Goal: Contribute content: Contribute content

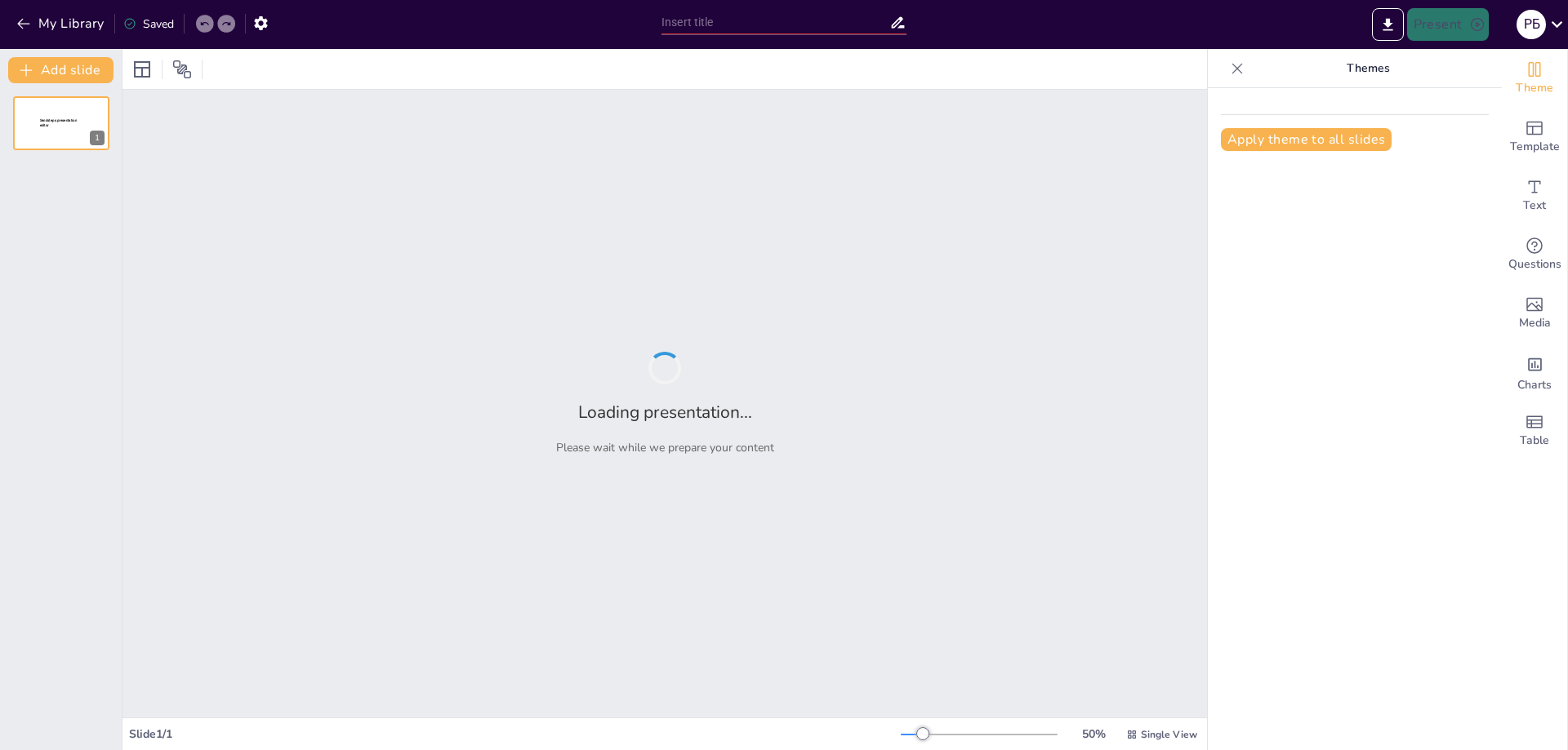
type input "Вплив електричного поля на живі організми"
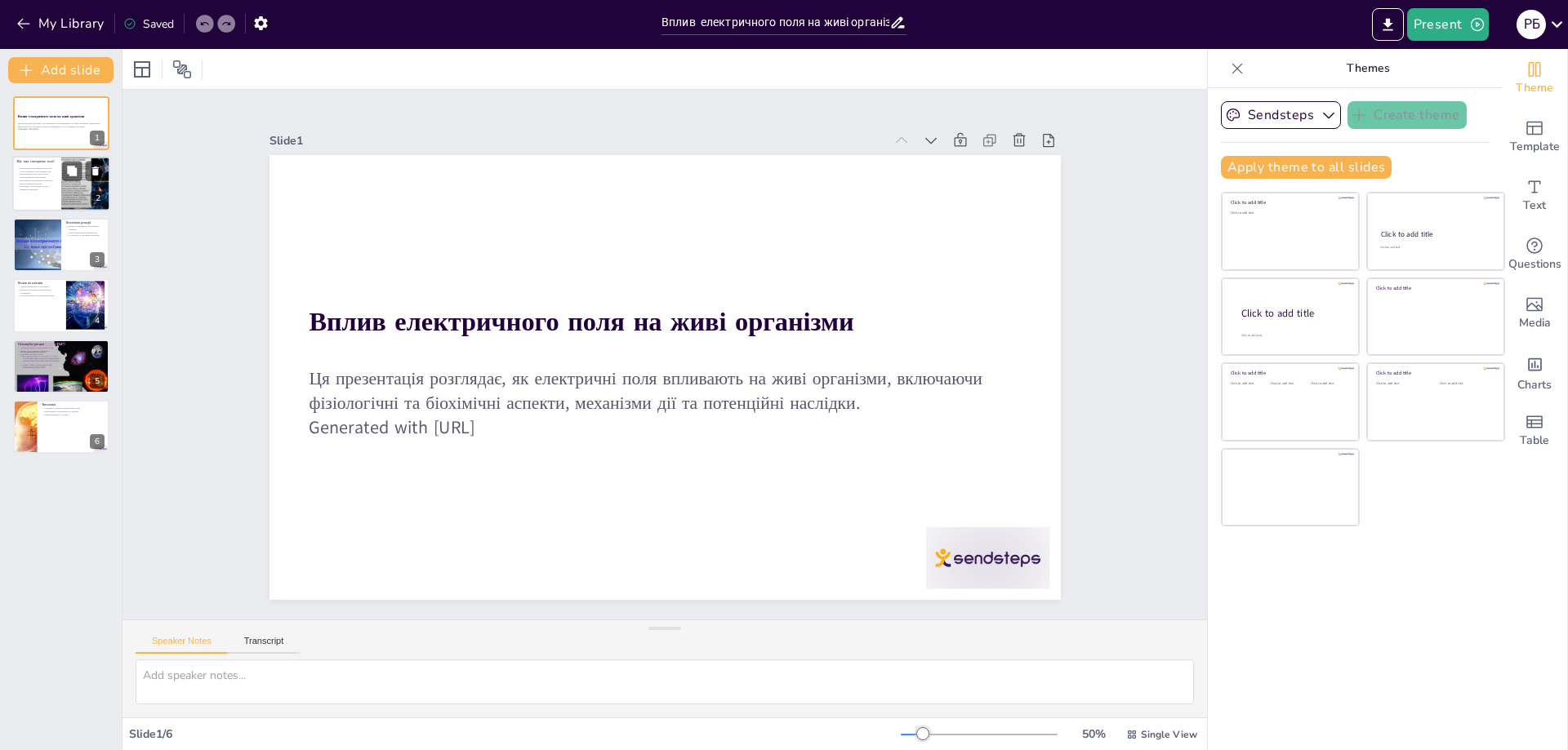
click at [39, 187] on p "Взаємодія електричних полів з живими клітинами." at bounding box center [37, 188] width 39 height 6
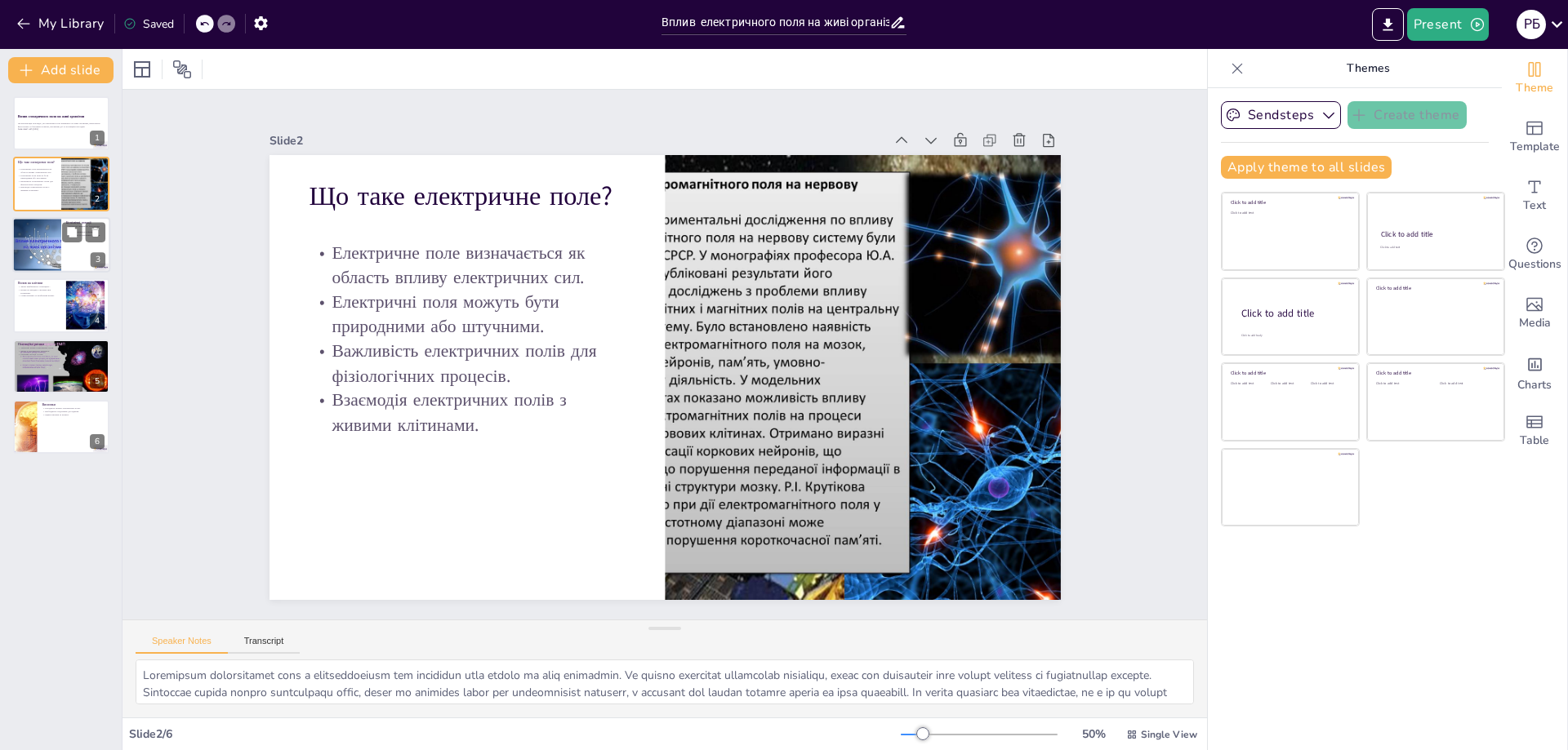
click at [49, 254] on div at bounding box center [37, 245] width 74 height 55
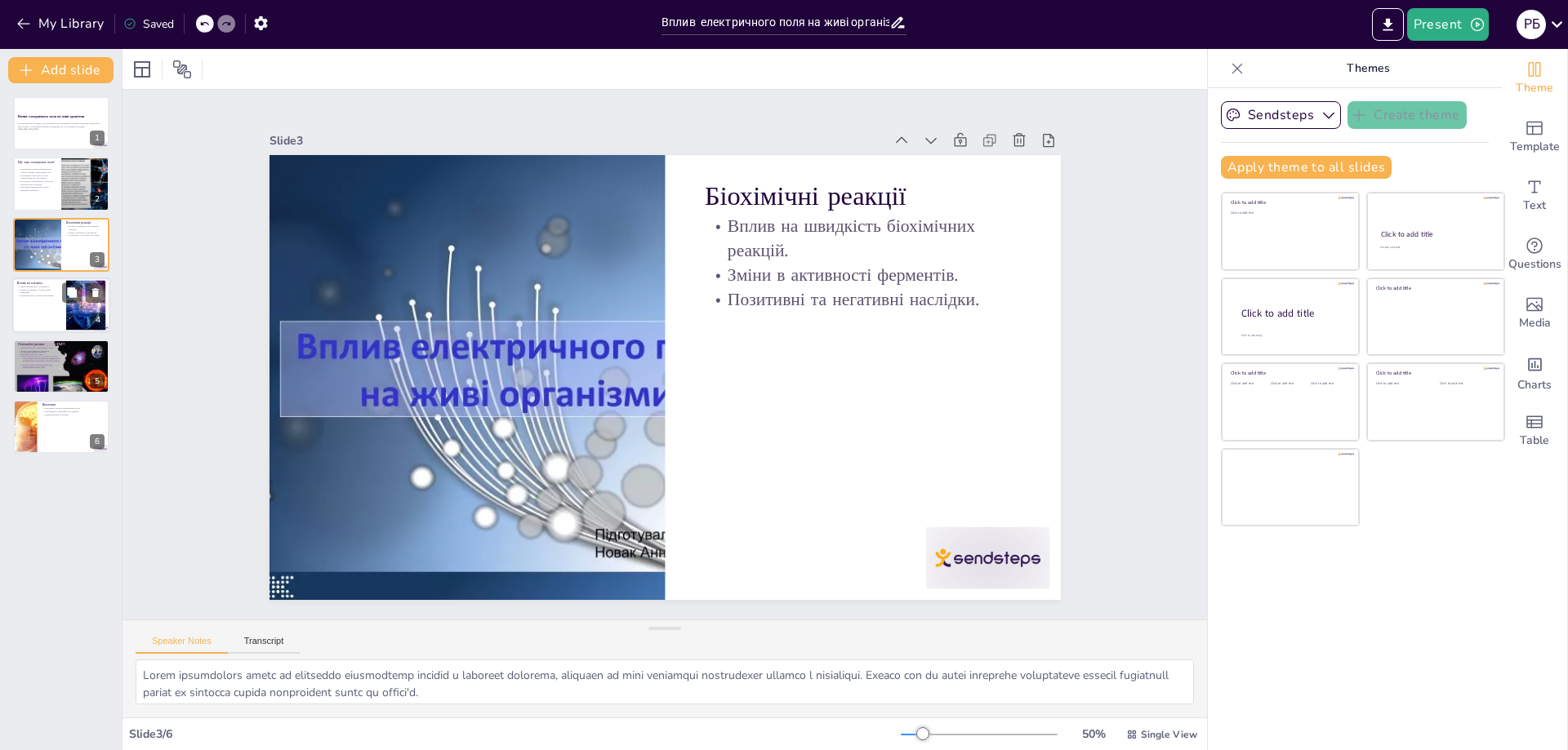
click at [44, 310] on div at bounding box center [61, 305] width 98 height 55
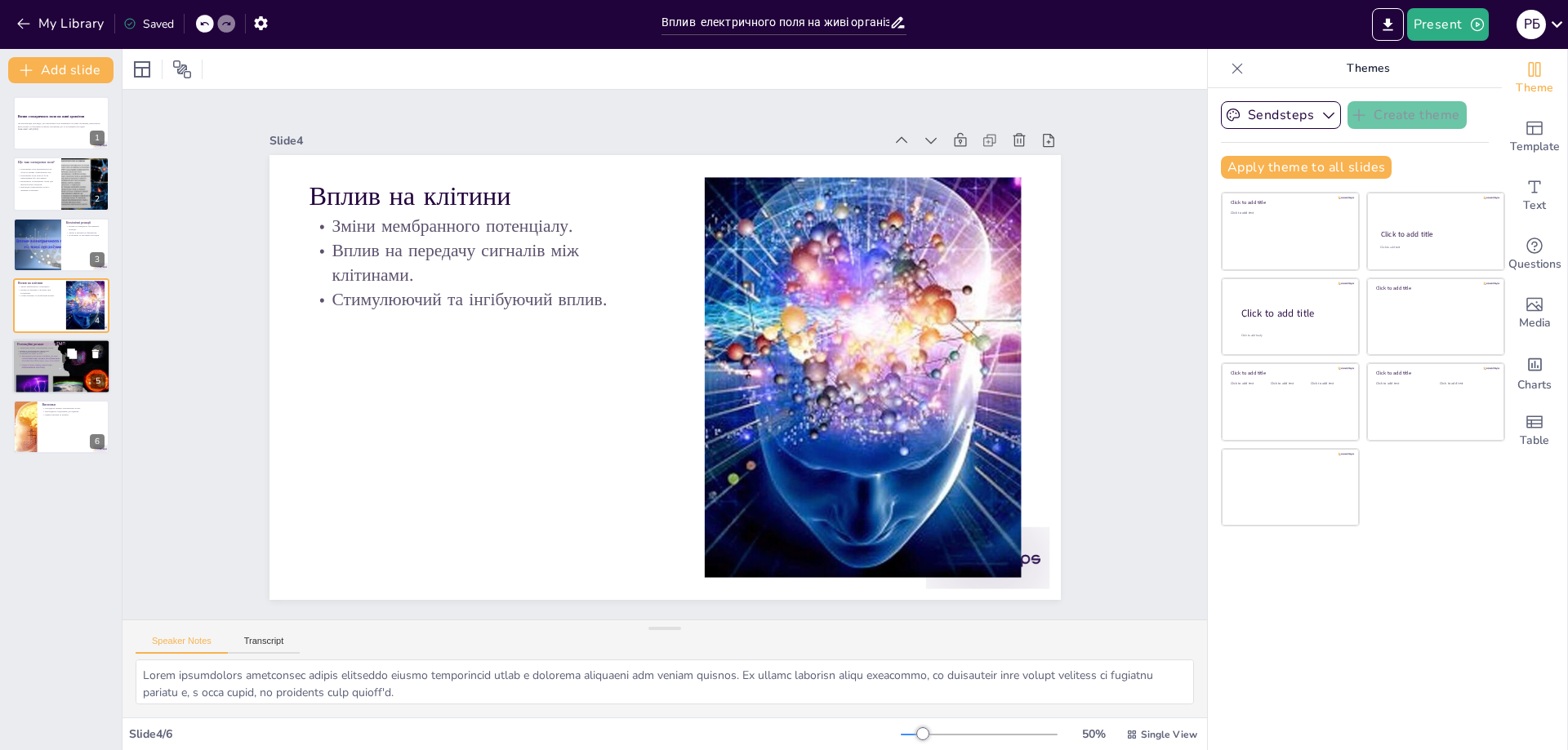
click at [46, 355] on p "Можливі мутації та рак." at bounding box center [61, 353] width 88 height 3
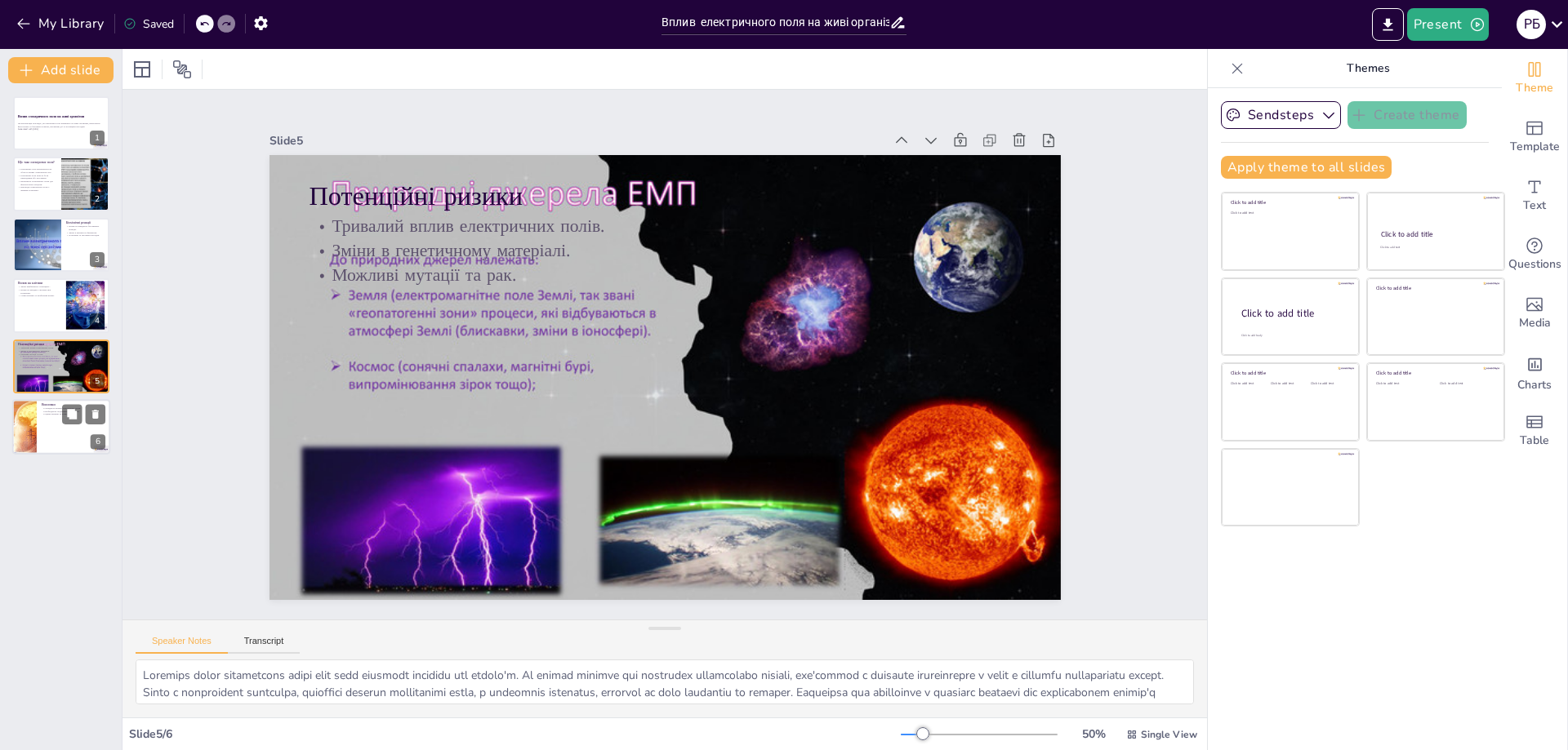
click at [36, 438] on div at bounding box center [24, 427] width 88 height 55
type textarea "Loremipsum dolors ametconsect adipi el sedd eiusmodte incididunt utlaboreetdo m…"
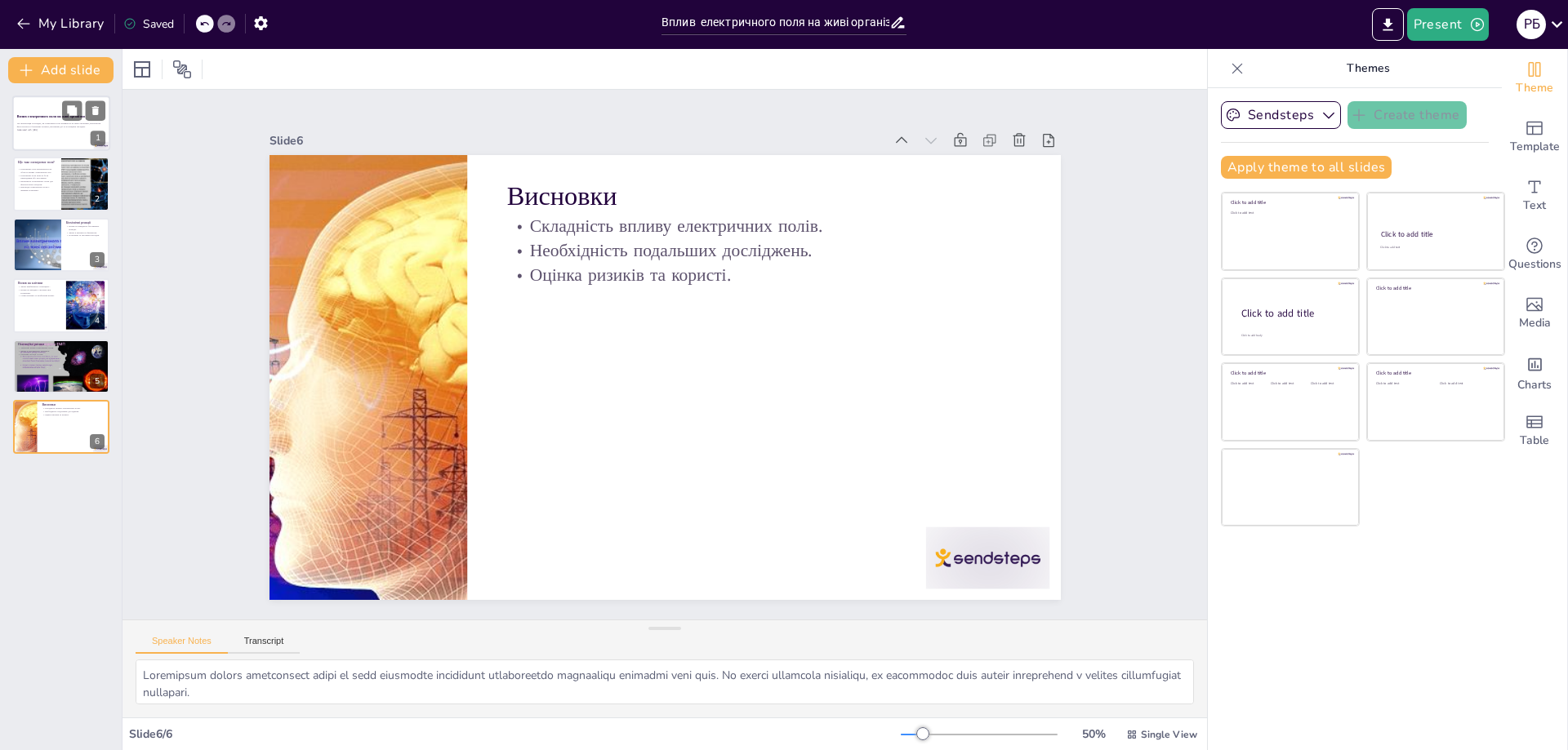
click at [39, 119] on div "Вплив електричного поля на живі організми" at bounding box center [61, 118] width 88 height 8
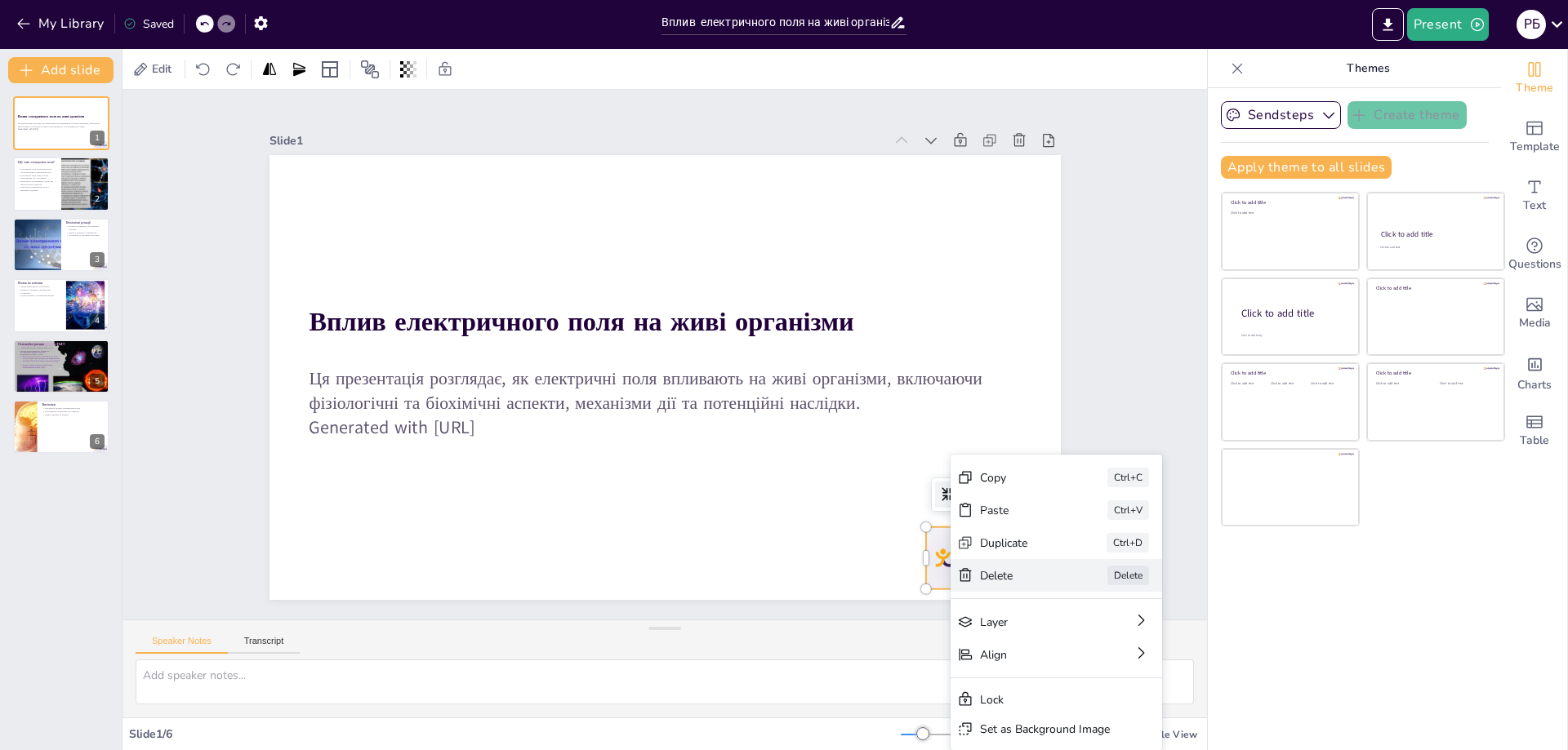
click at [1073, 649] on div "[PERSON_NAME]" at bounding box center [1179, 666] width 212 height 33
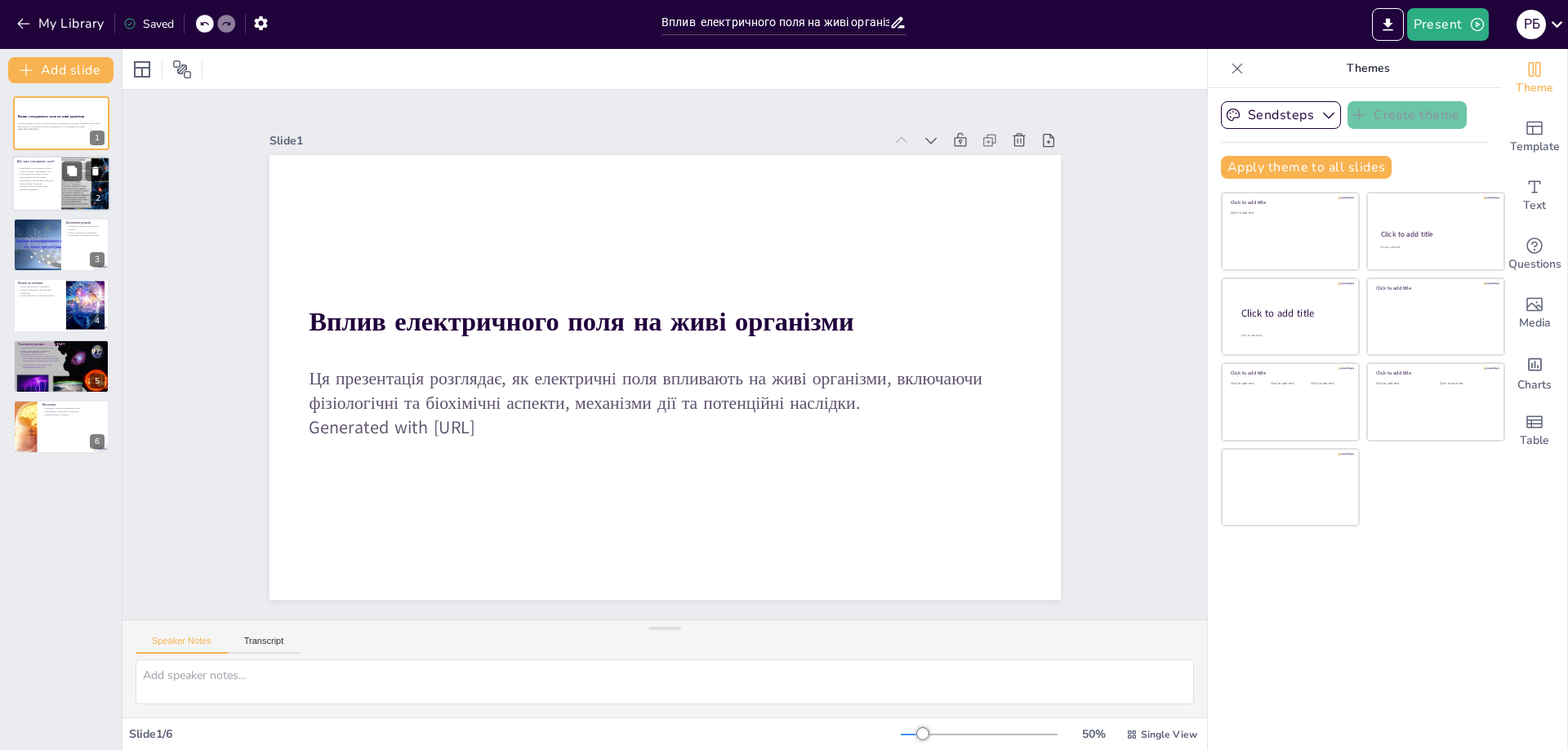
click at [41, 178] on p "Електричні поля можуть бути природними або штучними." at bounding box center [37, 176] width 39 height 6
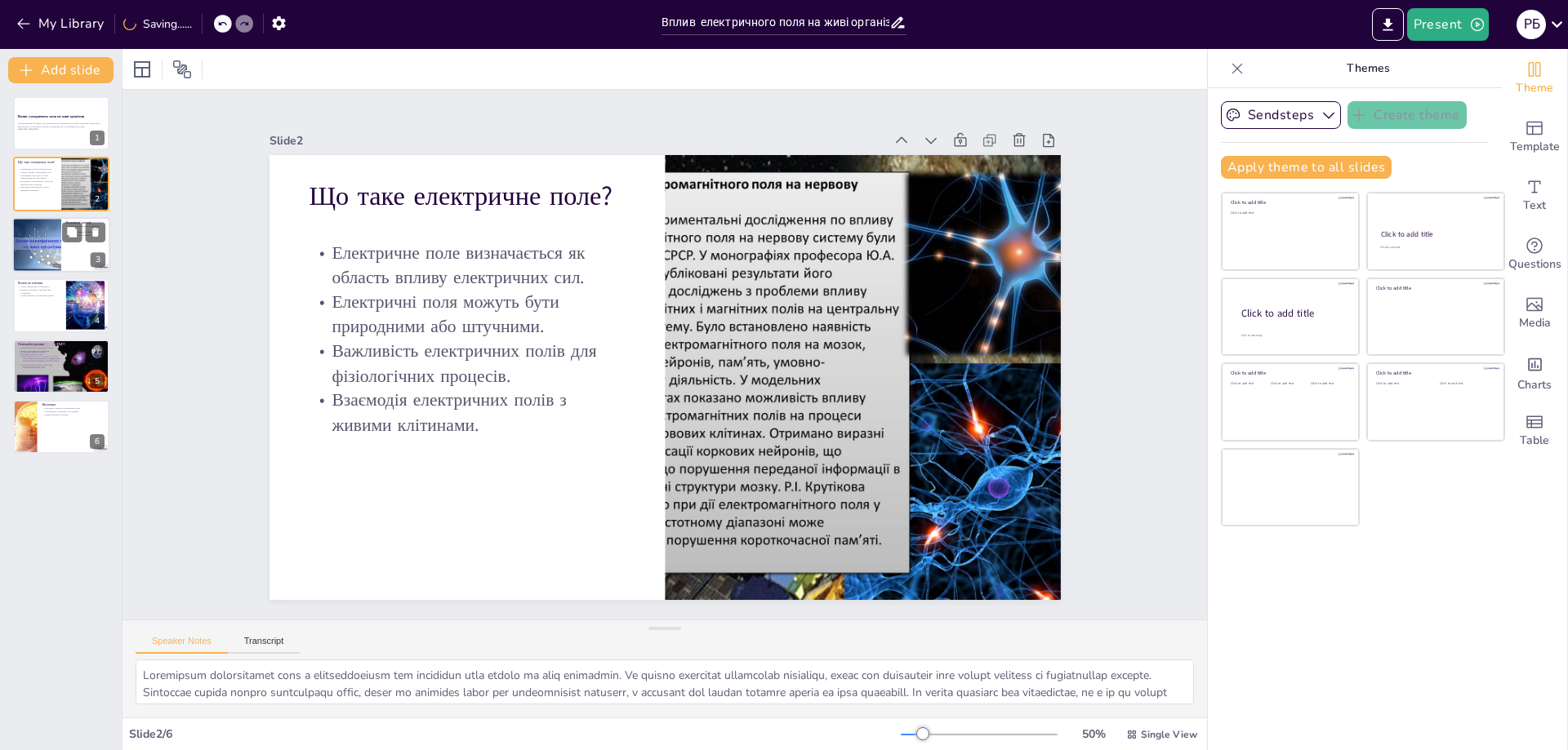
click at [47, 235] on div at bounding box center [37, 245] width 74 height 55
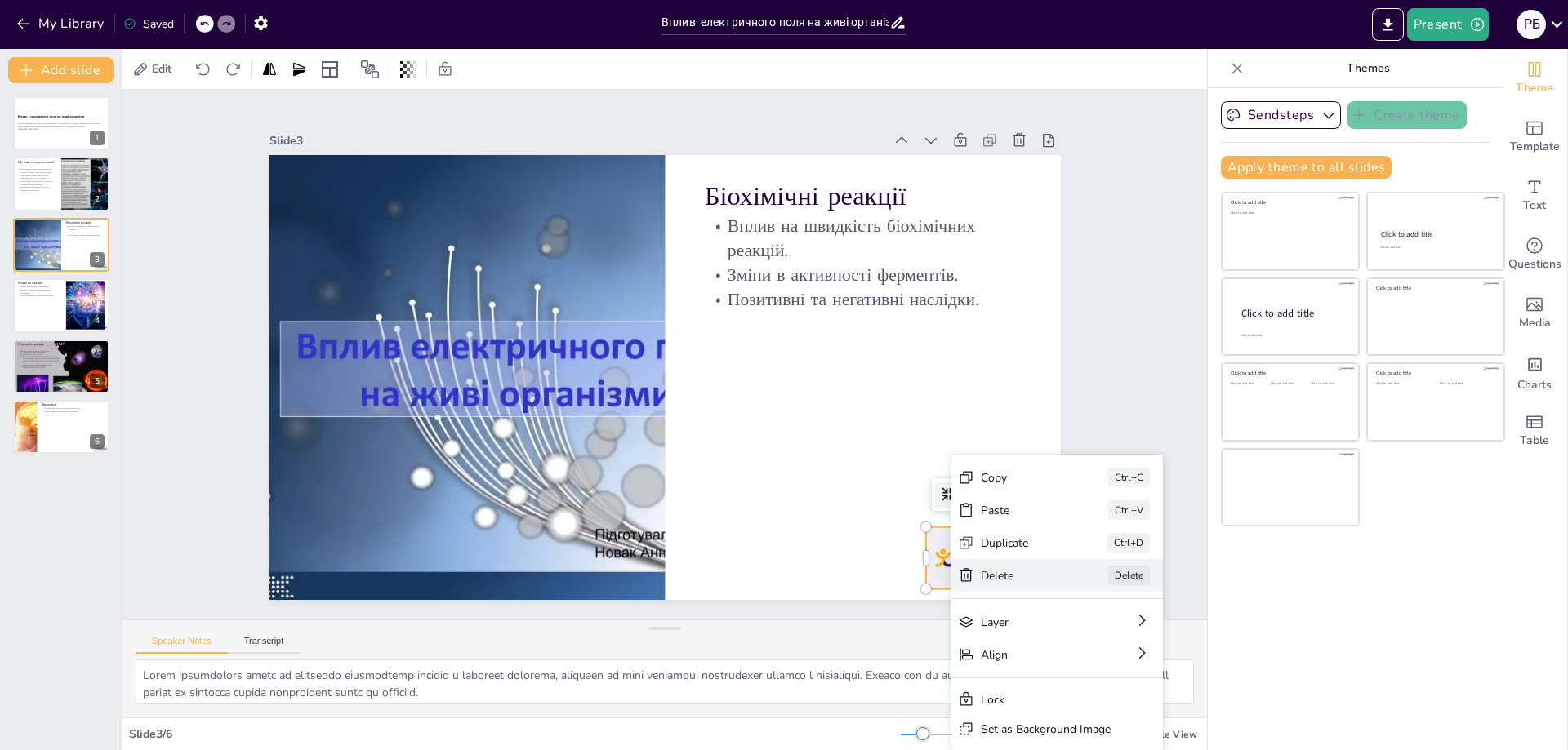
click at [1067, 702] on div "Delete" at bounding box center [1108, 714] width 82 height 23
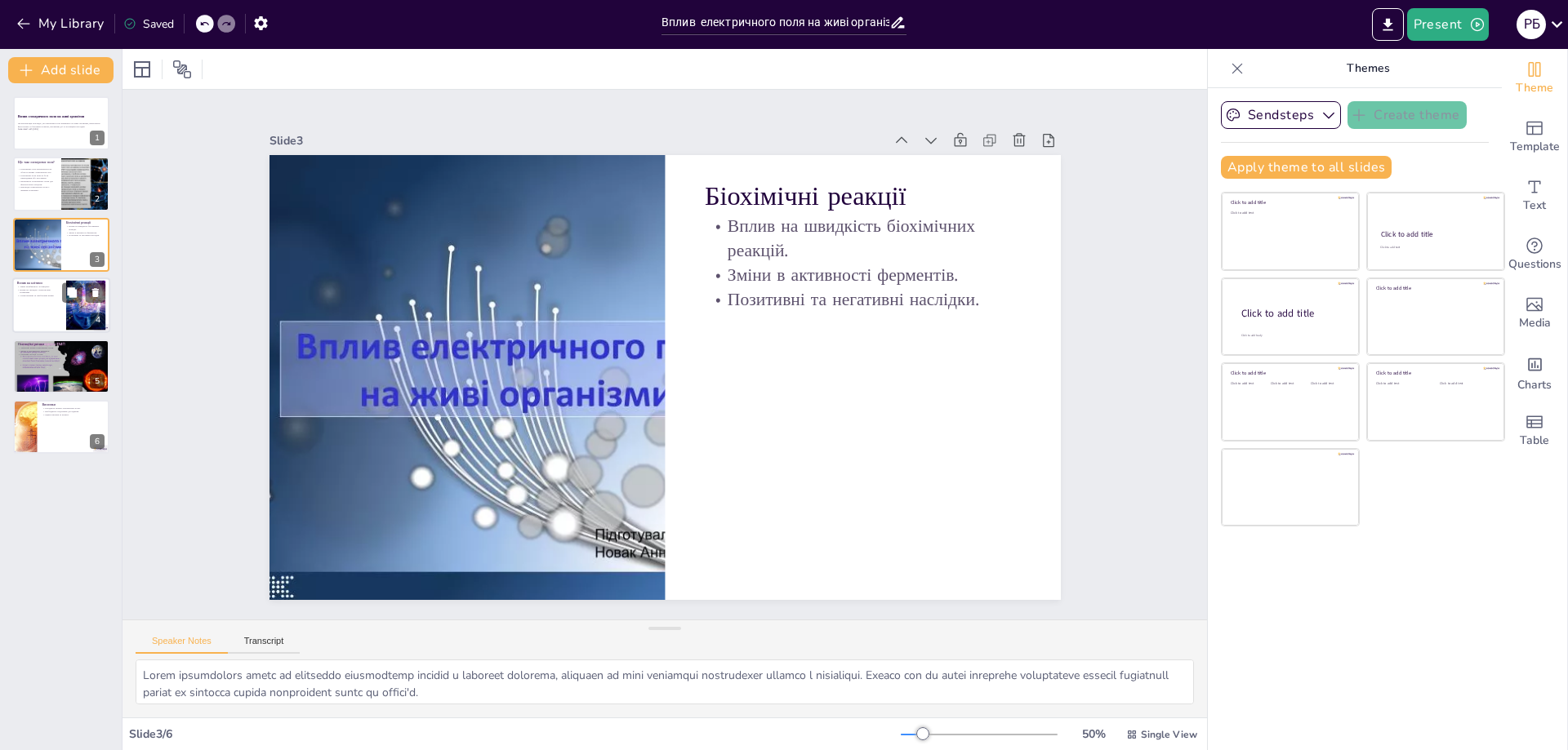
click at [33, 311] on div at bounding box center [61, 305] width 98 height 55
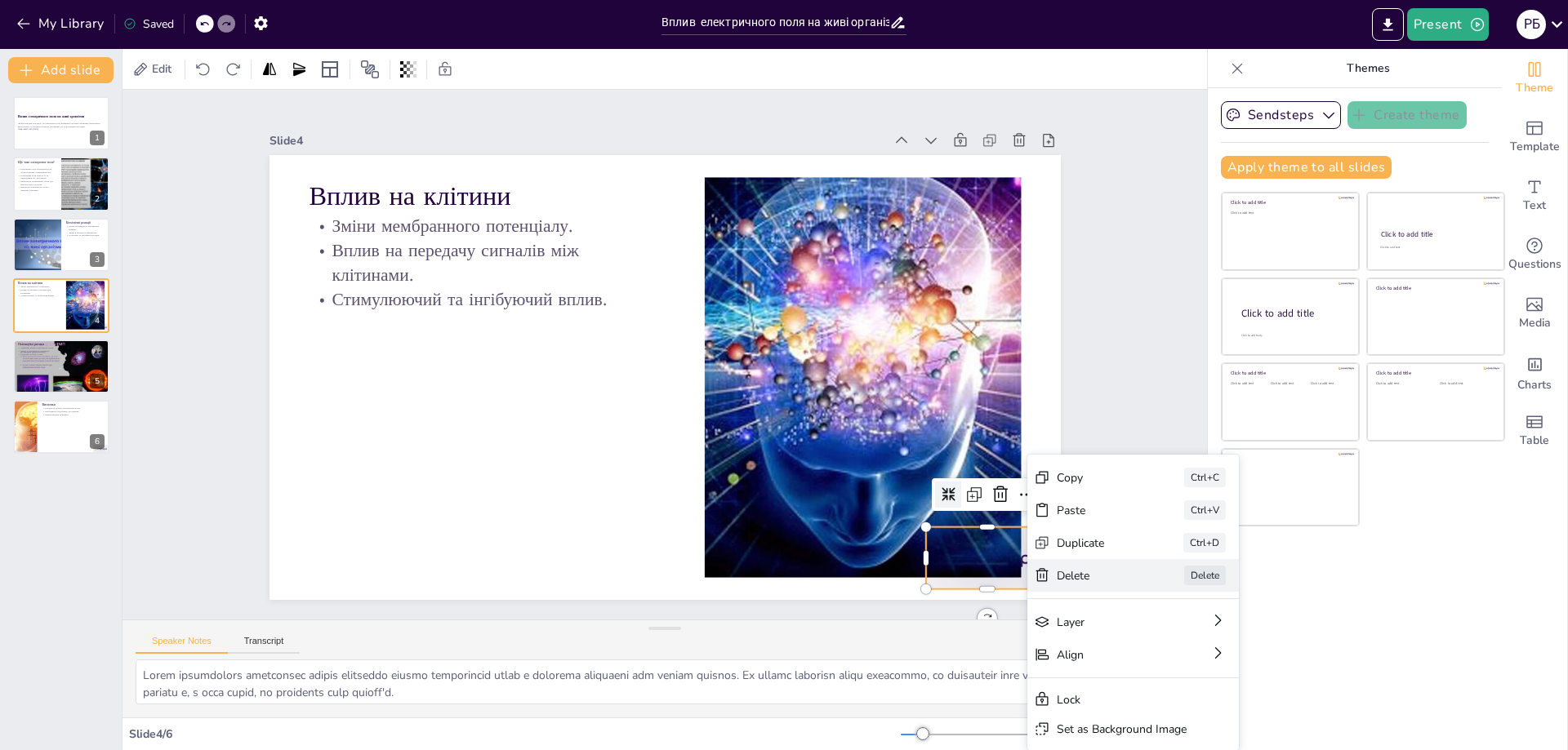
click at [1179, 658] on div "Delete" at bounding box center [1220, 666] width 82 height 16
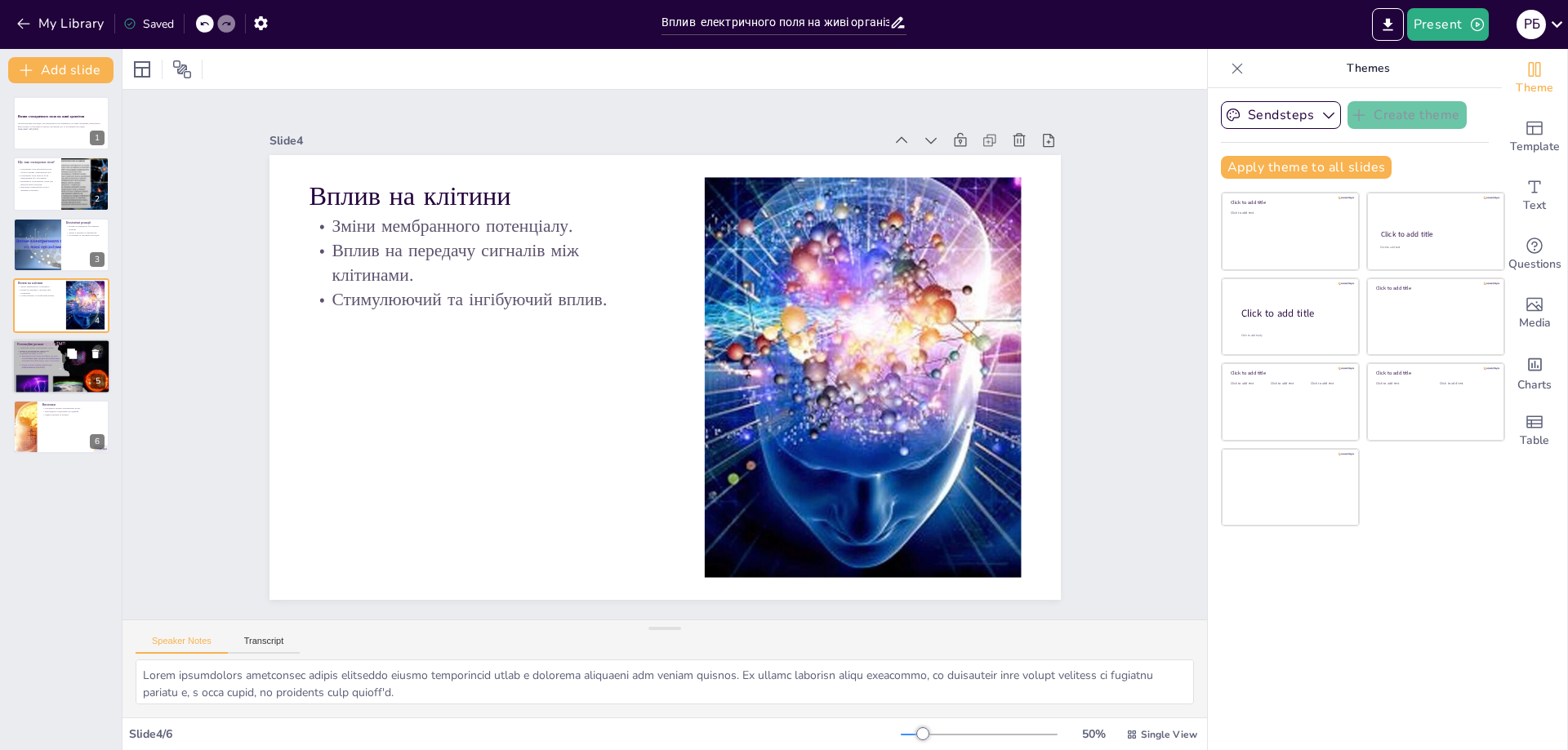
click at [50, 347] on p "Тривалий вплив електричних полів." at bounding box center [61, 347] width 88 height 3
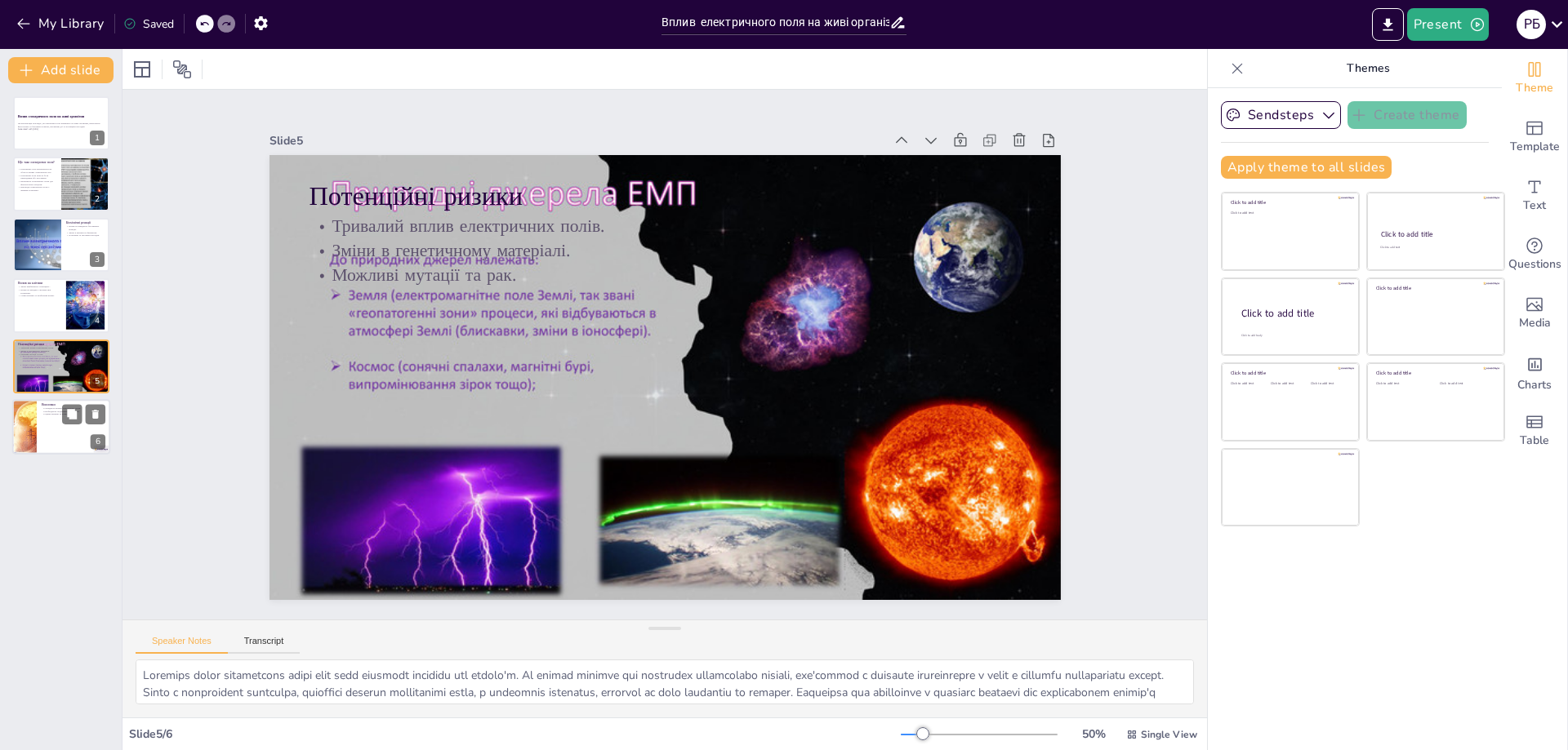
click at [38, 424] on div at bounding box center [61, 427] width 98 height 55
type textarea "Loremipsum dolors ametconsect adipi el sedd eiusmodte incididunt utlaboreetdo m…"
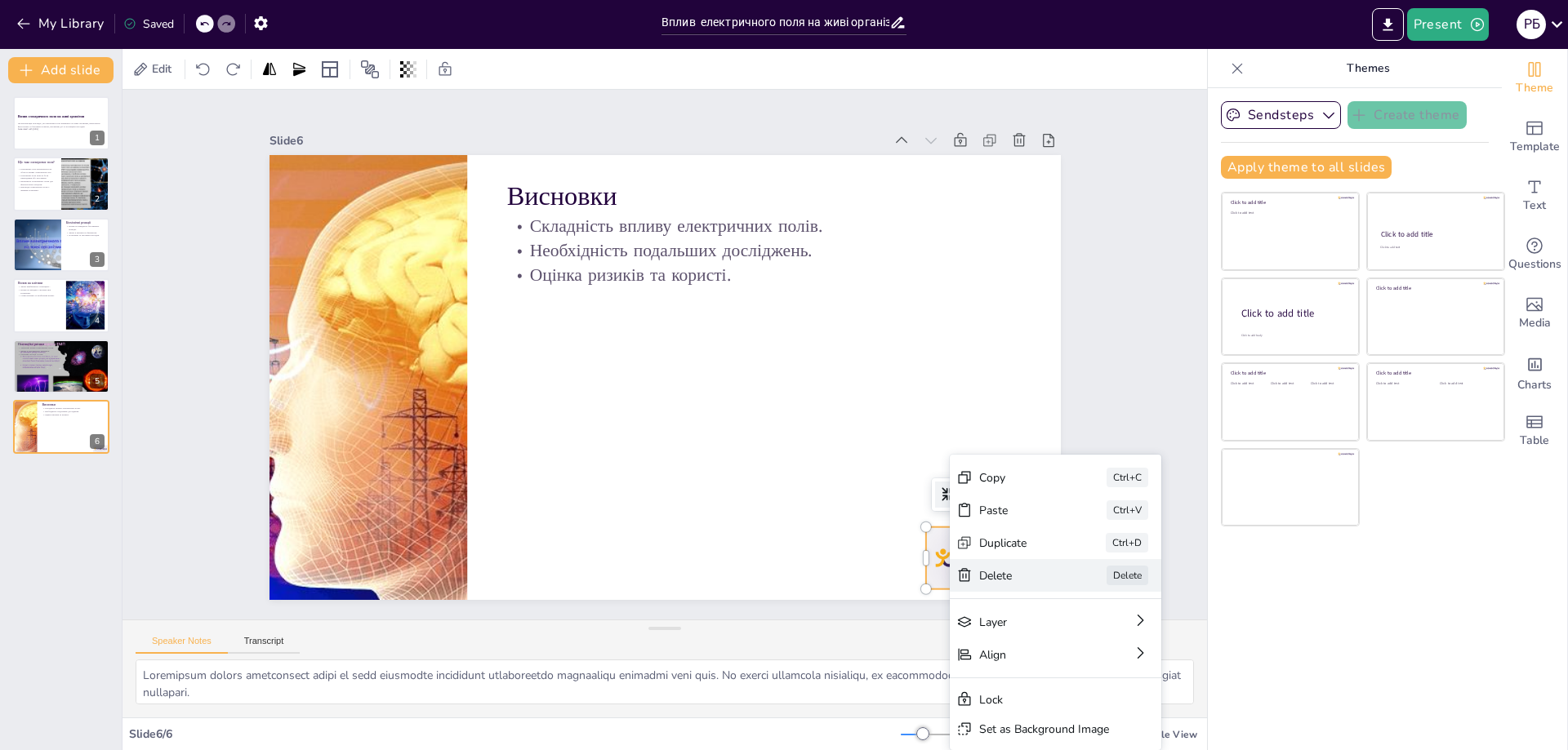
click at [1101, 658] on div "Delete" at bounding box center [1142, 666] width 82 height 16
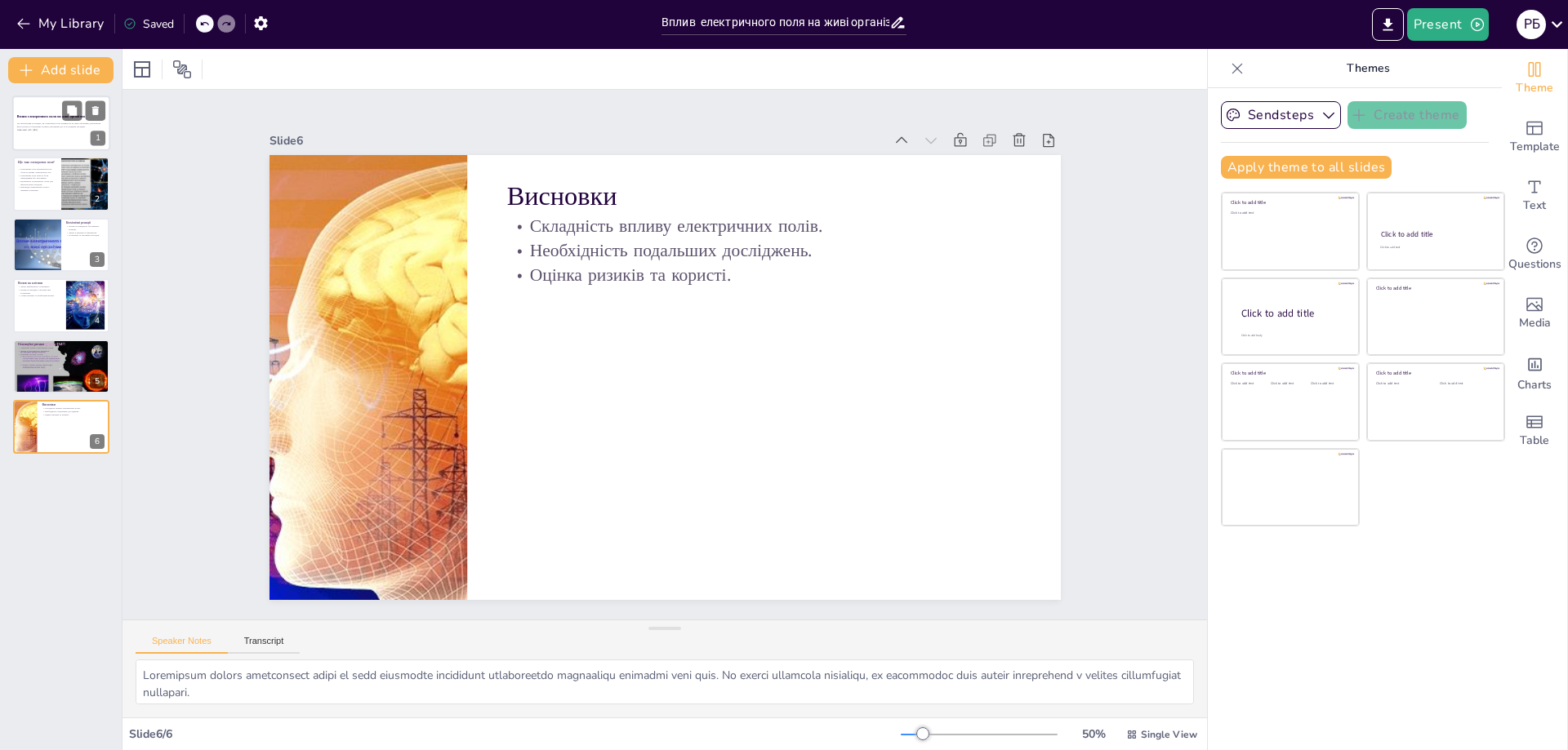
click at [37, 117] on strong "Вплив електричного поля на живі організми" at bounding box center [51, 116] width 68 height 4
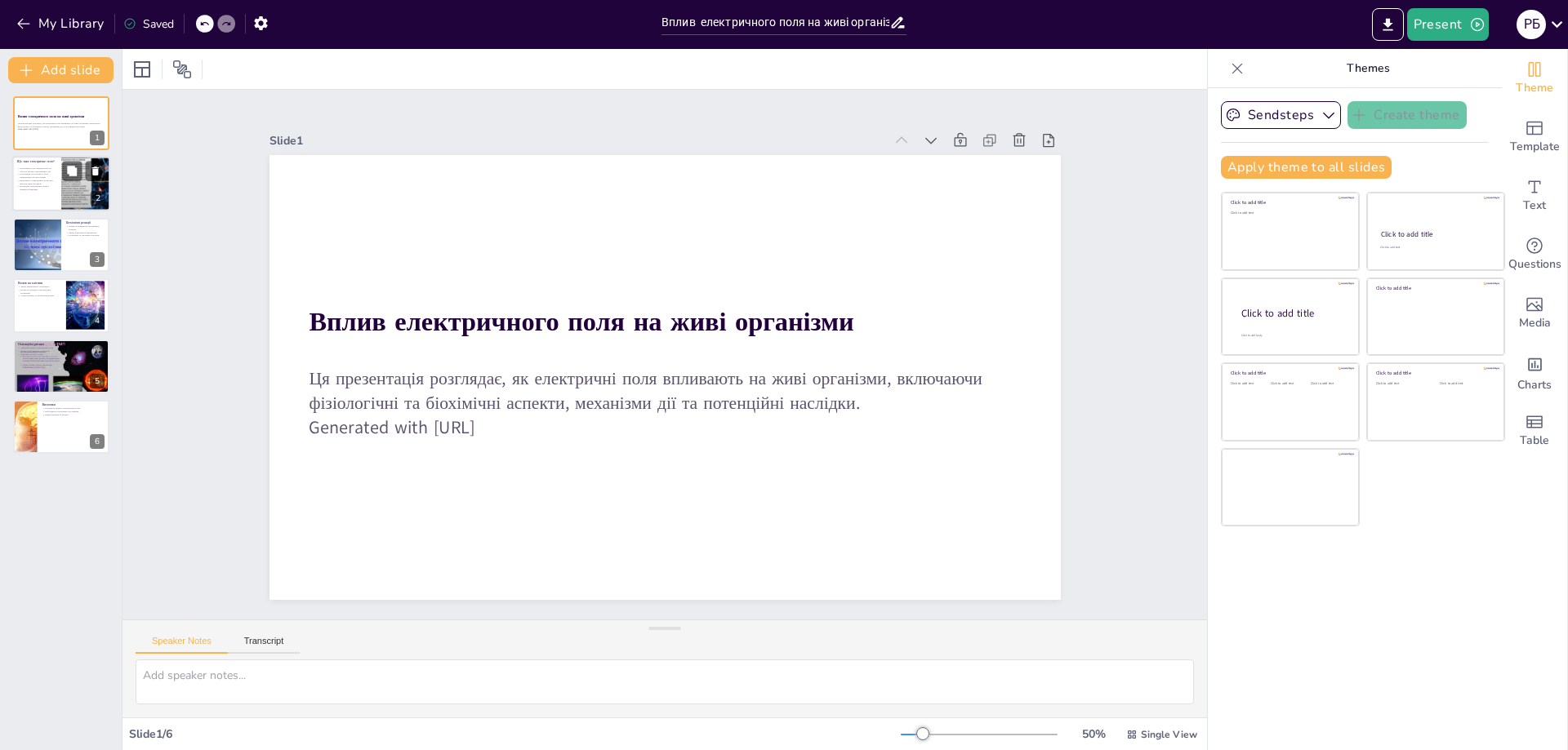
click at [39, 193] on div at bounding box center [61, 184] width 98 height 55
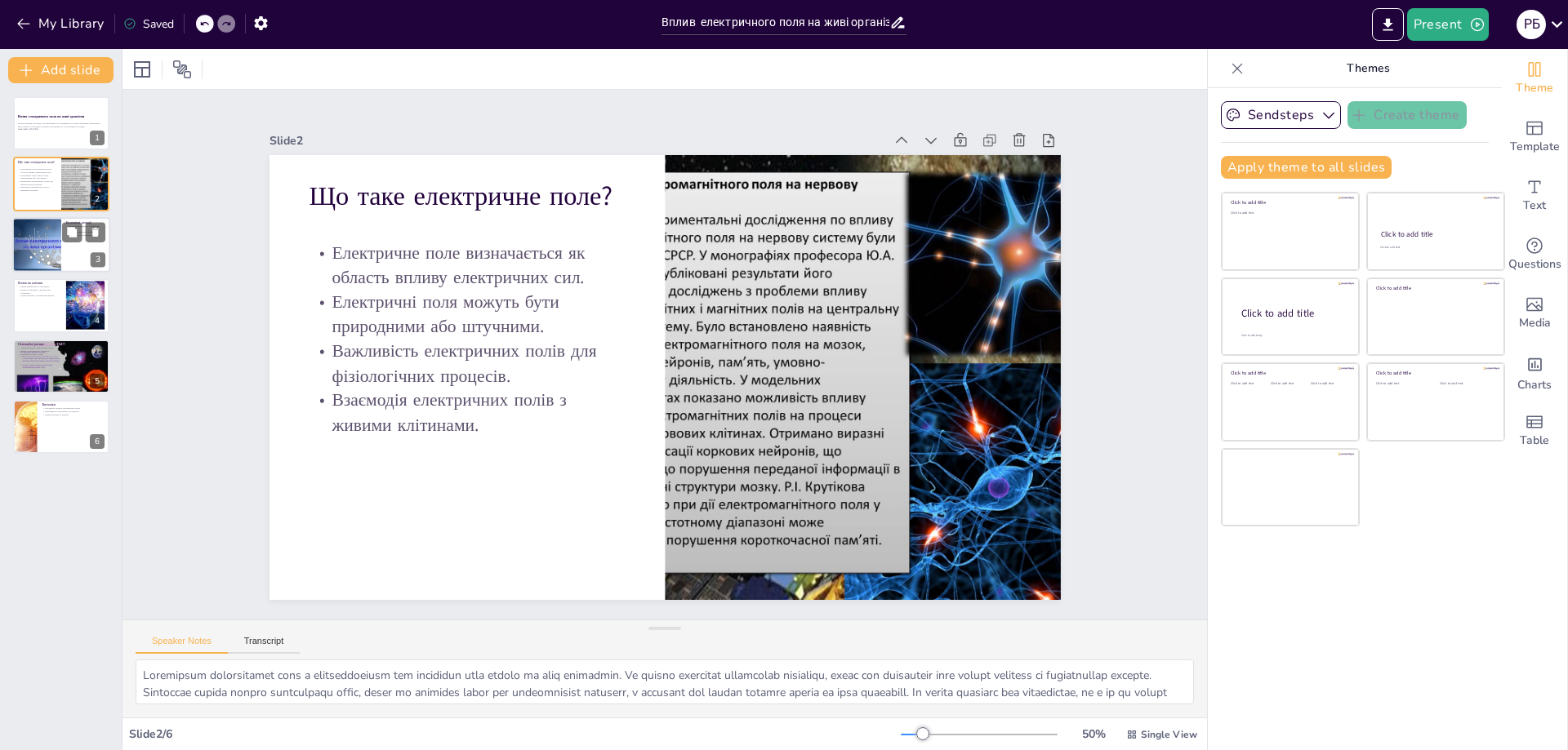
click at [47, 255] on div at bounding box center [37, 245] width 74 height 55
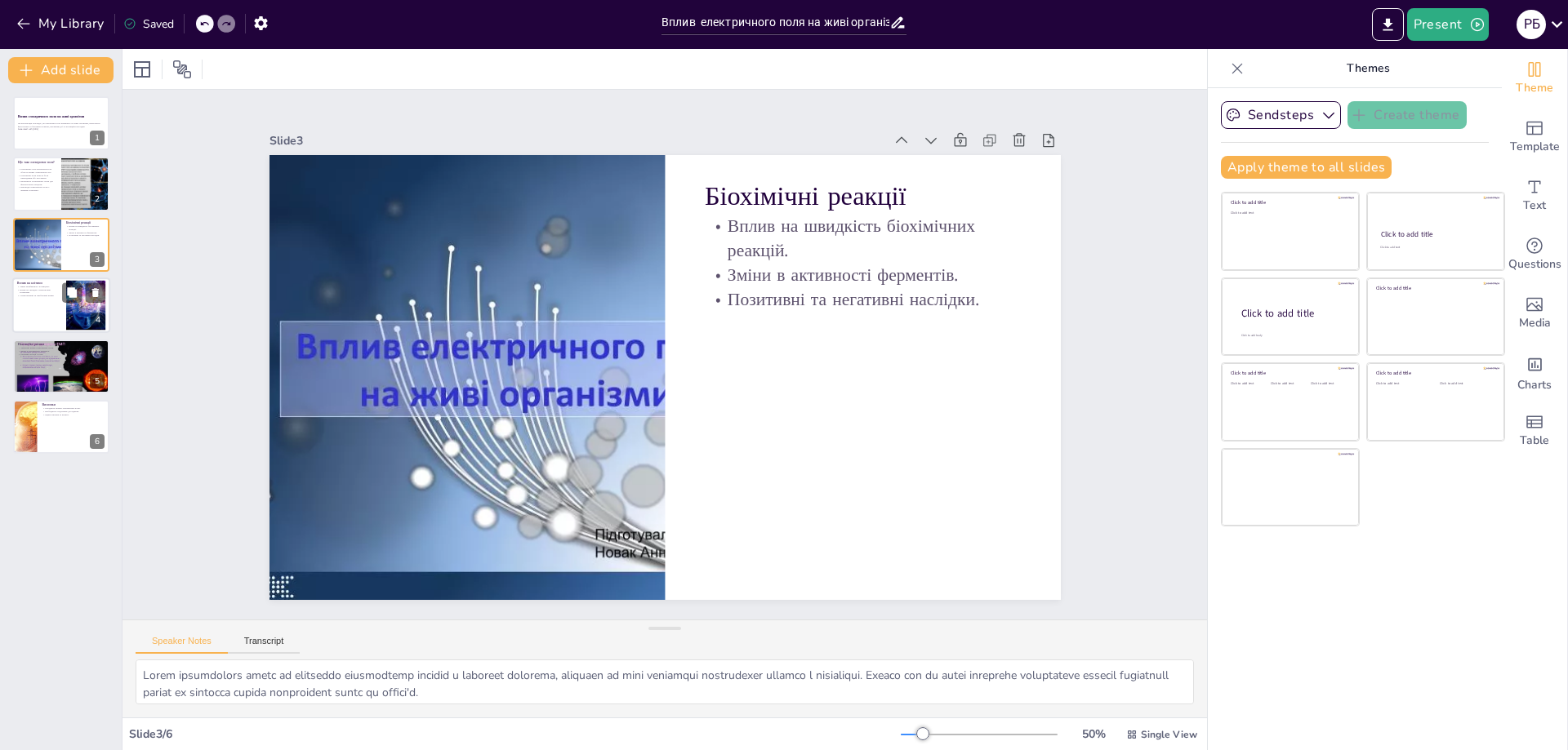
click at [52, 314] on div at bounding box center [61, 305] width 98 height 55
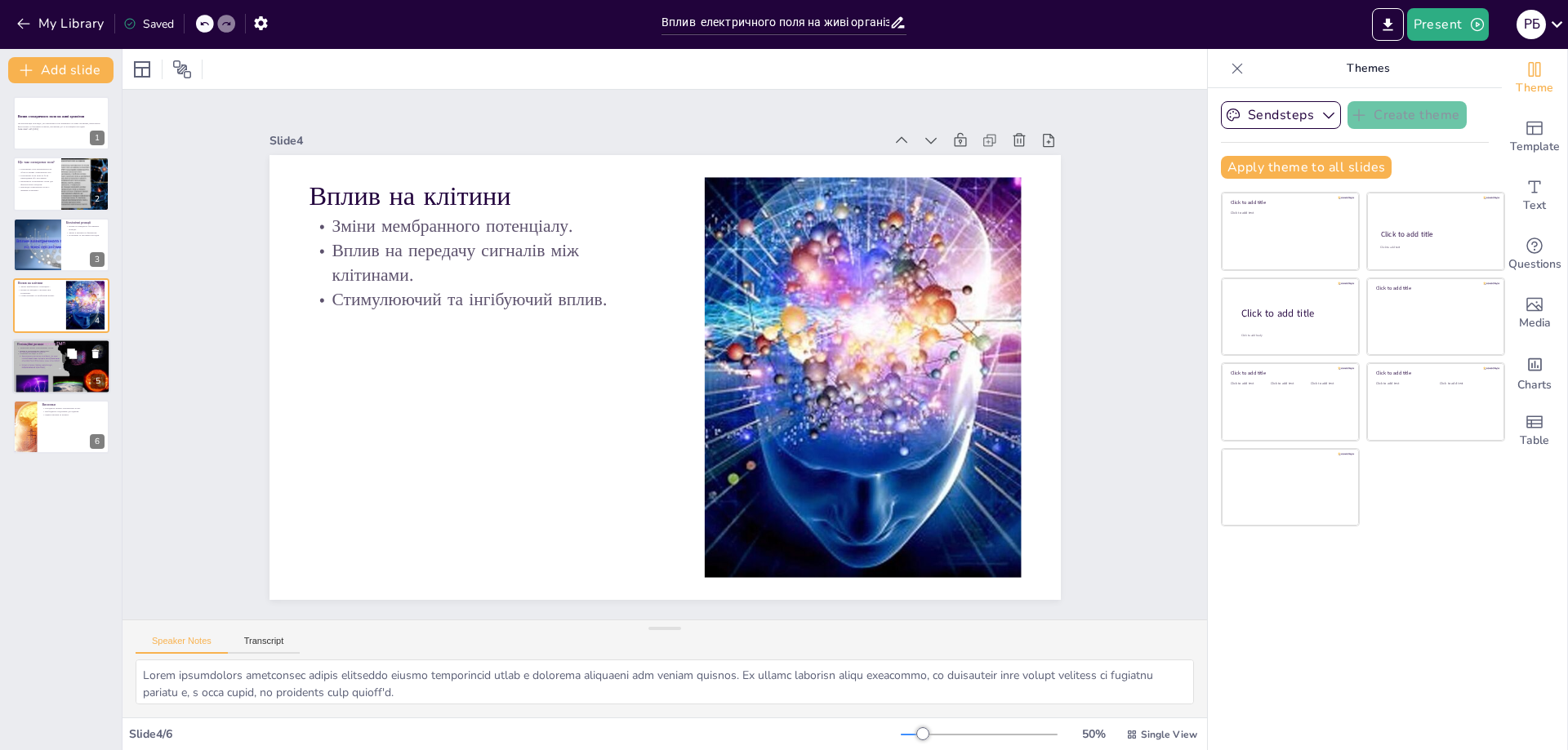
click at [50, 350] on p "Зміни в генетичному матеріалі." at bounding box center [61, 349] width 88 height 3
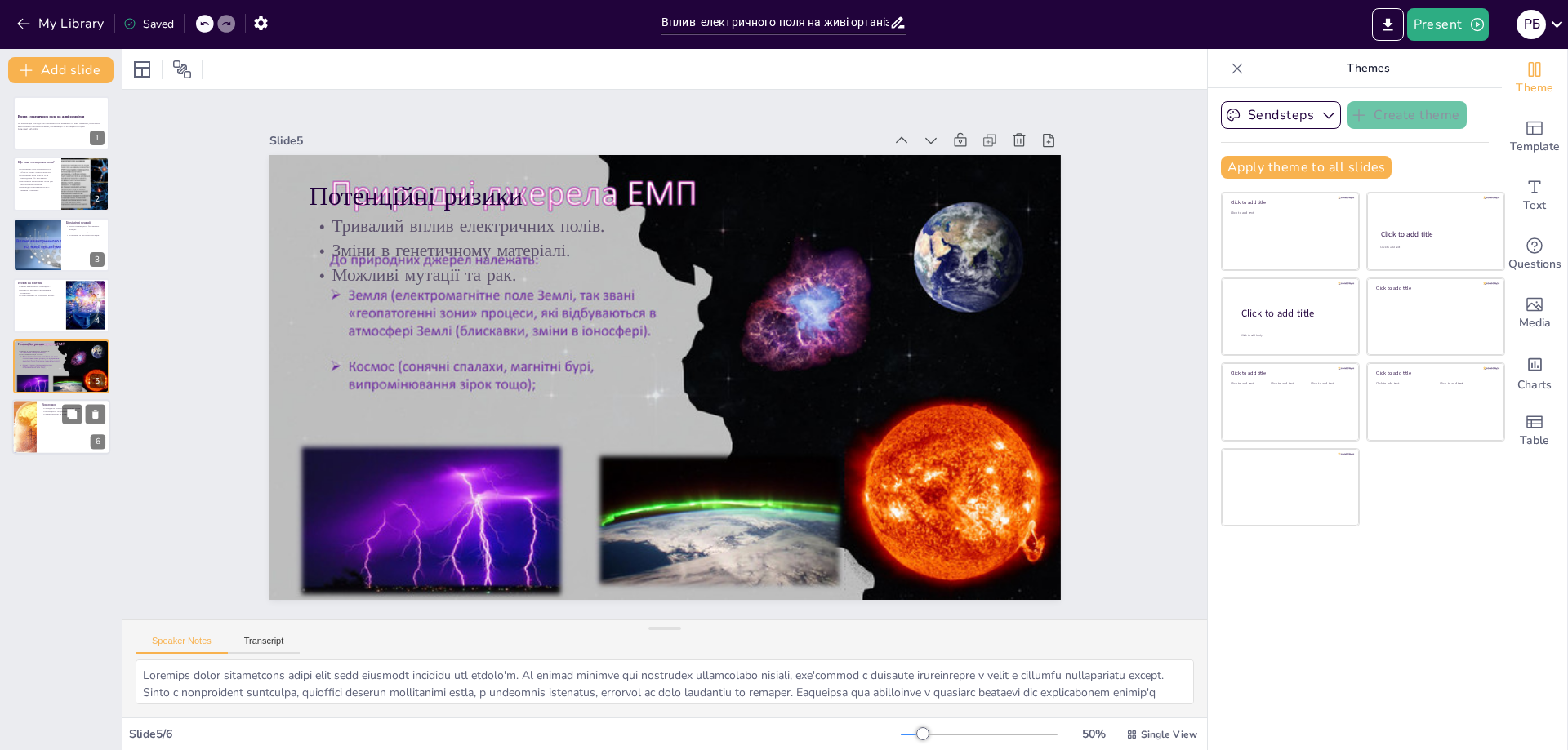
click at [64, 446] on div at bounding box center [61, 427] width 98 height 55
type textarea "Loremipsum dolors ametconsect adipi el sedd eiusmodte incididunt utlaboreetdo m…"
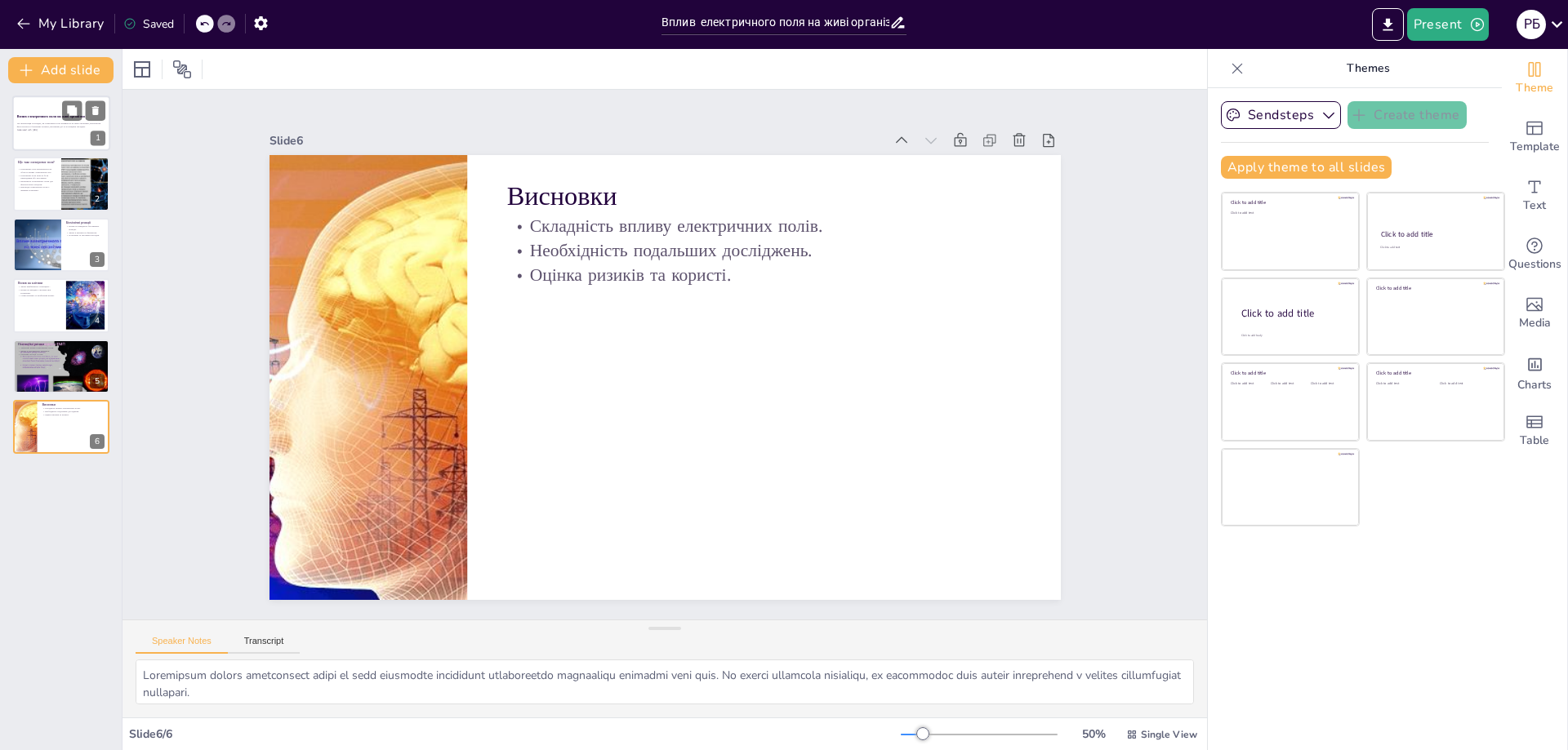
click at [62, 131] on p "Generated with [URL]" at bounding box center [61, 129] width 88 height 3
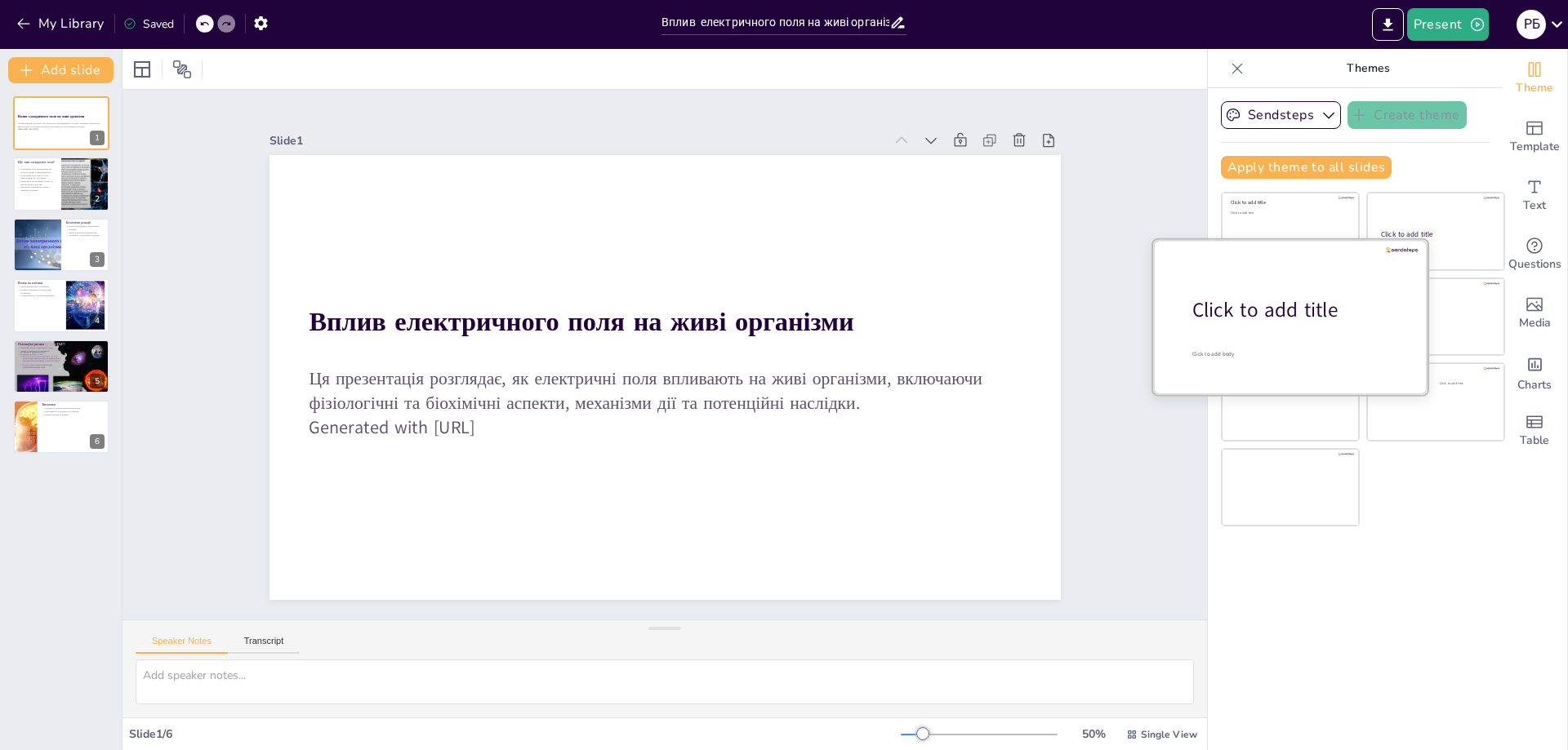
click at [1284, 335] on div at bounding box center [1290, 316] width 275 height 154
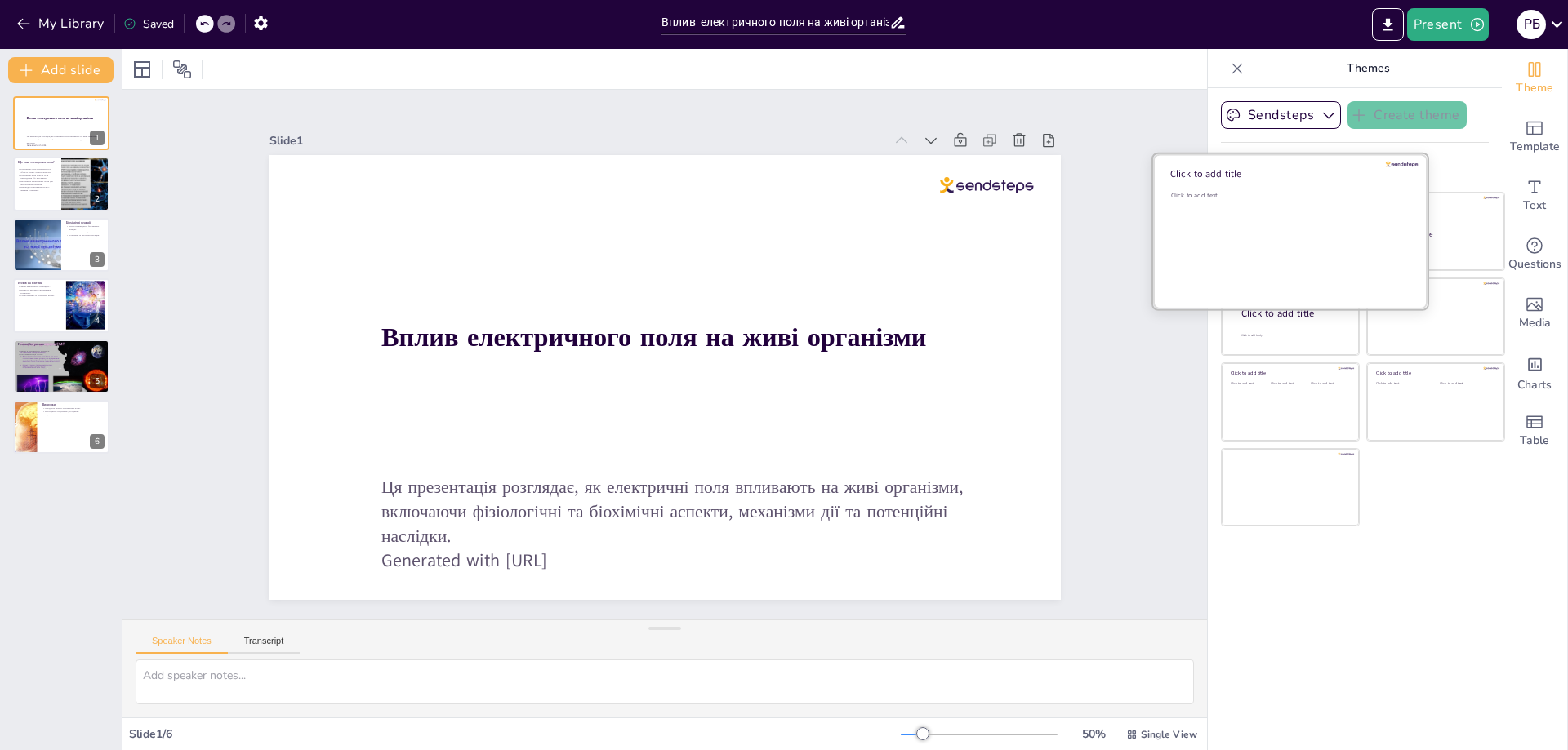
click at [1280, 233] on div "Click to add text" at bounding box center [1288, 242] width 234 height 101
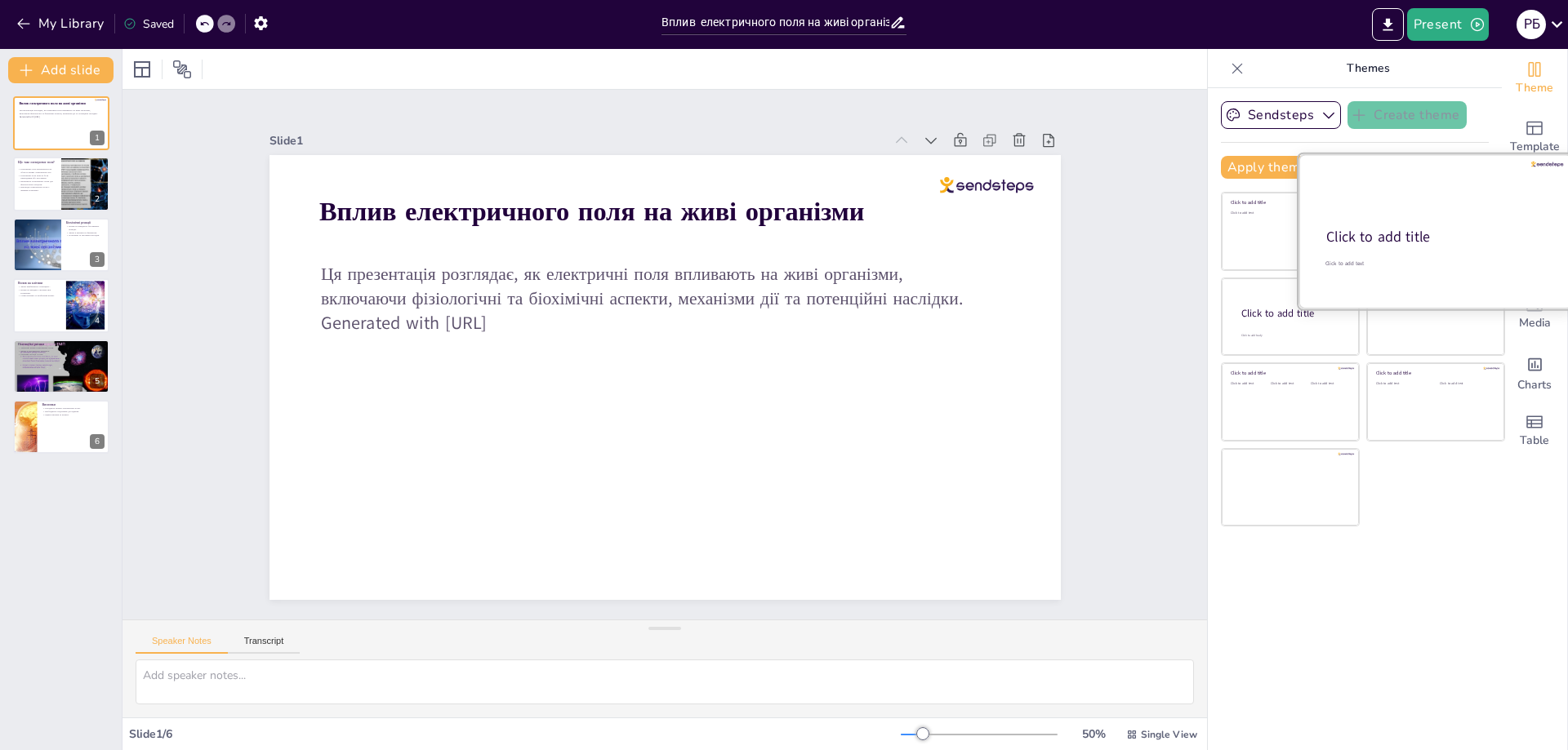
click at [1445, 257] on div at bounding box center [1435, 231] width 275 height 154
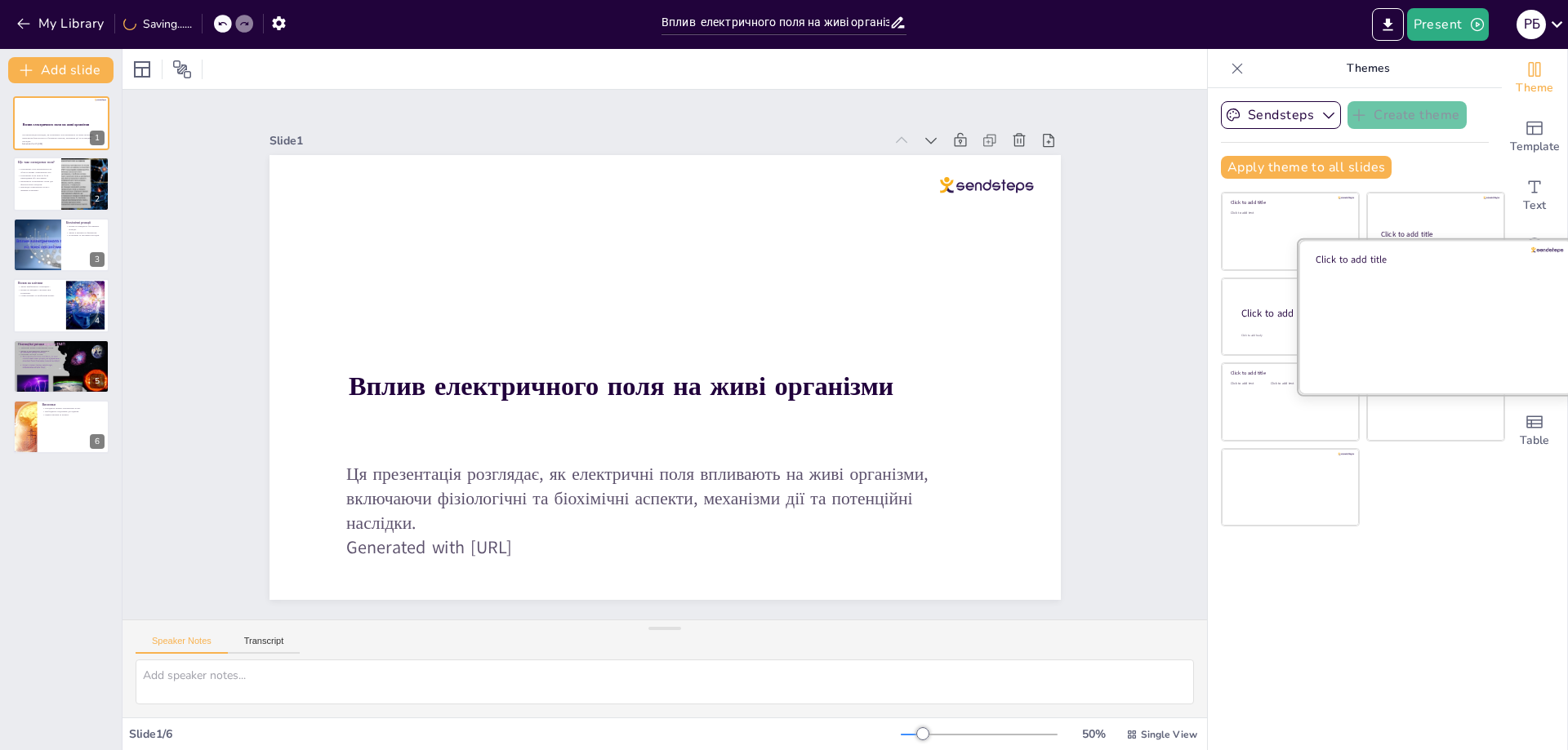
click at [1413, 342] on div at bounding box center [1435, 316] width 275 height 154
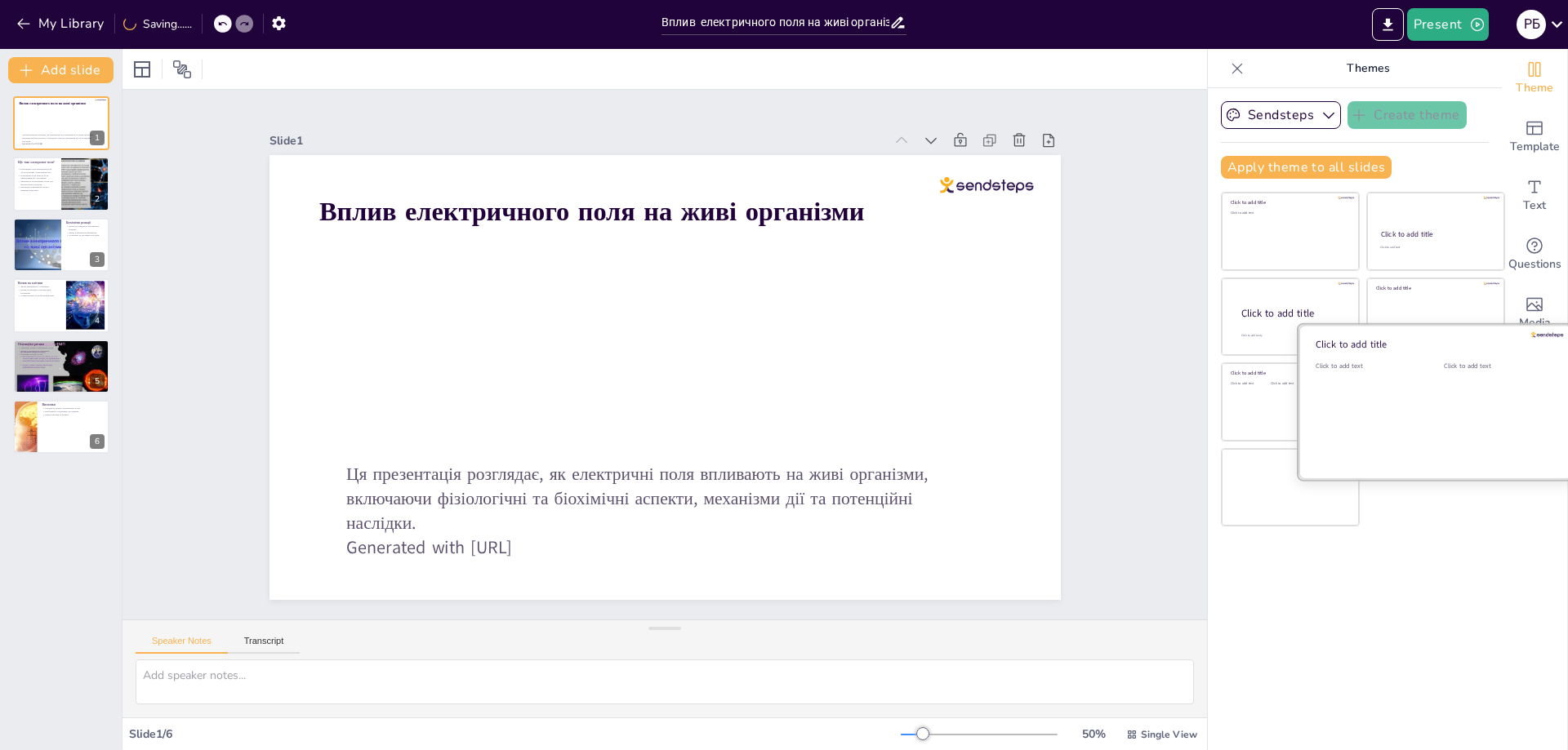
click at [1405, 399] on div "Click to add text" at bounding box center [1367, 412] width 104 height 101
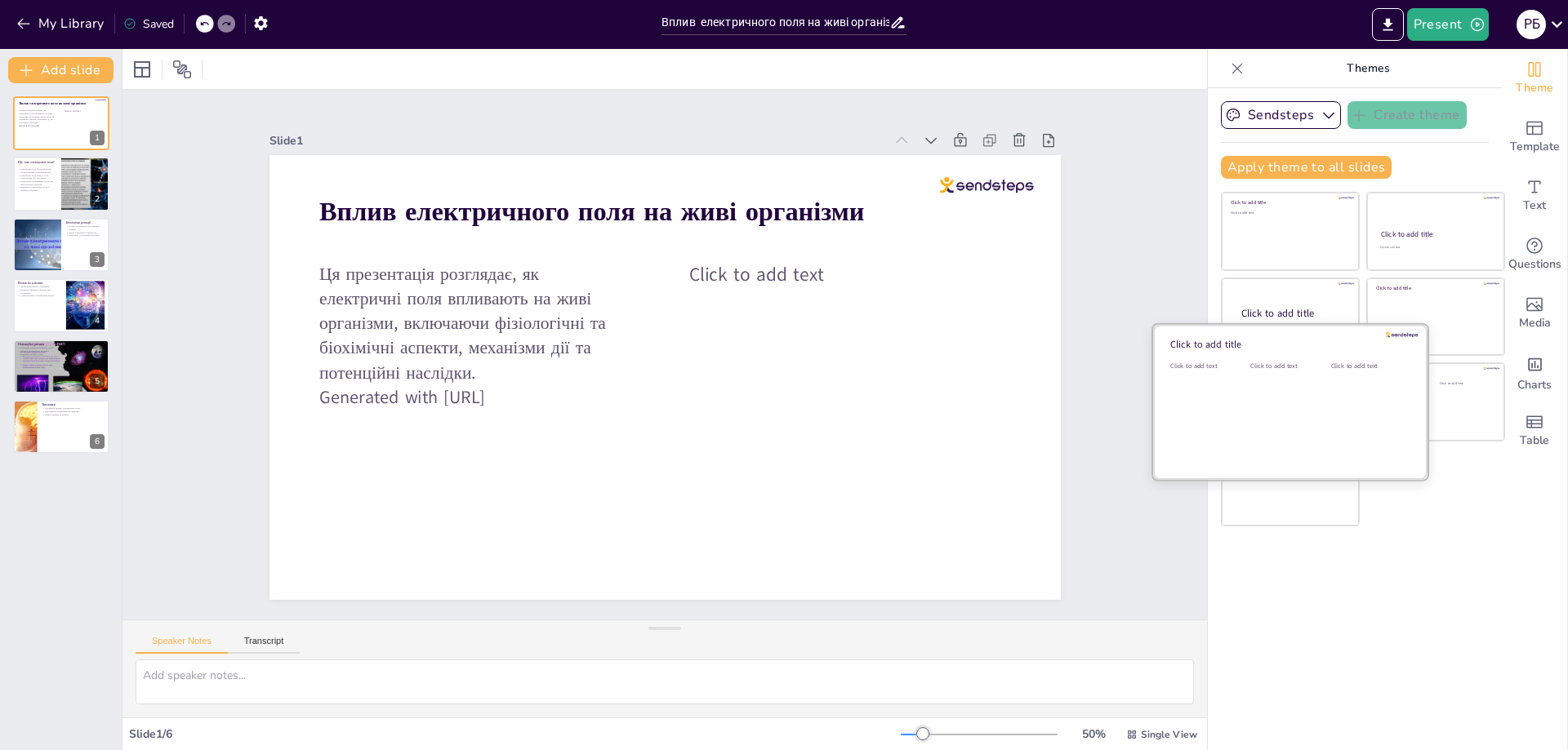
click at [1284, 431] on div "Click to add text" at bounding box center [1288, 412] width 74 height 101
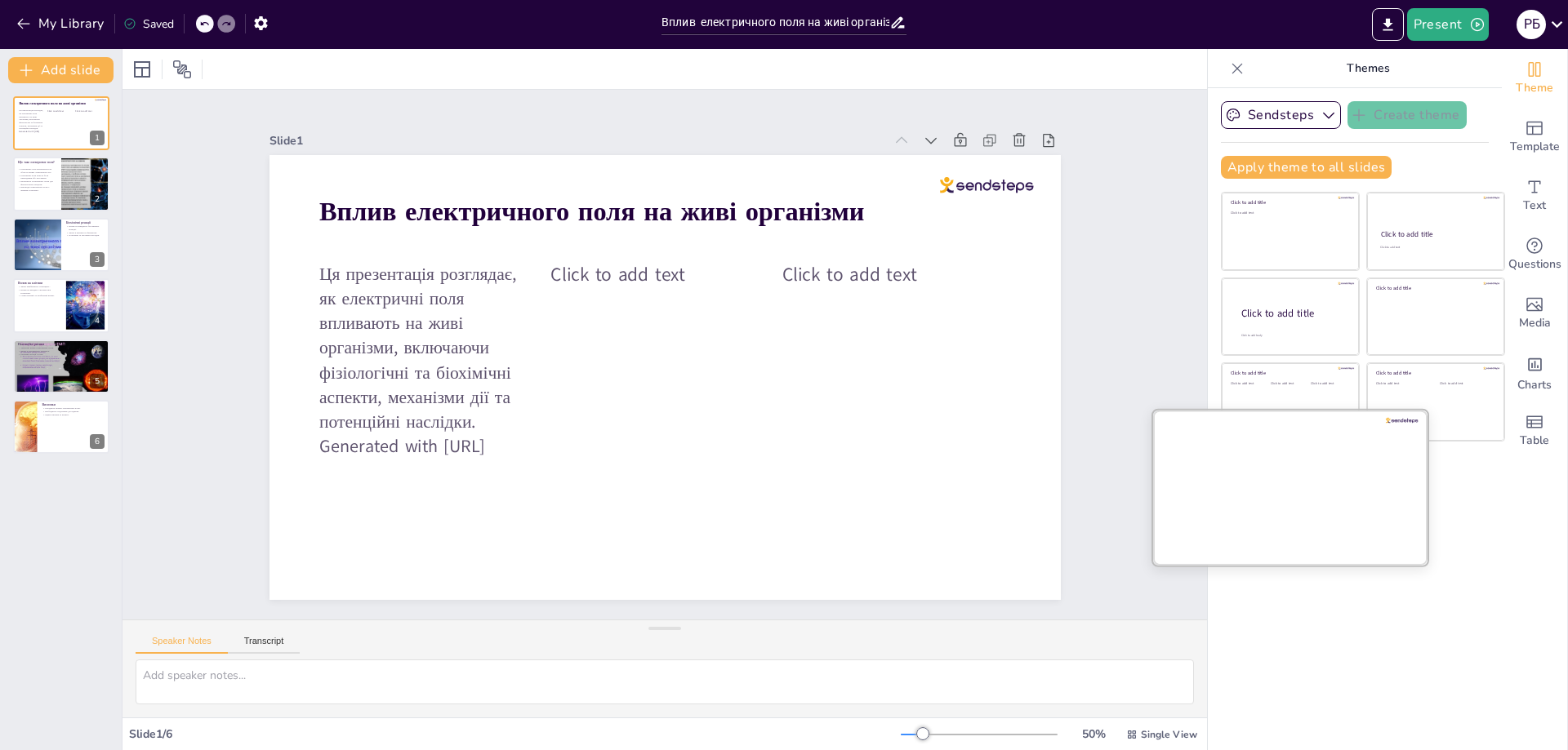
click at [1276, 497] on div at bounding box center [1290, 487] width 275 height 154
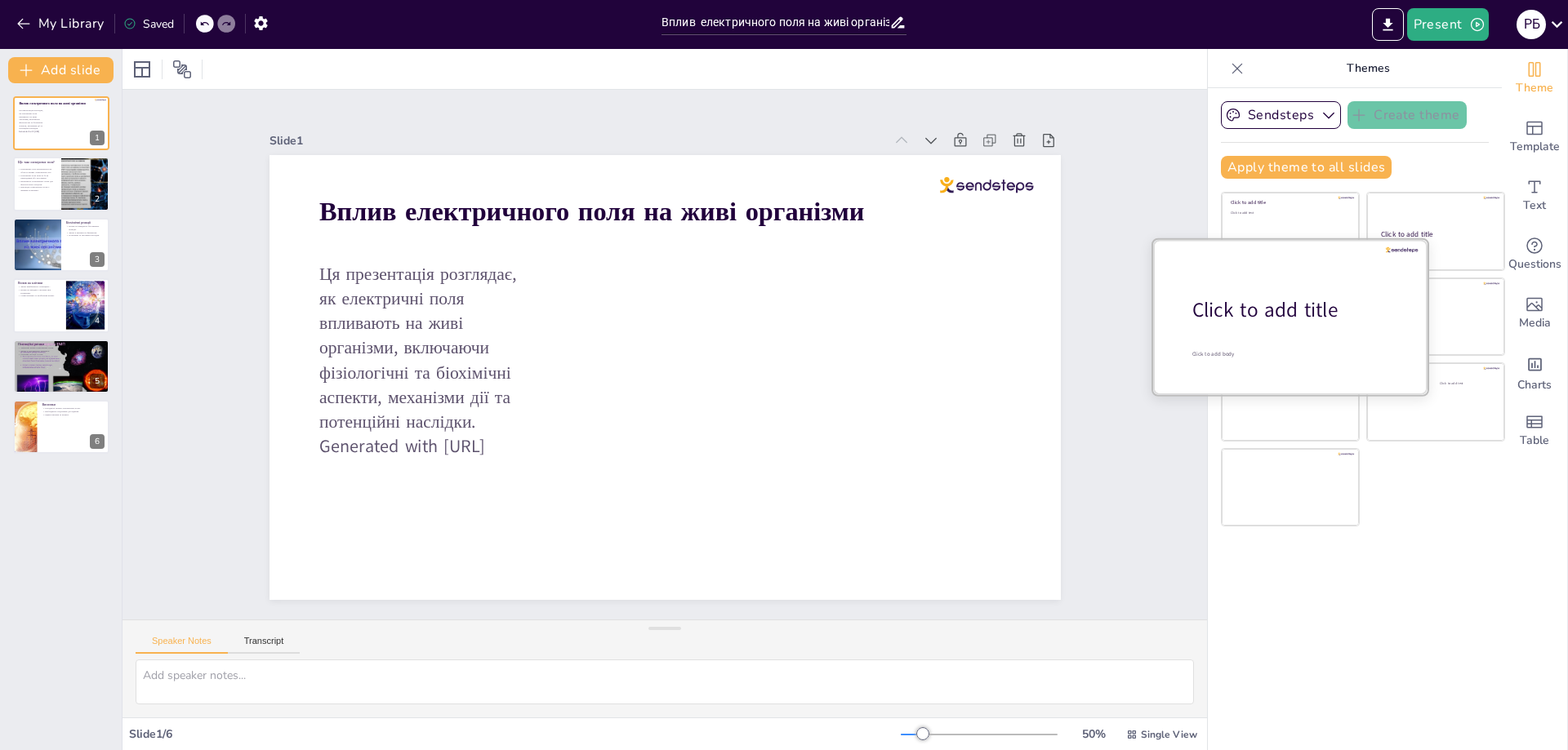
click at [1281, 245] on div at bounding box center [1290, 316] width 275 height 154
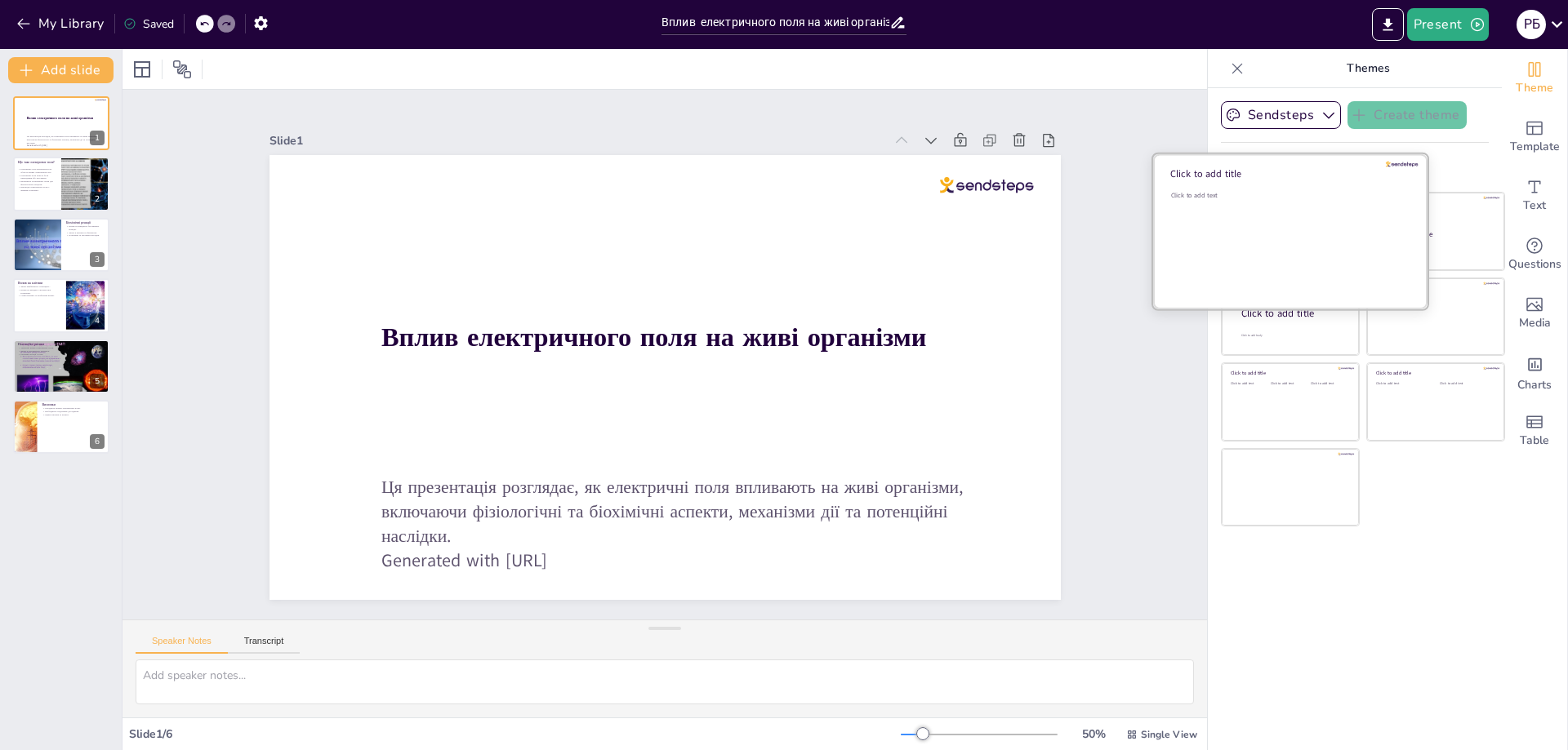
click at [1276, 235] on div "Click to add text" at bounding box center [1288, 242] width 234 height 101
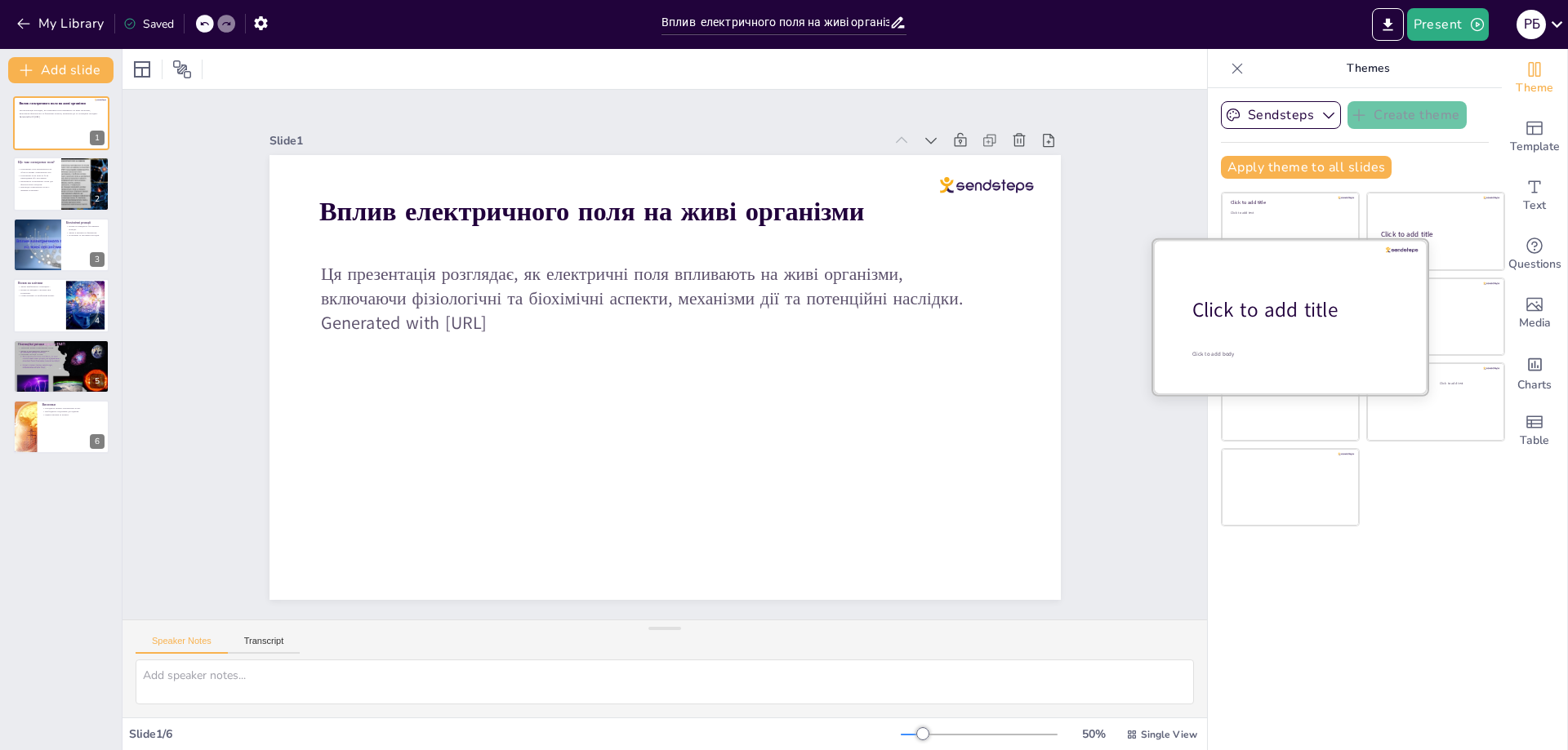
click at [1251, 322] on div "Click to add title" at bounding box center [1296, 310] width 209 height 28
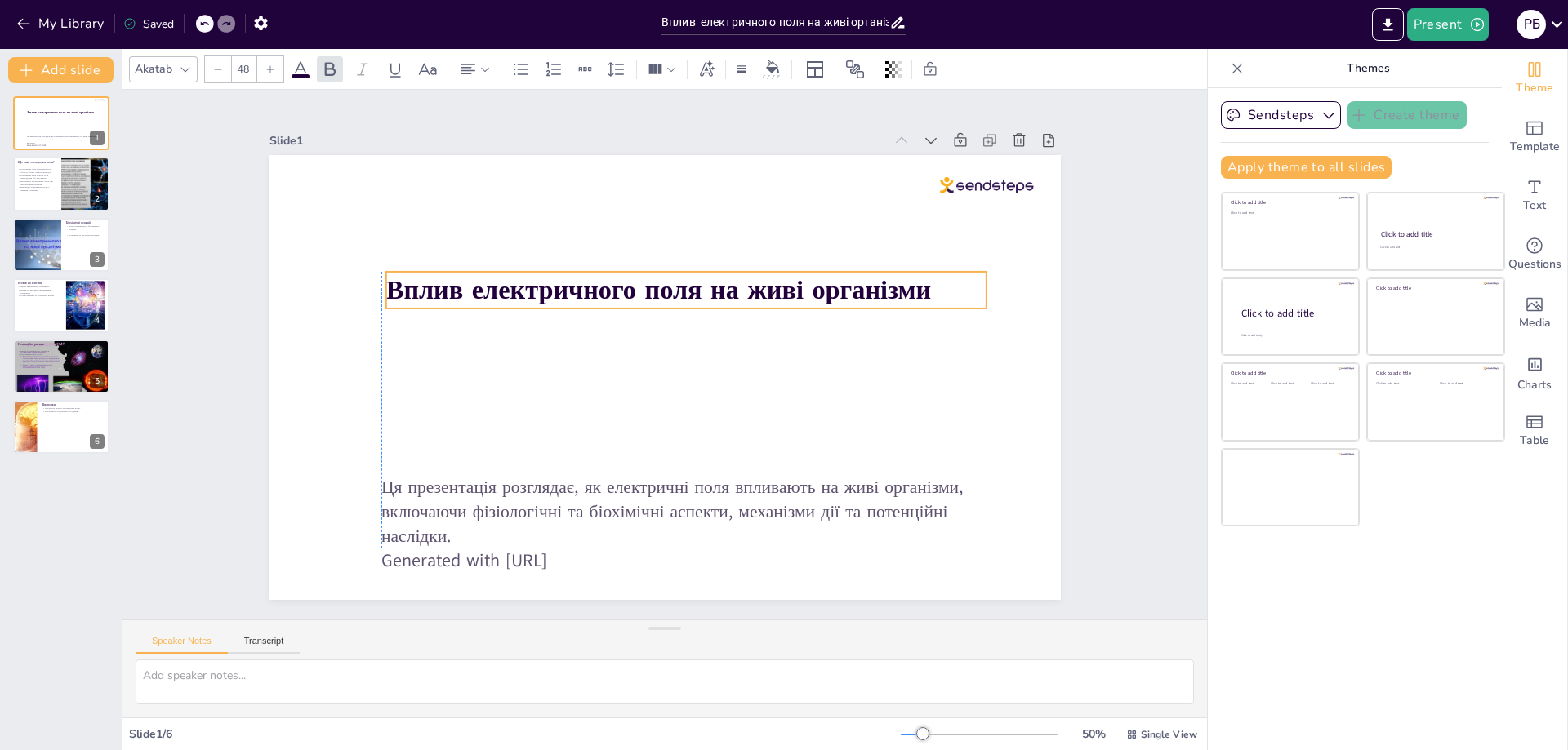
drag, startPoint x: 782, startPoint y: 341, endPoint x: 783, endPoint y: 291, distance: 50.0
click at [783, 291] on strong "Вплив електричного поля на живі організми" at bounding box center [657, 289] width 544 height 36
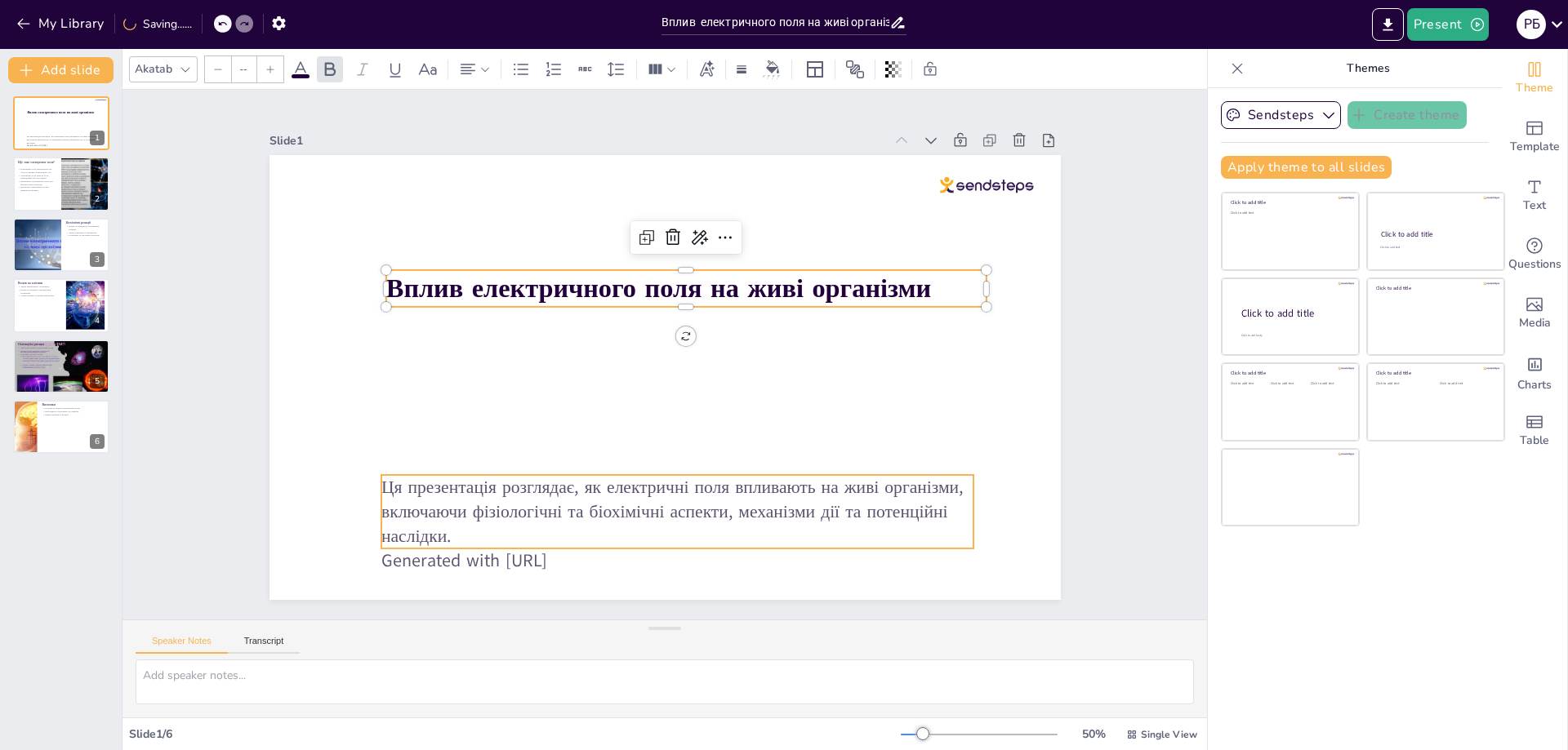
type input "32"
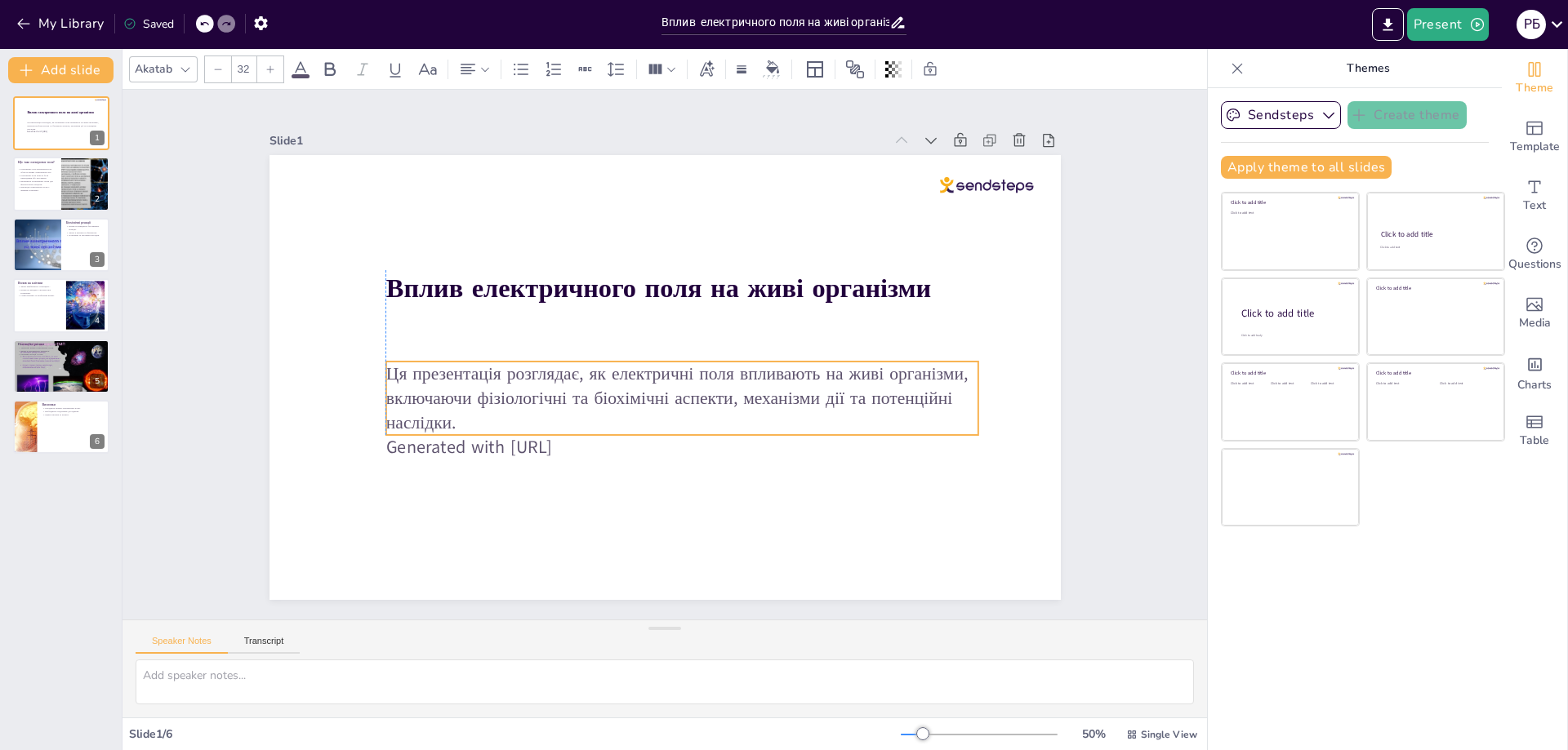
drag, startPoint x: 776, startPoint y: 505, endPoint x: 779, endPoint y: 392, distance: 113.0
click at [779, 392] on p "Ця презентація розглядає, як електричні поля впливають на живі організми, включ…" at bounding box center [681, 399] width 593 height 74
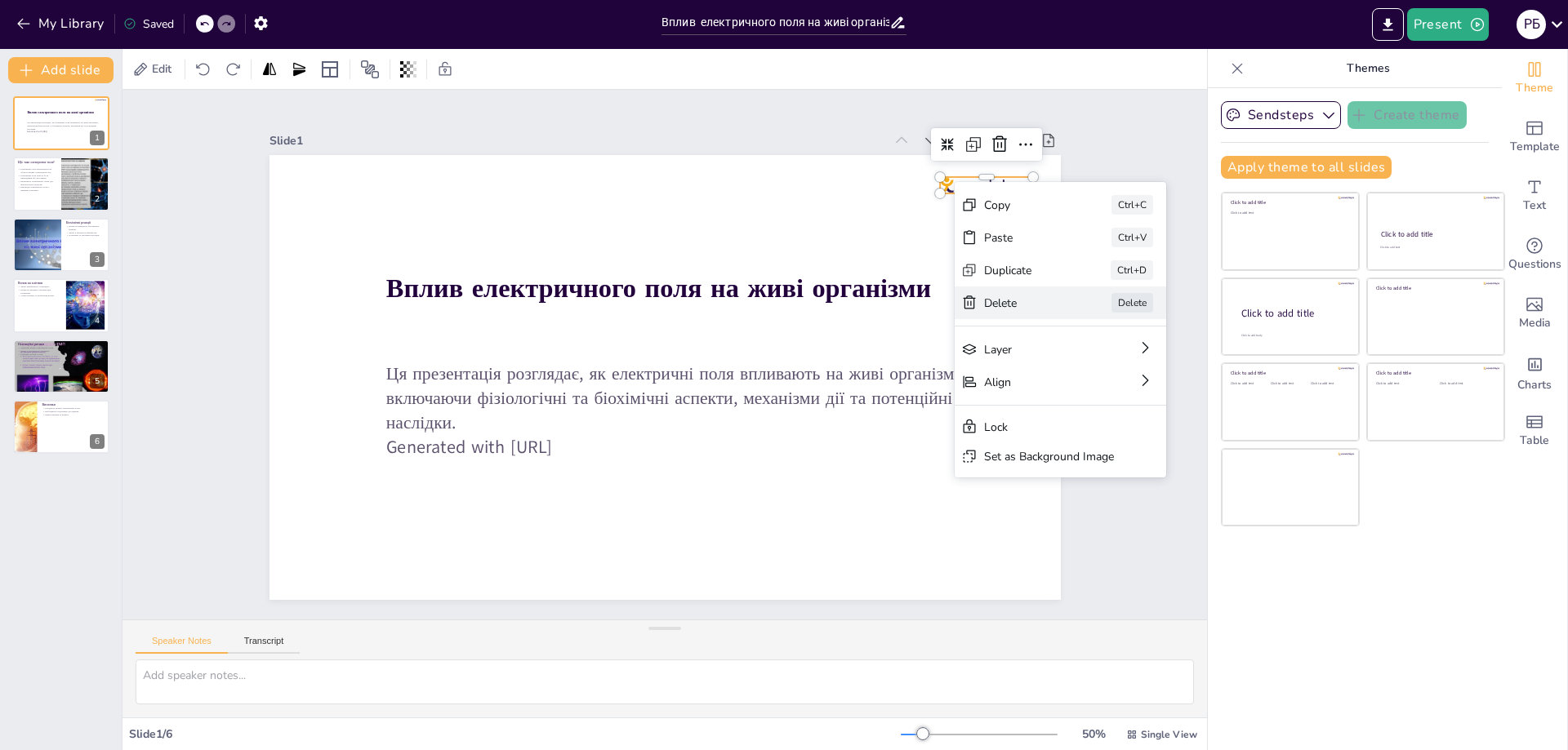
click at [1106, 385] on div "Delete" at bounding box center [1147, 393] width 82 height 16
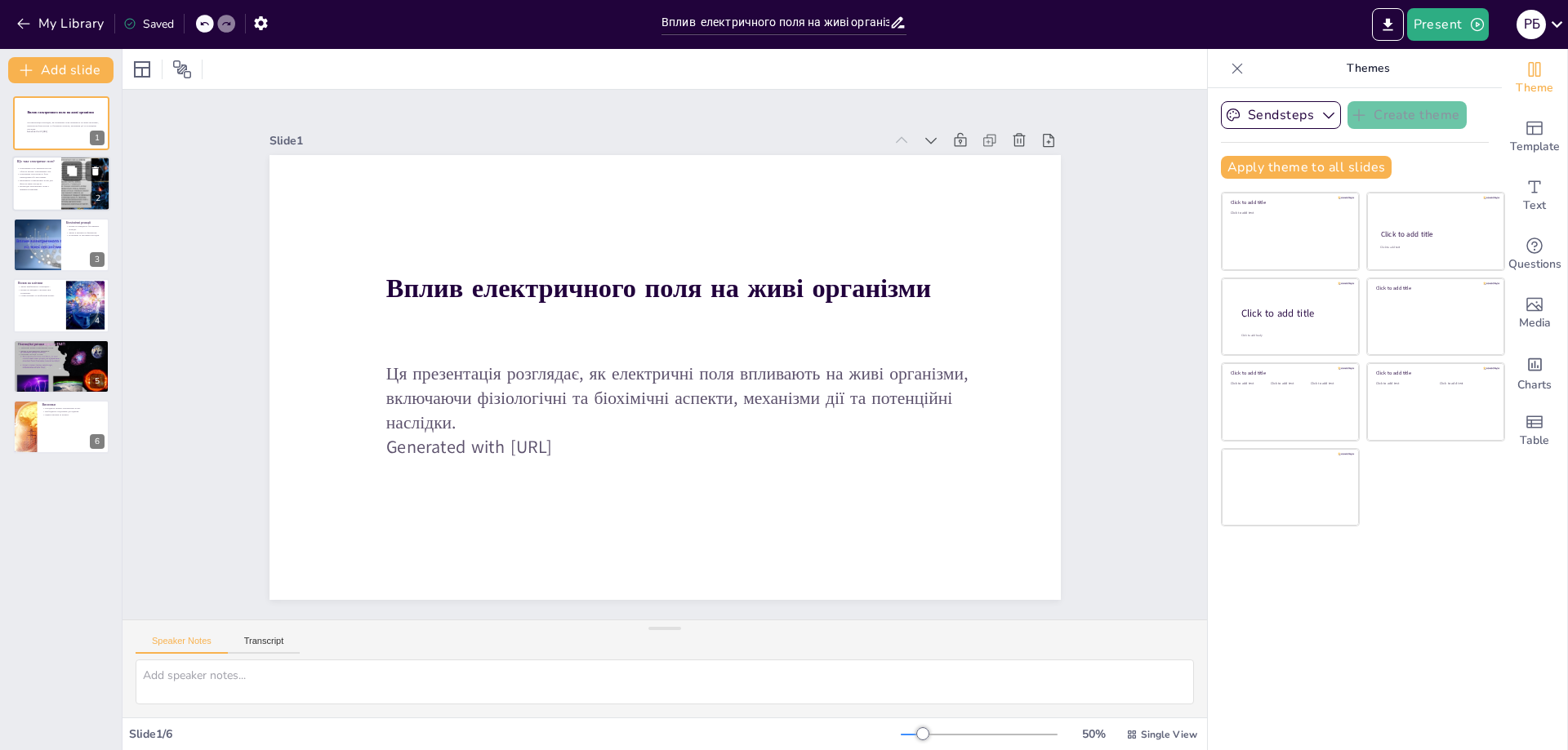
click at [75, 181] on div at bounding box center [85, 184] width 74 height 55
type textarea "Loremipsum dolorsitamet cons a elitseddoeiusm tem incididun utla etdolo ma aliq…"
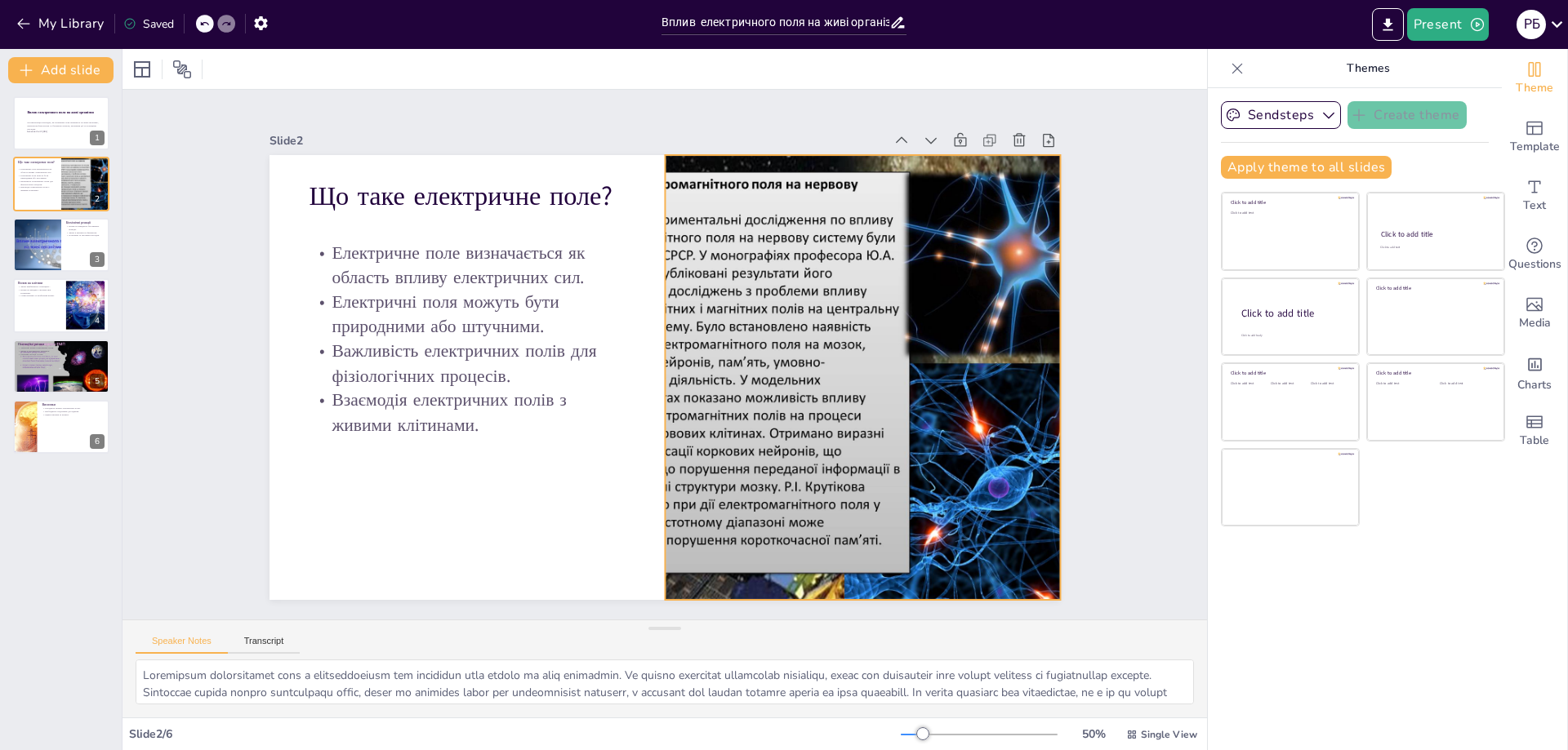
click at [755, 359] on div at bounding box center [863, 377] width 594 height 445
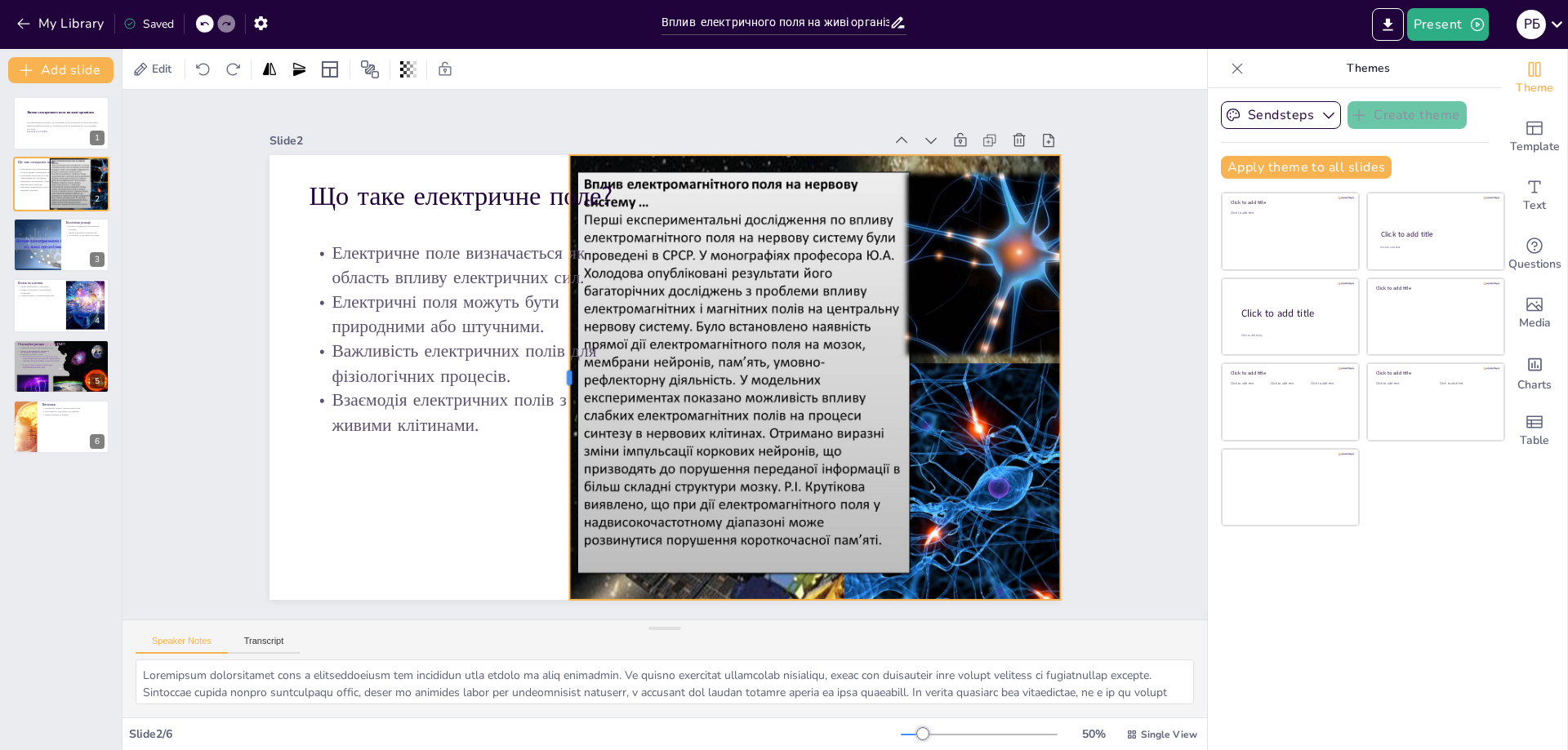
drag, startPoint x: 652, startPoint y: 373, endPoint x: 557, endPoint y: 351, distance: 97.5
click at [557, 351] on div at bounding box center [560, 367] width 59 height 444
click at [504, 215] on div "Що таке електричне поле?" at bounding box center [467, 206] width 317 height 56
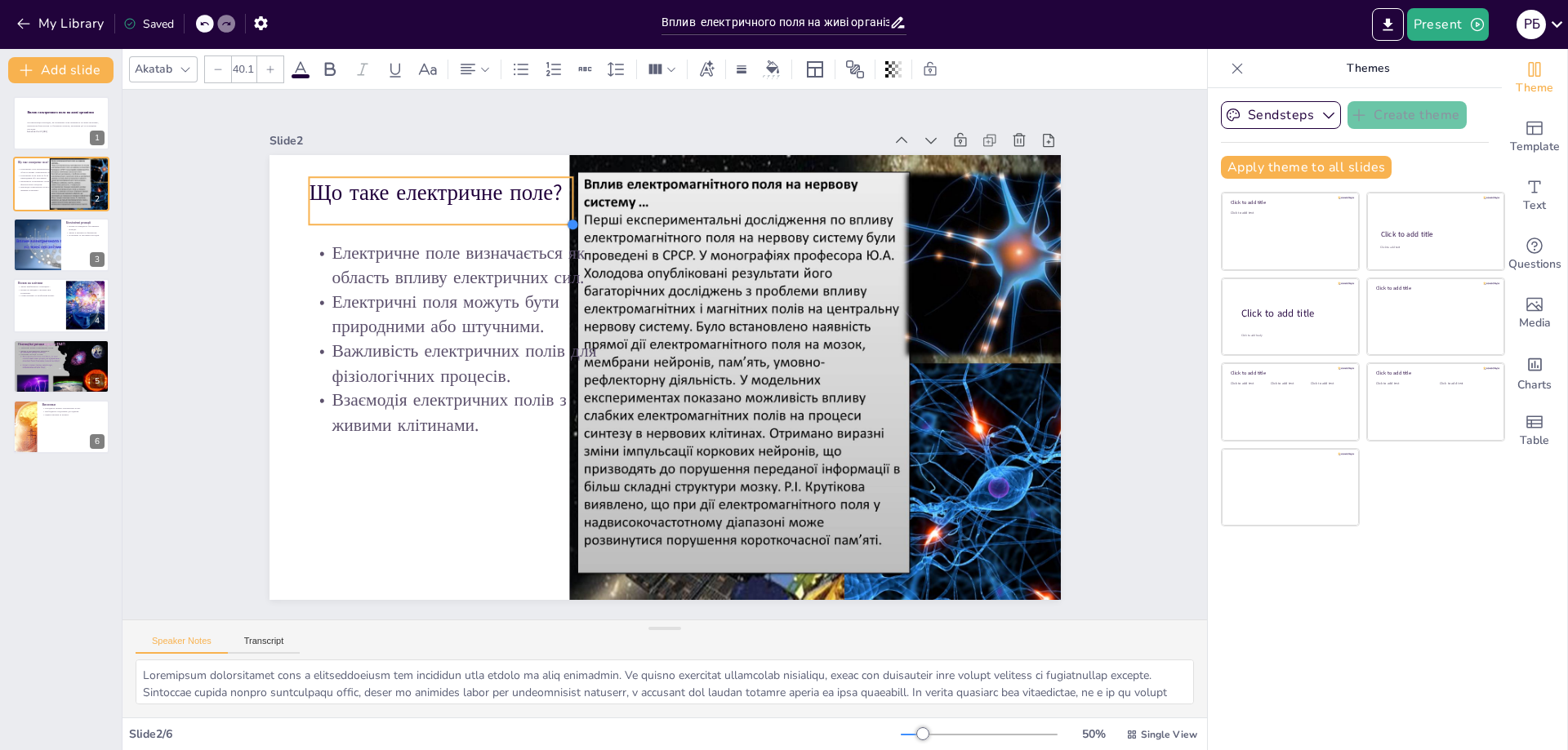
drag, startPoint x: 611, startPoint y: 225, endPoint x: 560, endPoint y: 209, distance: 53.5
click at [560, 209] on div "Що таке електричне поле? Електричне поле визначається як область впливу електри…" at bounding box center [666, 377] width 792 height 445
type input "32"
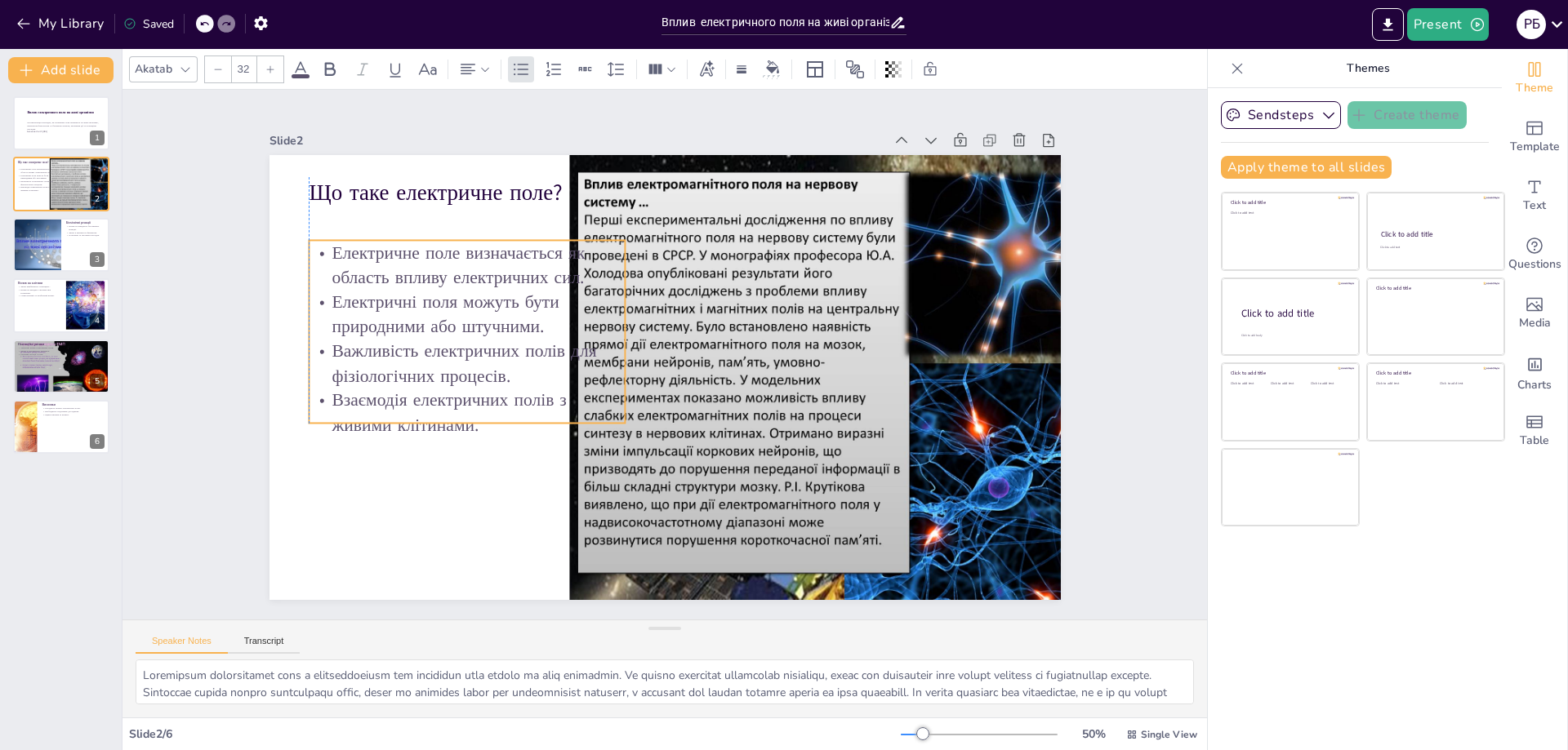
click at [493, 321] on p "Електричні поля можуть бути природними або штучними." at bounding box center [473, 294] width 320 height 82
drag, startPoint x: 456, startPoint y: 421, endPoint x: 436, endPoint y: 524, distance: 104.9
click at [436, 527] on div at bounding box center [467, 533] width 317 height 13
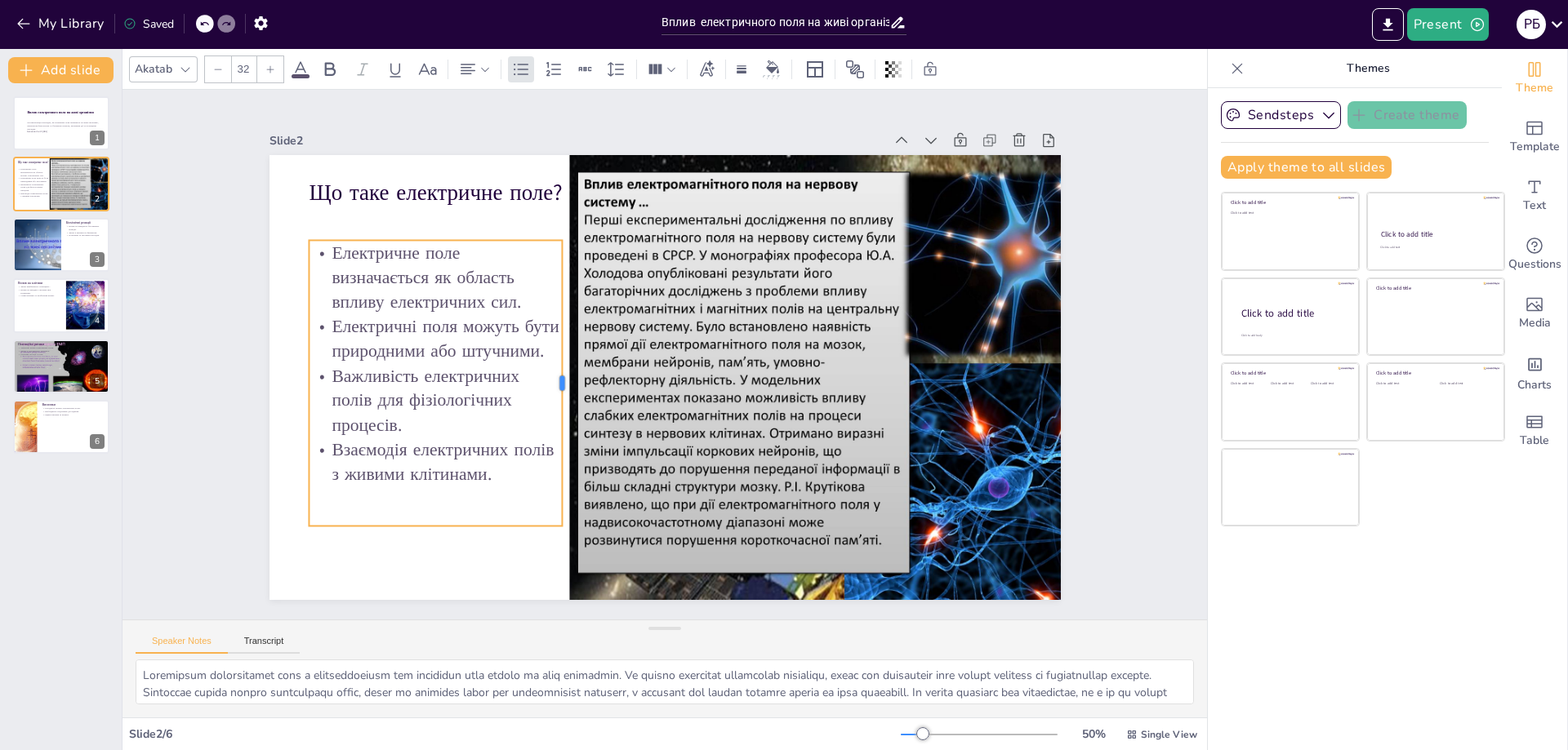
drag, startPoint x: 618, startPoint y: 377, endPoint x: 555, endPoint y: 379, distance: 63.0
click at [563, 379] on div at bounding box center [569, 382] width 13 height 286
click at [404, 349] on p "Електричні поля можуть бути природними або штучними." at bounding box center [436, 340] width 254 height 49
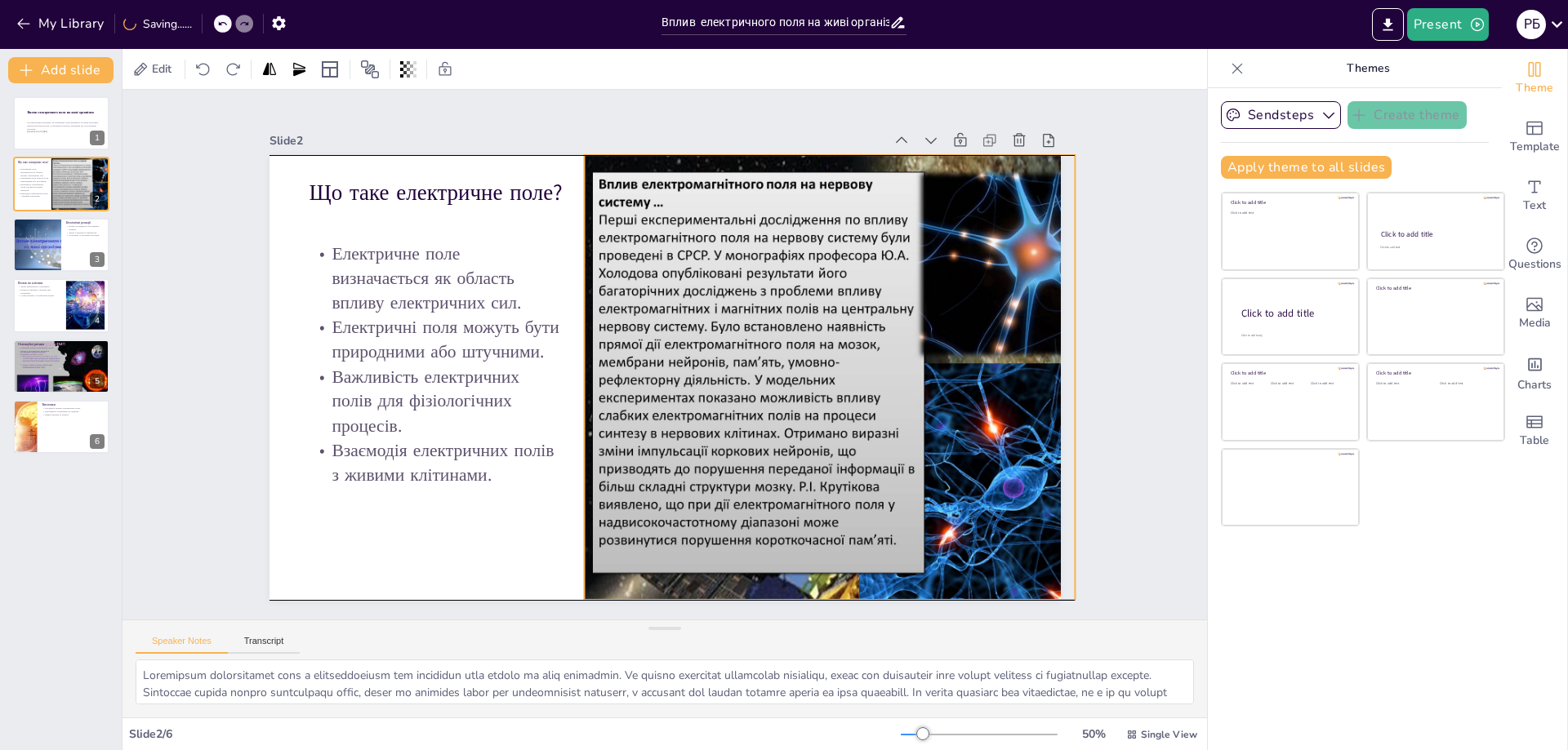
drag, startPoint x: 978, startPoint y: 462, endPoint x: 993, endPoint y: 461, distance: 15.0
click at [993, 461] on div at bounding box center [877, 377] width 594 height 445
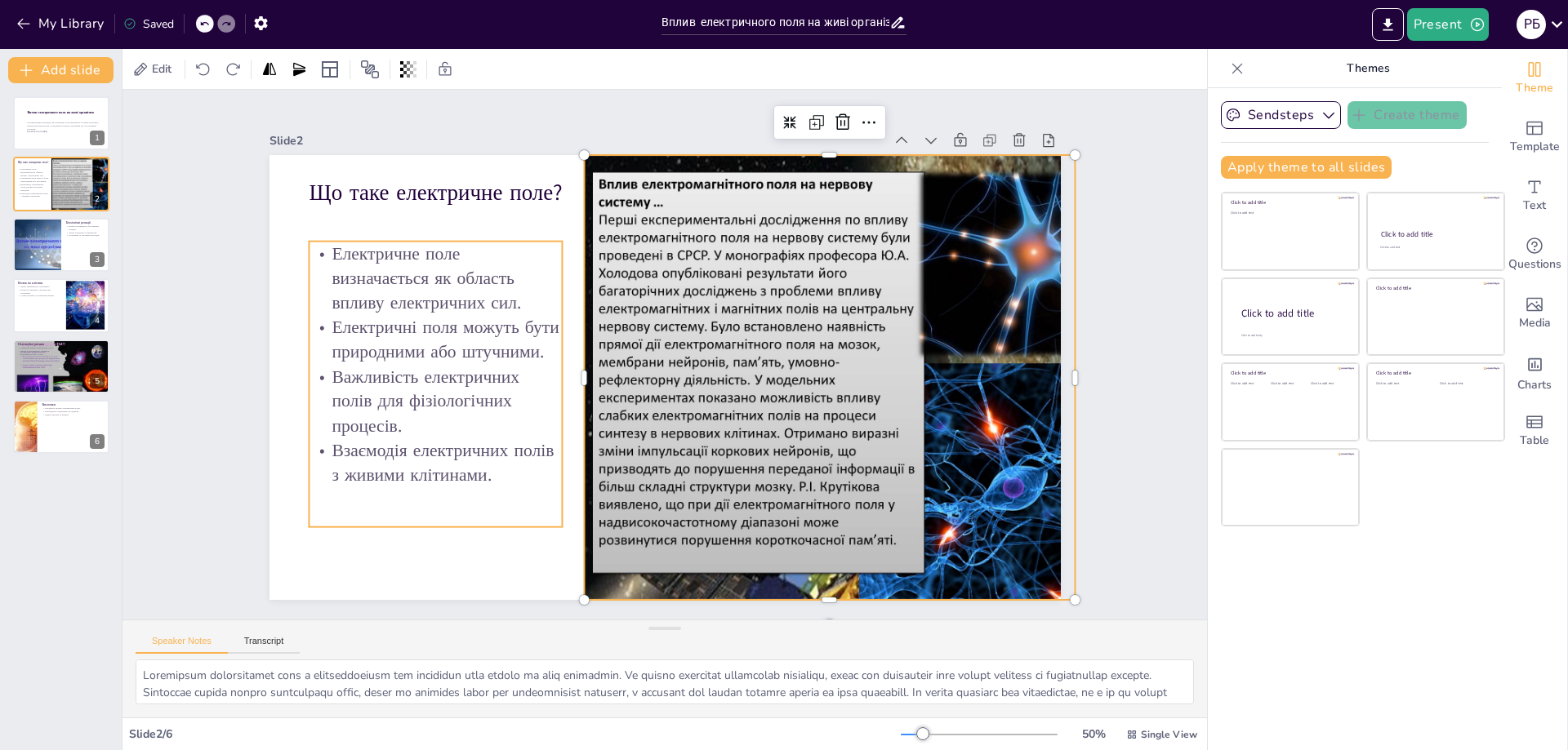
click at [545, 520] on div "Що таке електричне поле? Електричне поле визначається як область впливу електри…" at bounding box center [662, 378] width 833 height 526
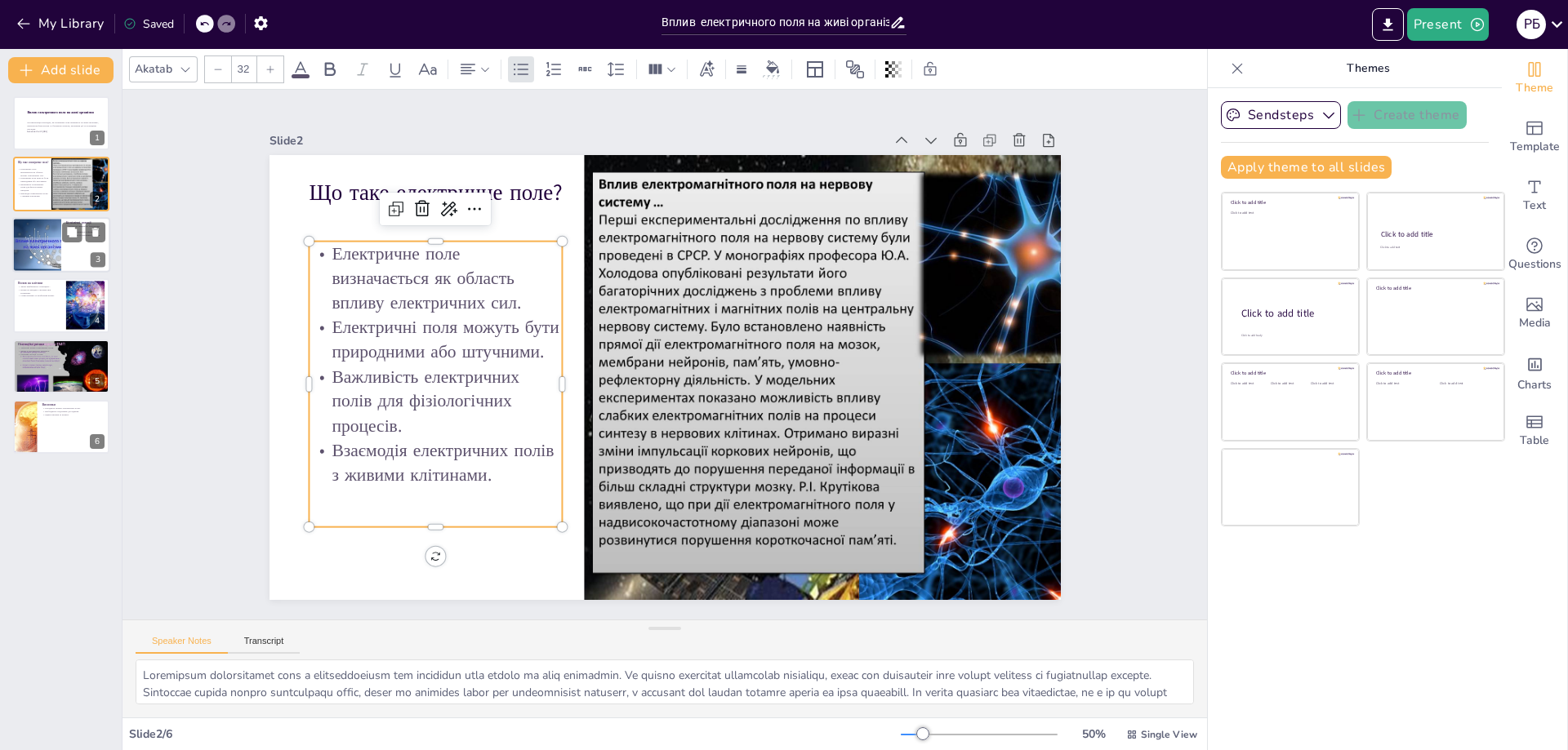
click at [53, 256] on div at bounding box center [37, 245] width 74 height 55
type textarea "Lorem ipsumdolors ametc ad elitseddo eiusmodtemp incidid u laboreet dolorema, a…"
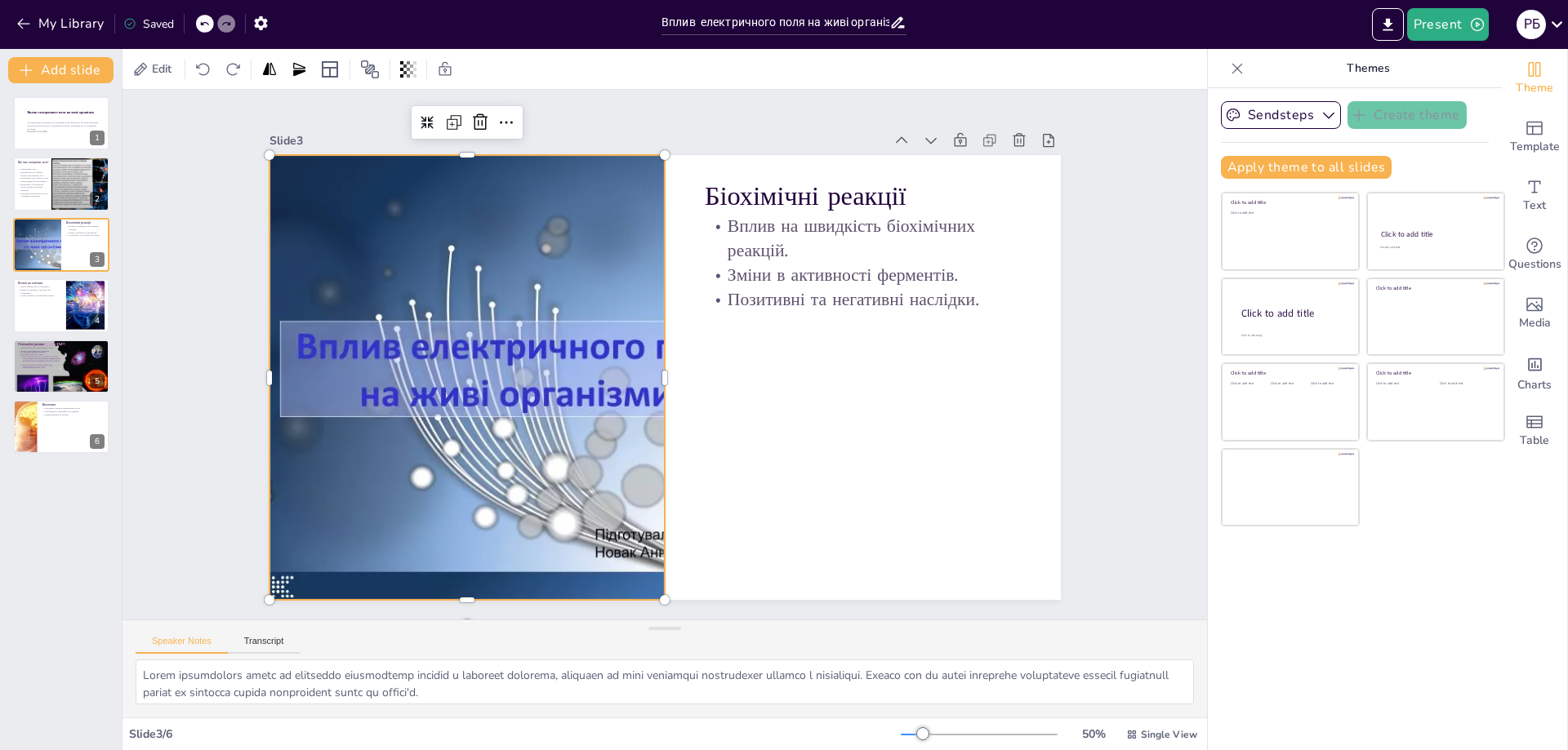
click at [620, 461] on div at bounding box center [467, 377] width 594 height 445
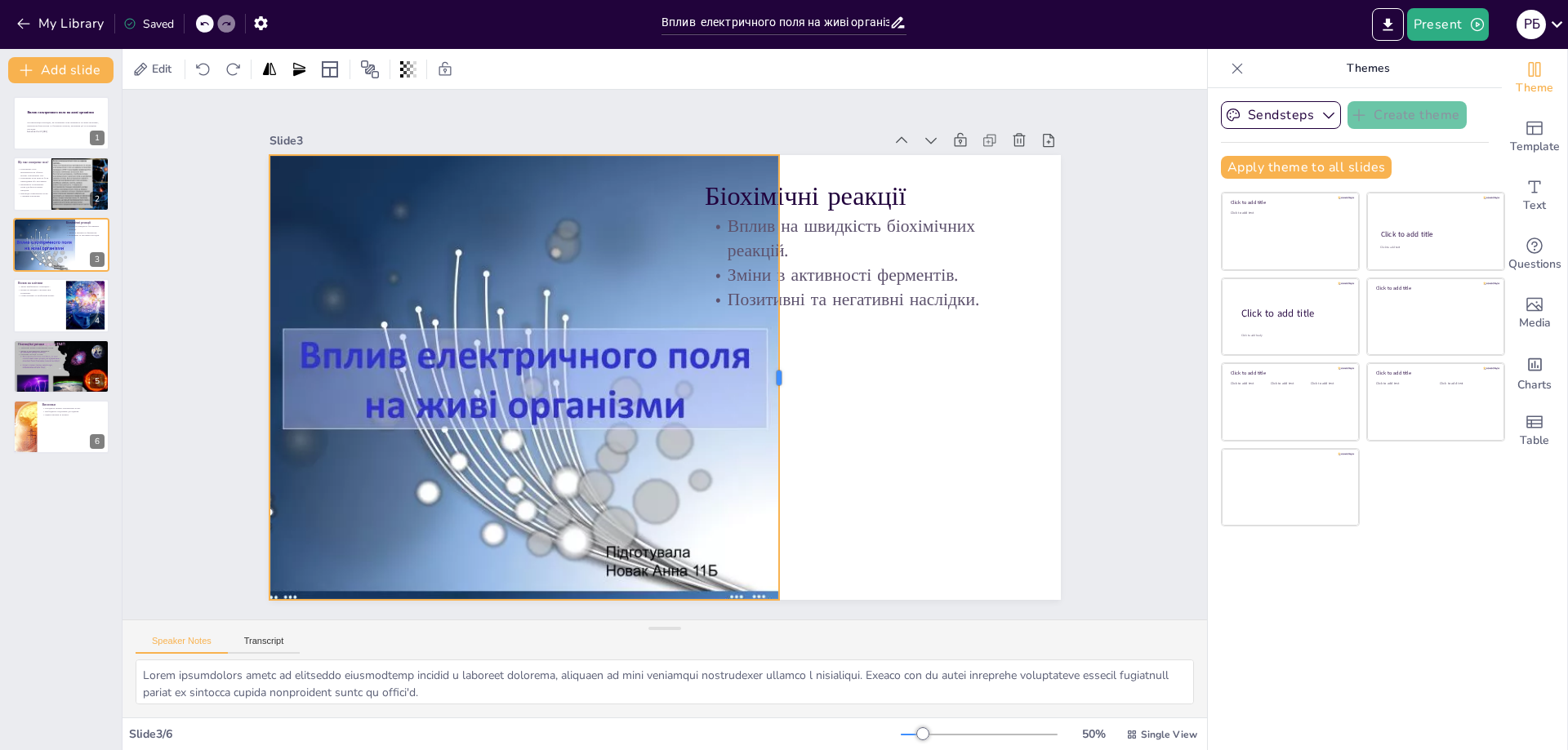
drag, startPoint x: 654, startPoint y: 350, endPoint x: 768, endPoint y: 341, distance: 114.4
click at [779, 341] on div at bounding box center [785, 377] width 13 height 445
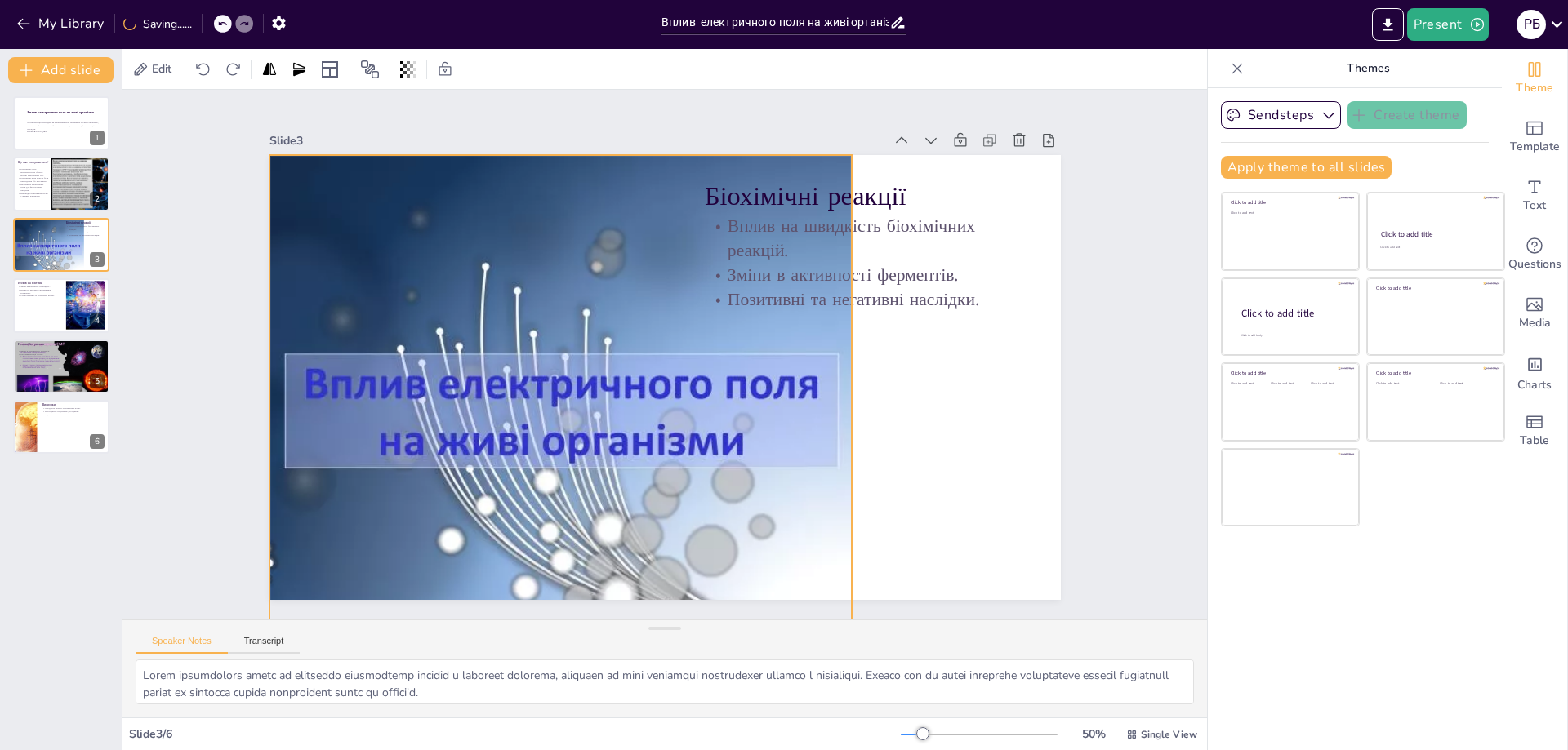
drag, startPoint x: 771, startPoint y: 591, endPoint x: 837, endPoint y: 584, distance: 66.4
click at [837, 584] on div "Біохімічні реакції Вплив на швидкість біохімічних реакцій. Зміни в активності ф…" at bounding box center [662, 377] width 833 height 525
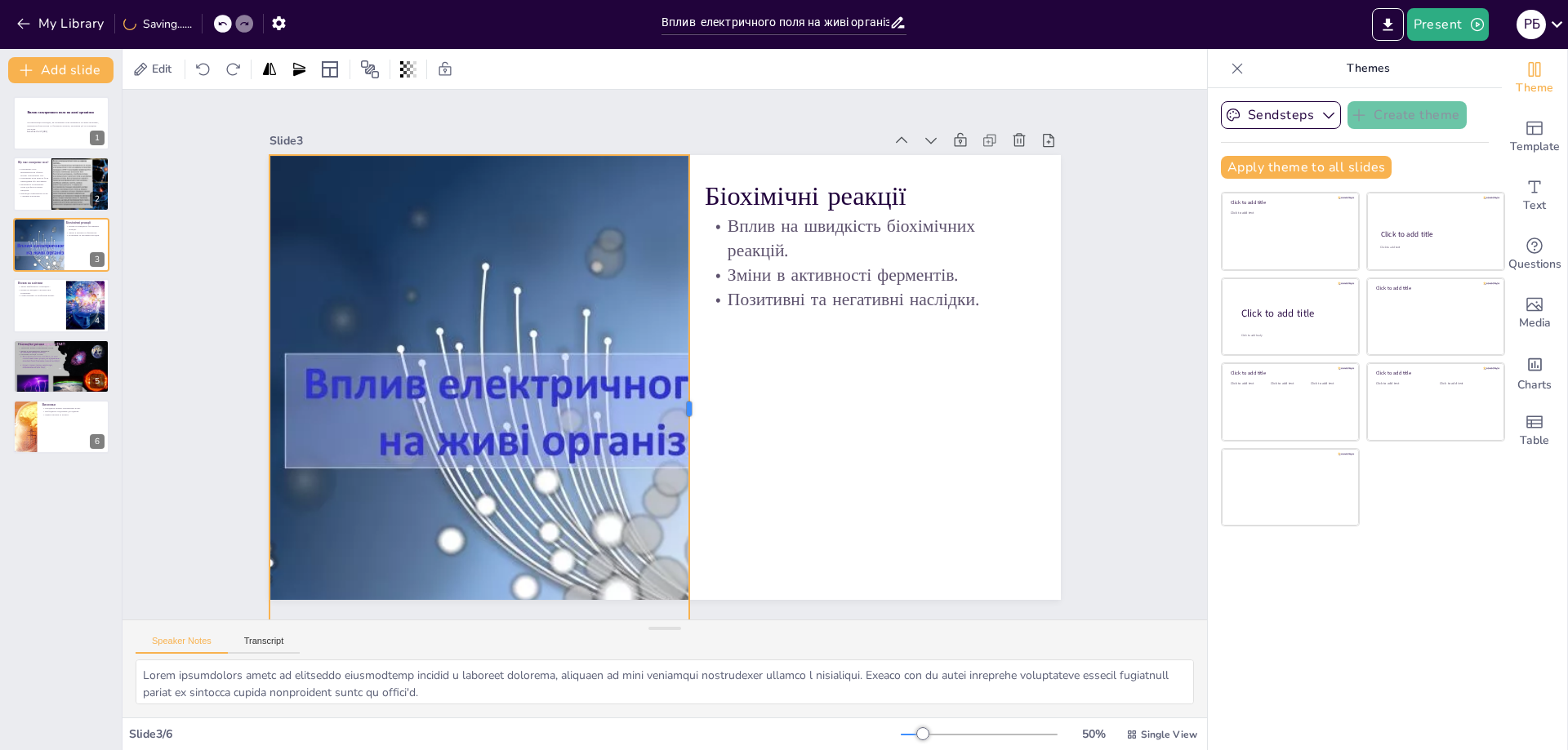
drag, startPoint x: 843, startPoint y: 397, endPoint x: 681, endPoint y: 367, distance: 164.8
click at [689, 367] on div at bounding box center [695, 409] width 13 height 508
click at [486, 125] on icon at bounding box center [492, 122] width 19 height 19
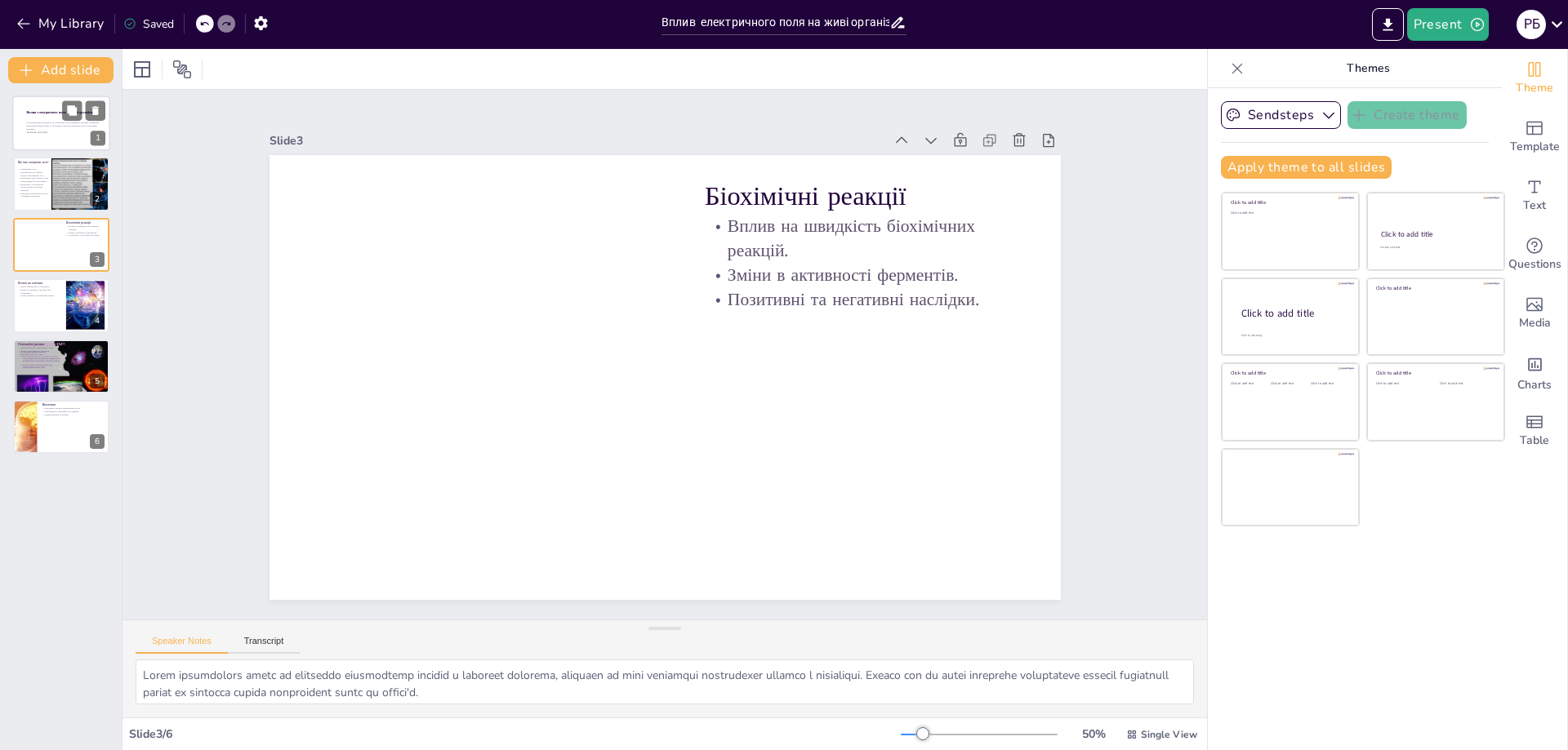
click at [64, 123] on p "Ця презентація розглядає, як електричні поля впливають на живі організми, включ…" at bounding box center [64, 125] width 74 height 9
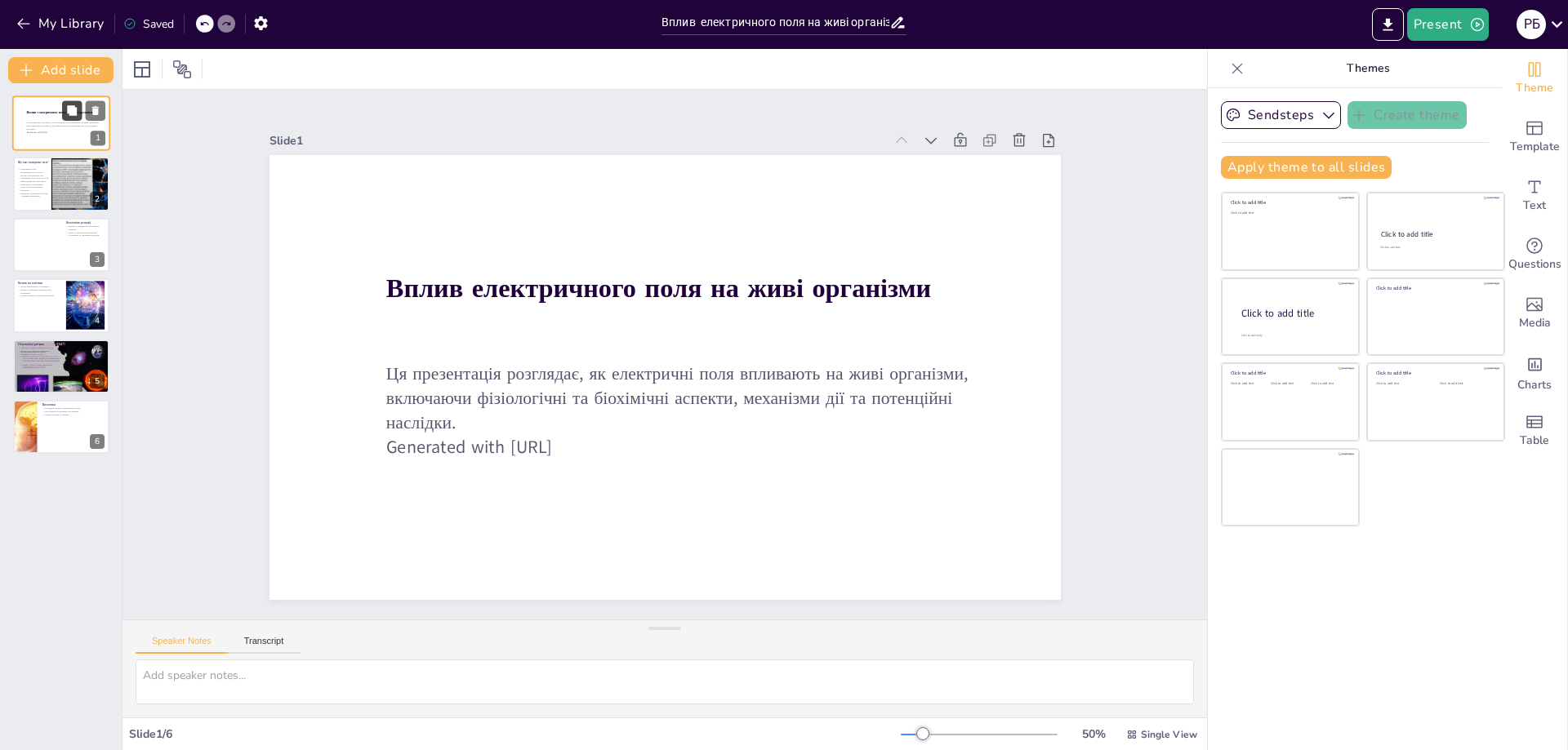
click at [70, 111] on icon at bounding box center [72, 111] width 10 height 10
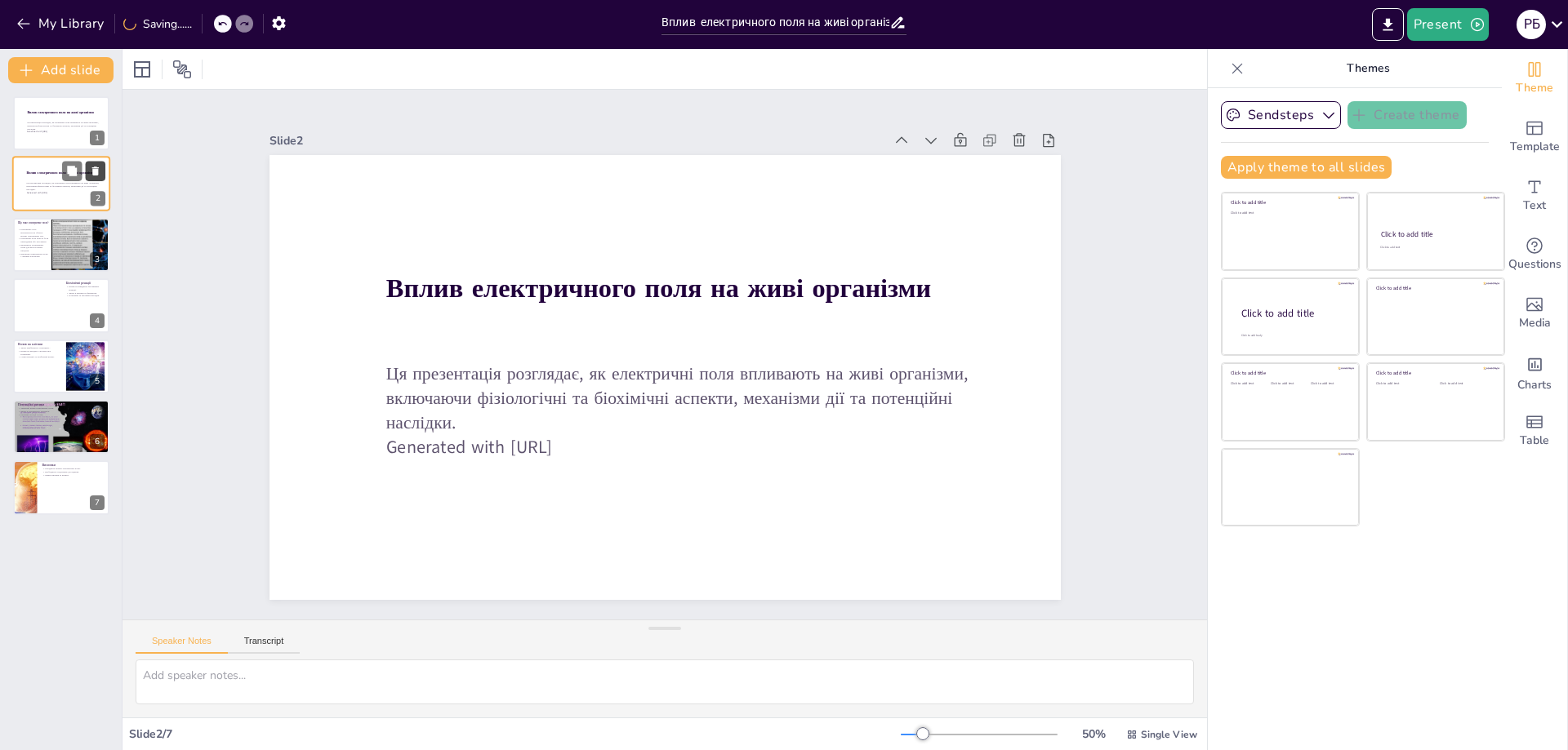
click at [91, 173] on icon at bounding box center [96, 172] width 12 height 12
type textarea "Loremipsum dolorsitamet cons a elitseddoeiusm tem incididun utla etdolo ma aliq…"
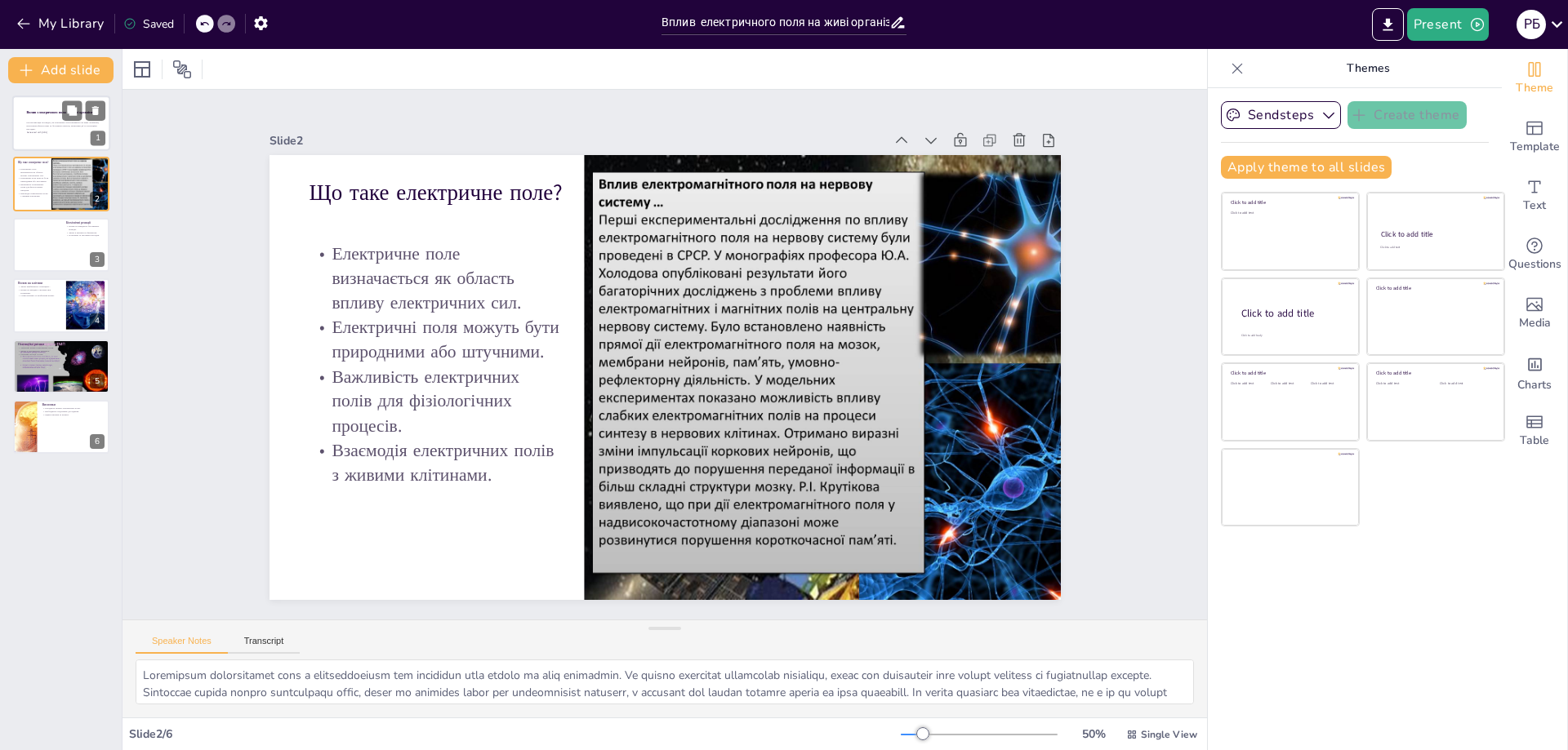
click at [60, 132] on p "Generated with [URL]" at bounding box center [64, 132] width 74 height 3
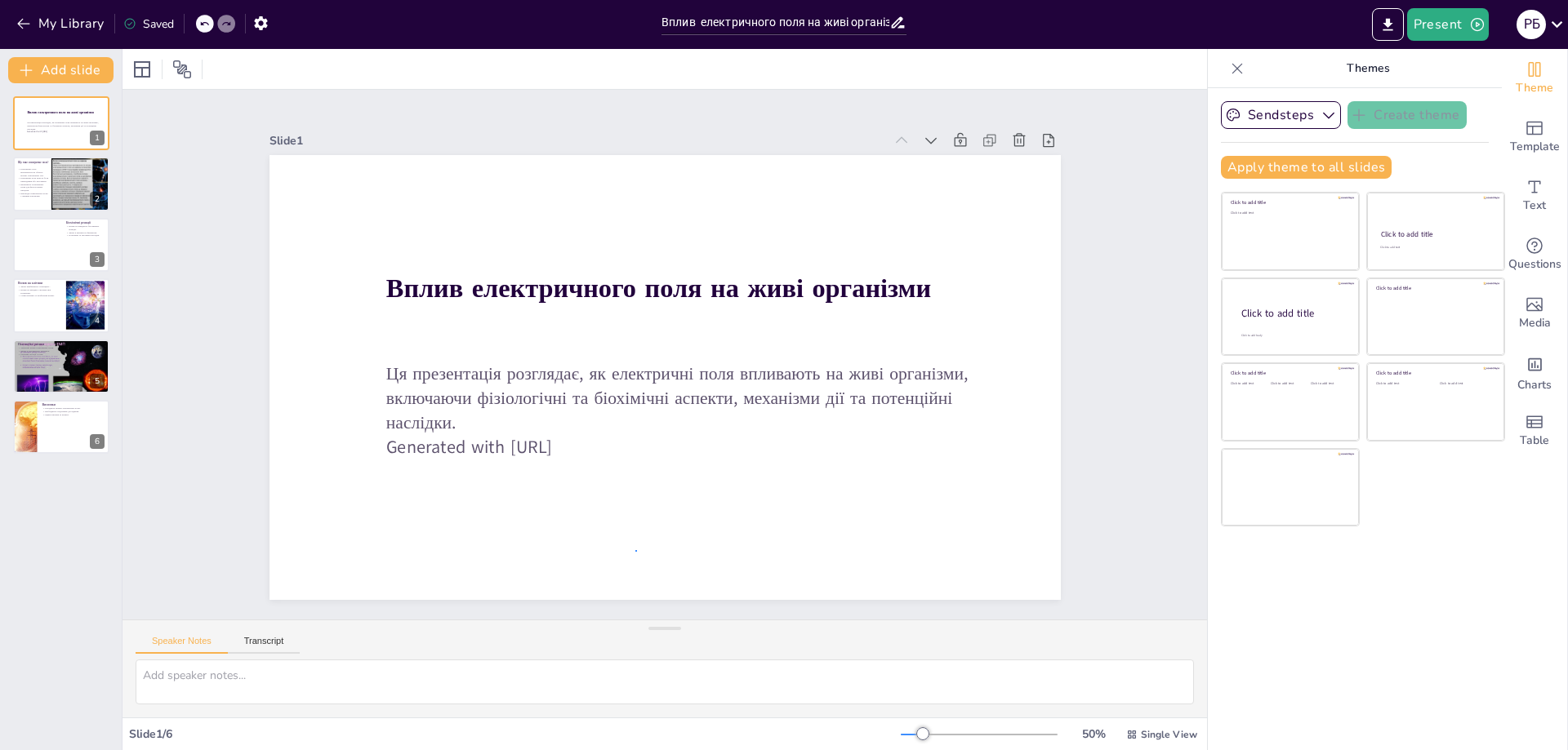
drag, startPoint x: 60, startPoint y: 132, endPoint x: 636, endPoint y: 550, distance: 711.7
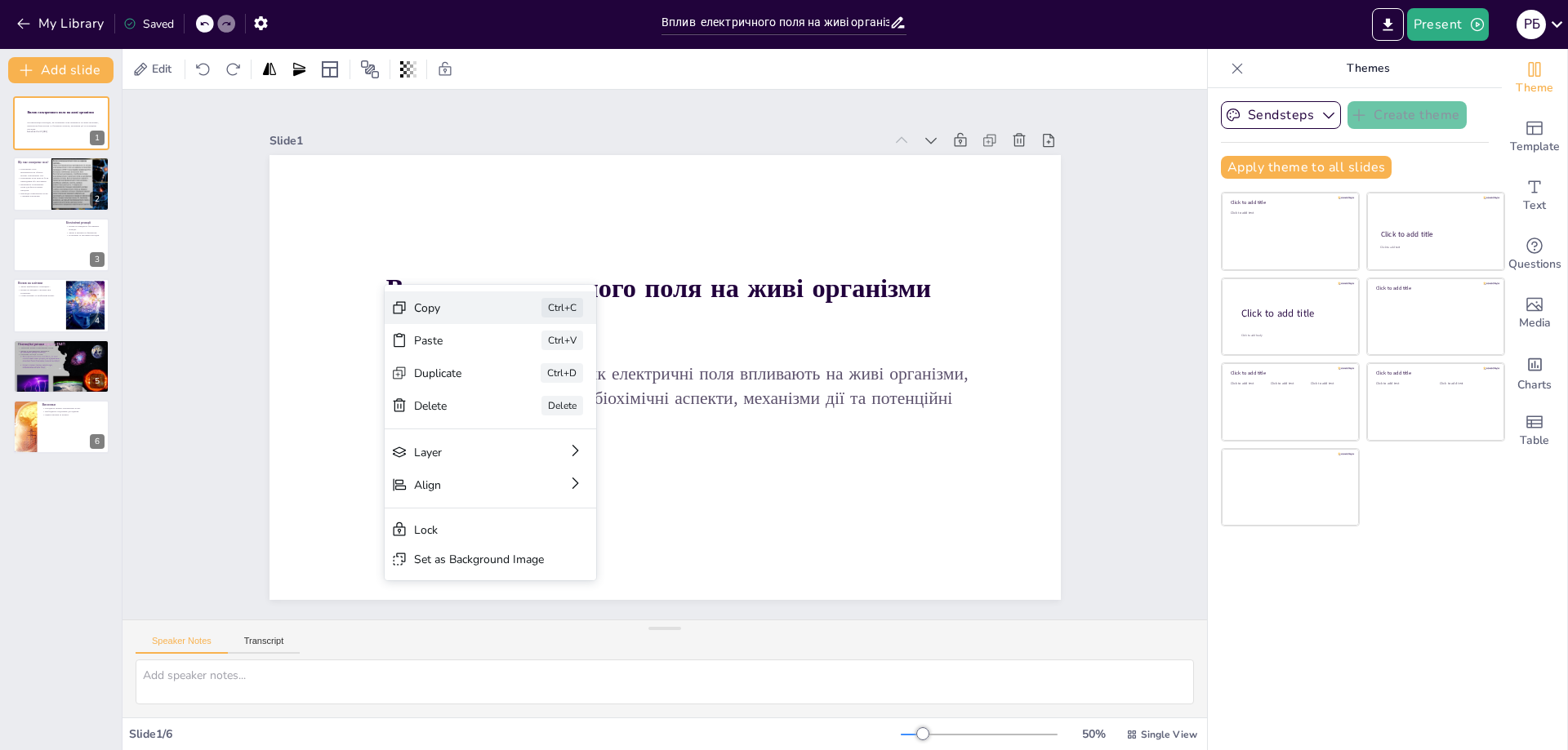
click at [537, 390] on div "Copy" at bounding box center [577, 398] width 82 height 16
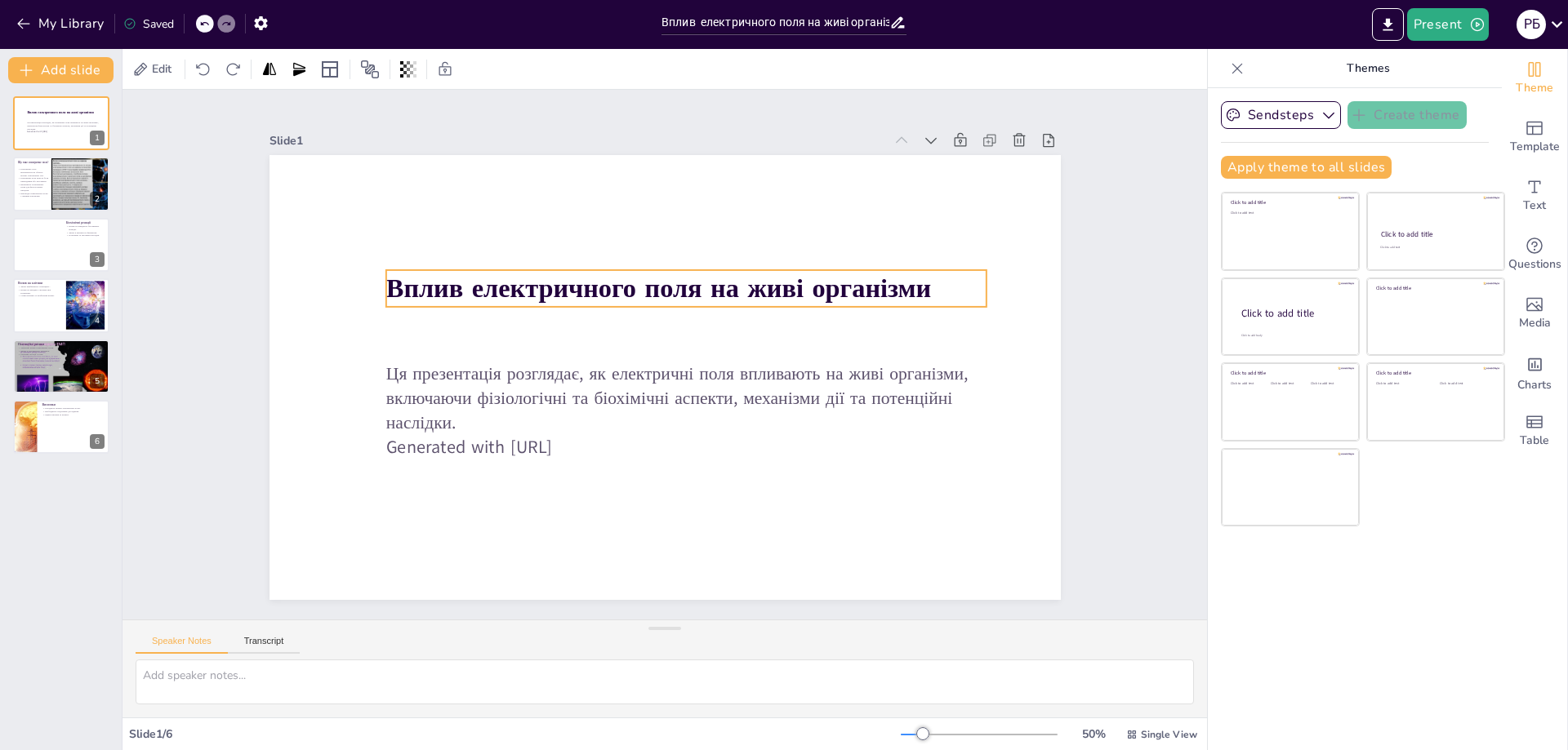
click at [391, 287] on strong "Вплив електричного поля на живі організми" at bounding box center [657, 288] width 544 height 36
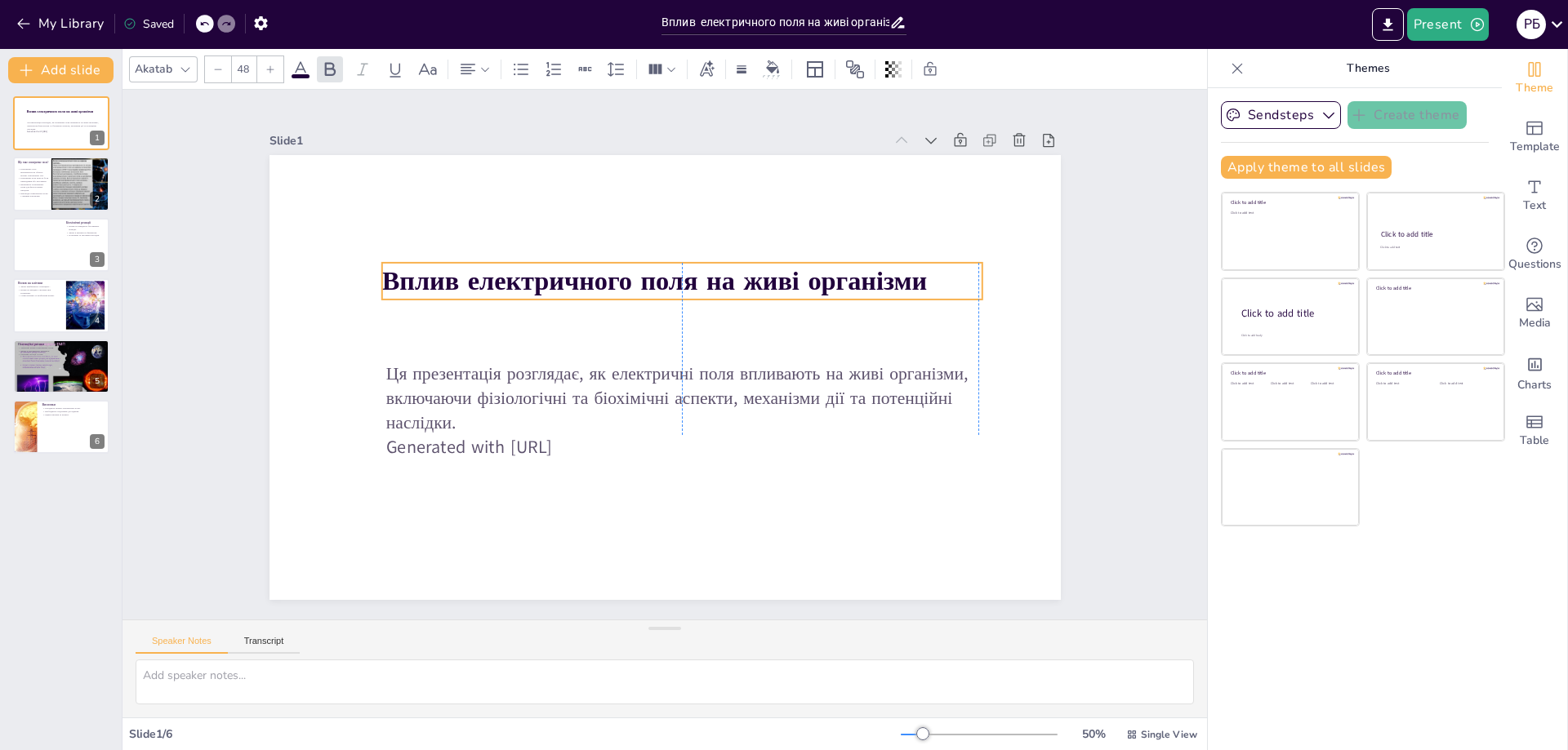
drag, startPoint x: 917, startPoint y: 277, endPoint x: 910, endPoint y: 271, distance: 9.2
click at [910, 271] on strong "Вплив електричного поля на живі організми" at bounding box center [653, 280] width 544 height 36
click at [797, 279] on strong "Вплив електричного поля на живі організми" at bounding box center [653, 280] width 544 height 36
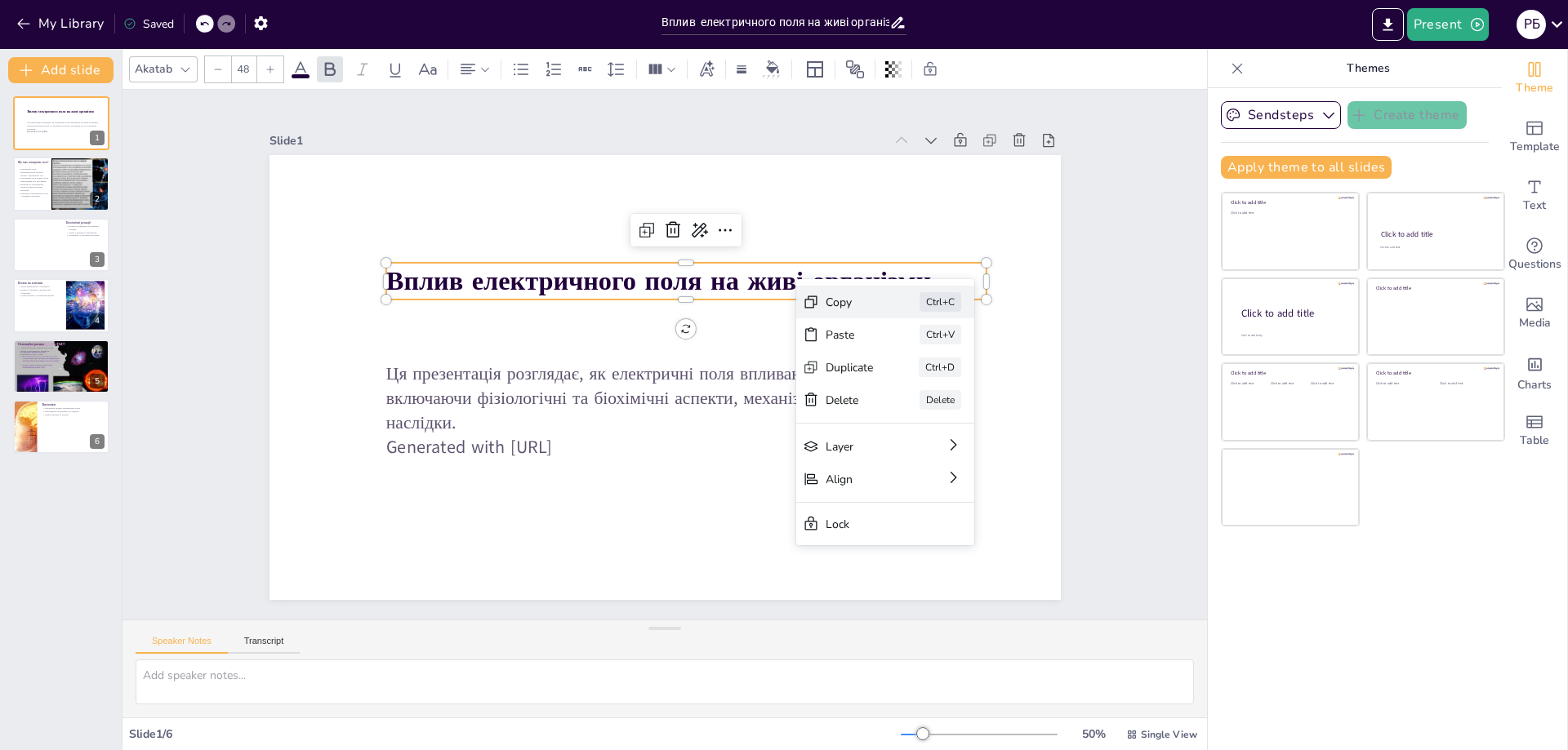
click at [948, 384] on div "Copy" at bounding box center [972, 392] width 49 height 16
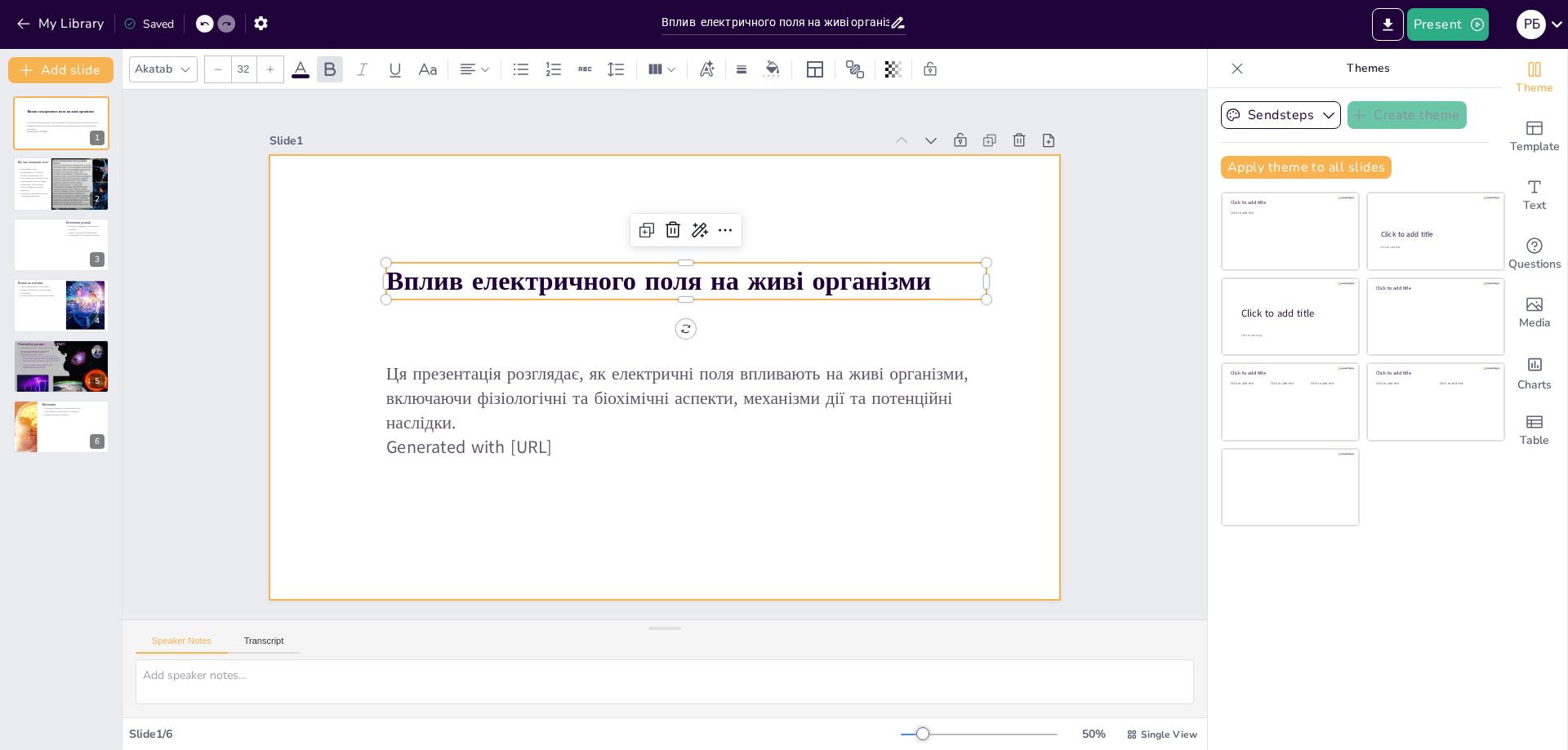
click at [396, 373] on p "Ця презентація розглядає, як електричні поля впливають на живі організми, включ…" at bounding box center [681, 399] width 593 height 74
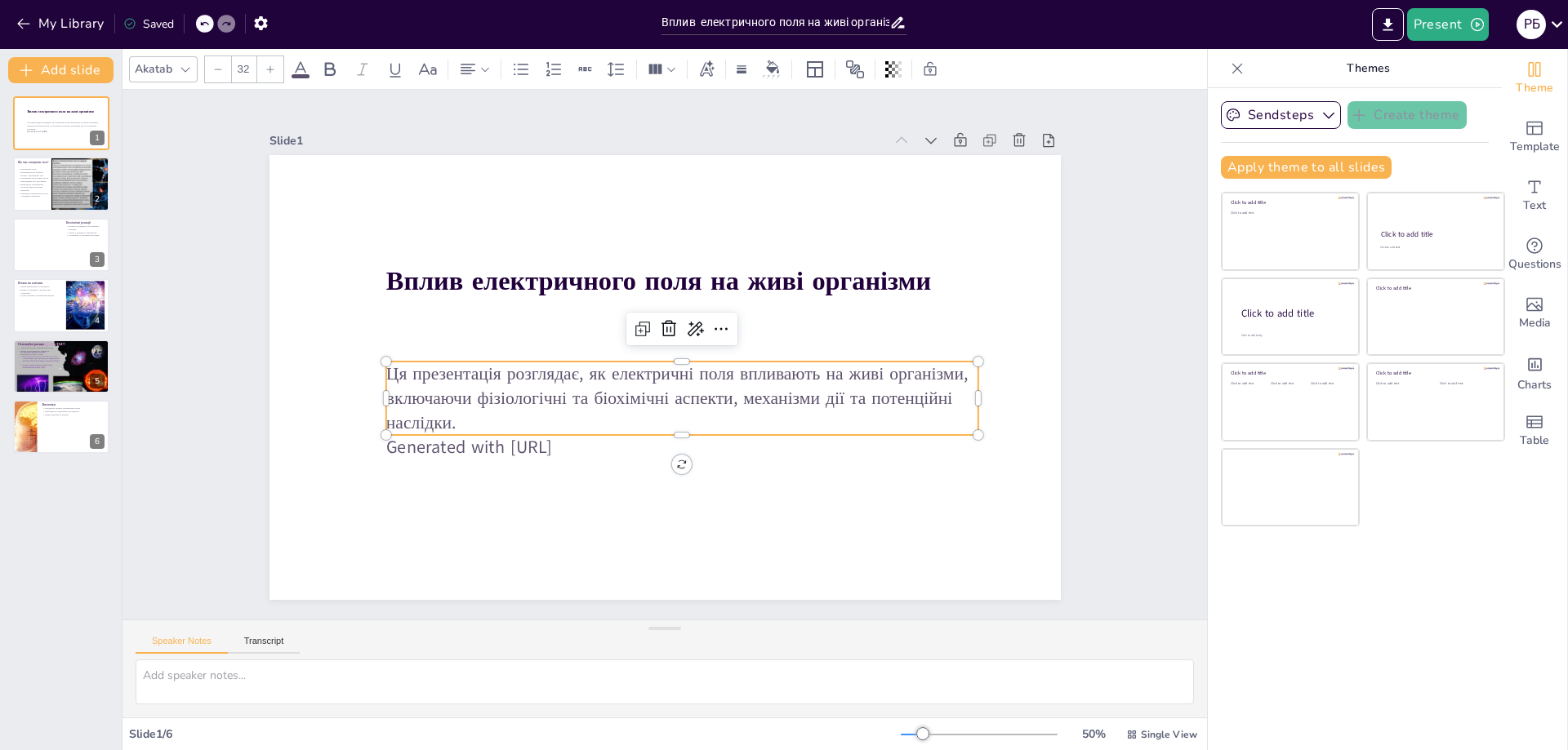
click at [388, 374] on p "Ця презентація розглядає, як електричні поля впливають на живі організми, включ…" at bounding box center [681, 399] width 593 height 74
click at [464, 364] on p "Ця презентація розглядає, як електричні поля впливають на живі організми, включ…" at bounding box center [681, 386] width 593 height 74
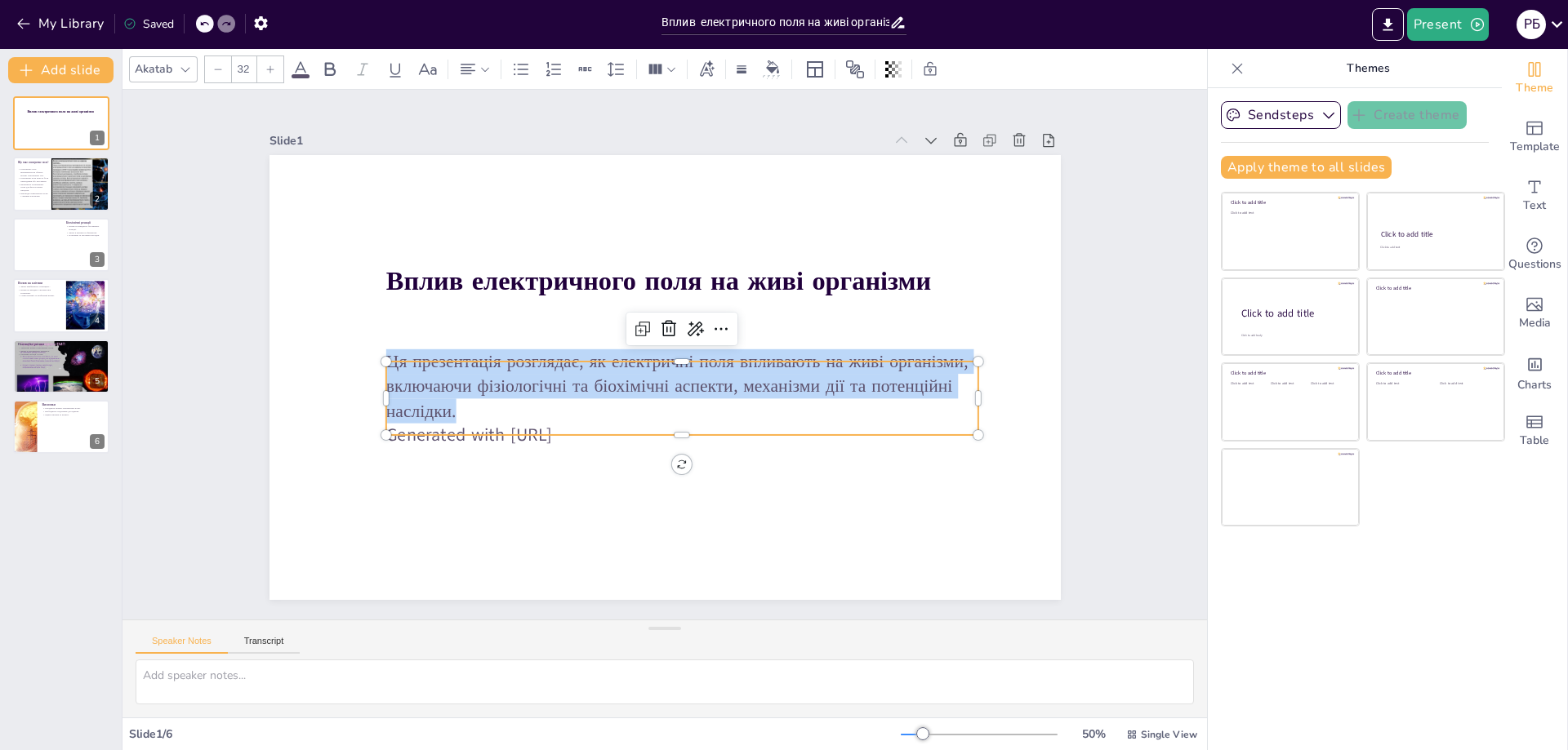
drag, startPoint x: 381, startPoint y: 389, endPoint x: 378, endPoint y: 353, distance: 36.1
click at [378, 353] on div "Вплив електричного поля на живі організми Ця презентація розглядає, як електрич…" at bounding box center [666, 377] width 792 height 445
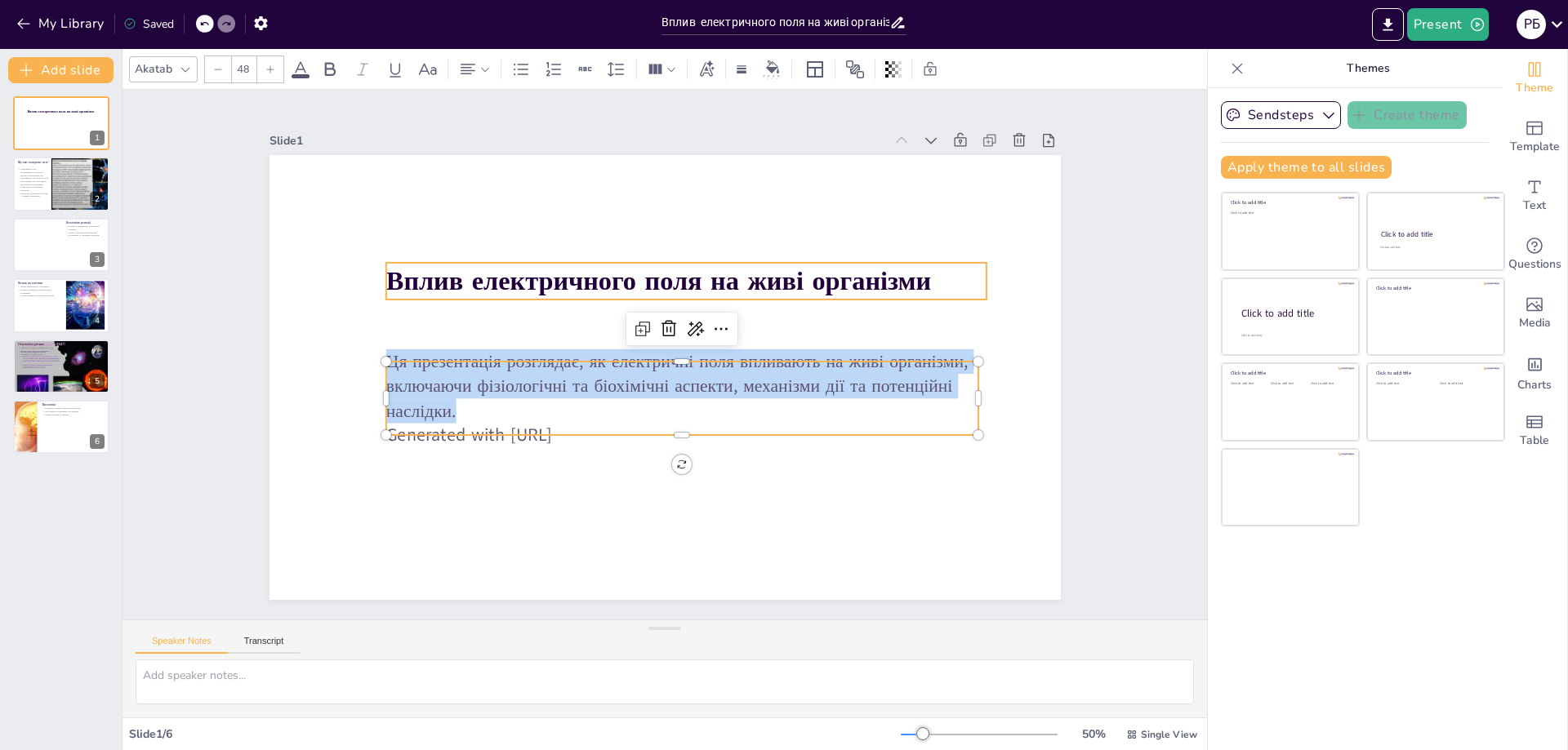
click at [450, 279] on strong "Вплив електричного поля на живі організми" at bounding box center [657, 280] width 544 height 36
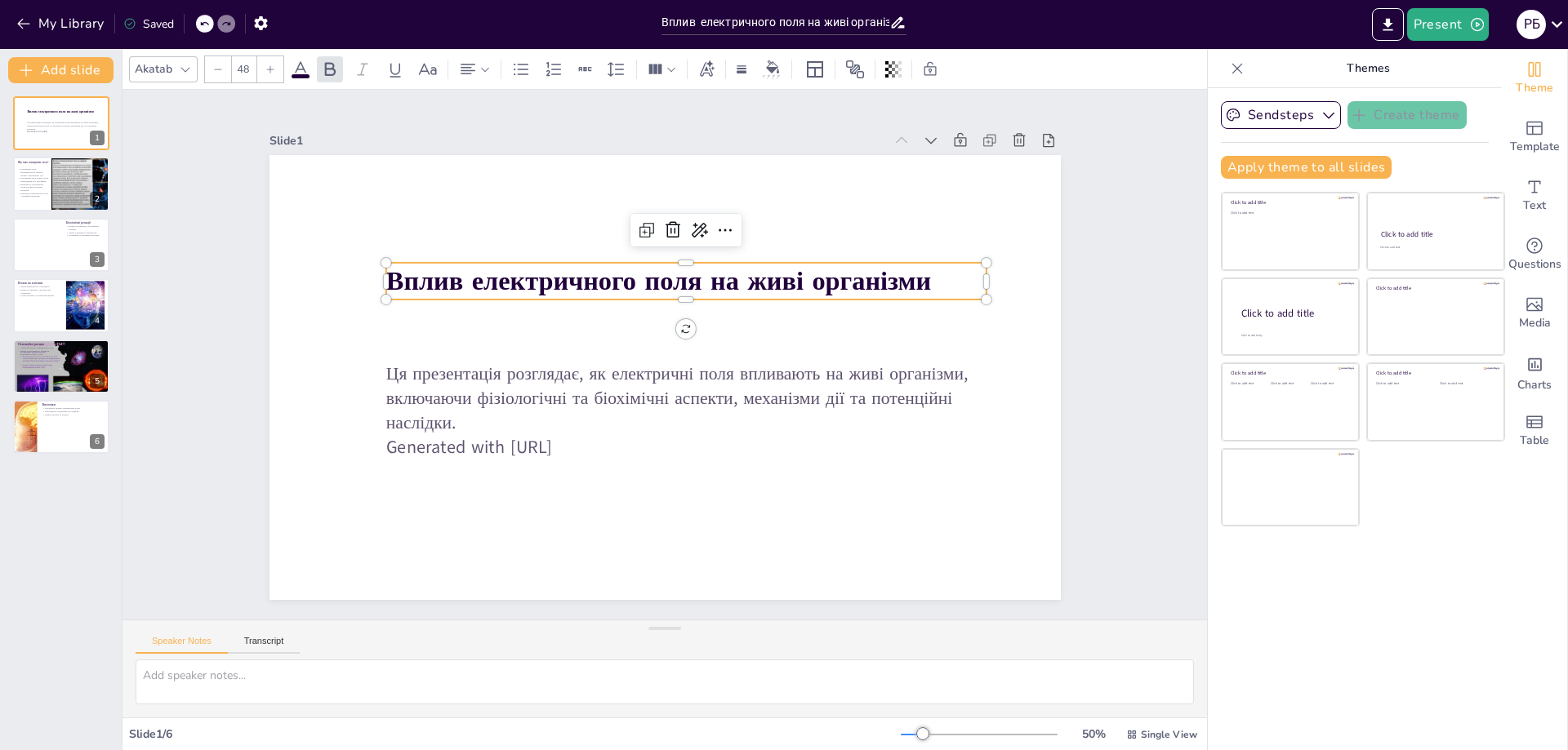
click at [450, 279] on strong "Вплив електричного поля на живі організми" at bounding box center [657, 280] width 544 height 36
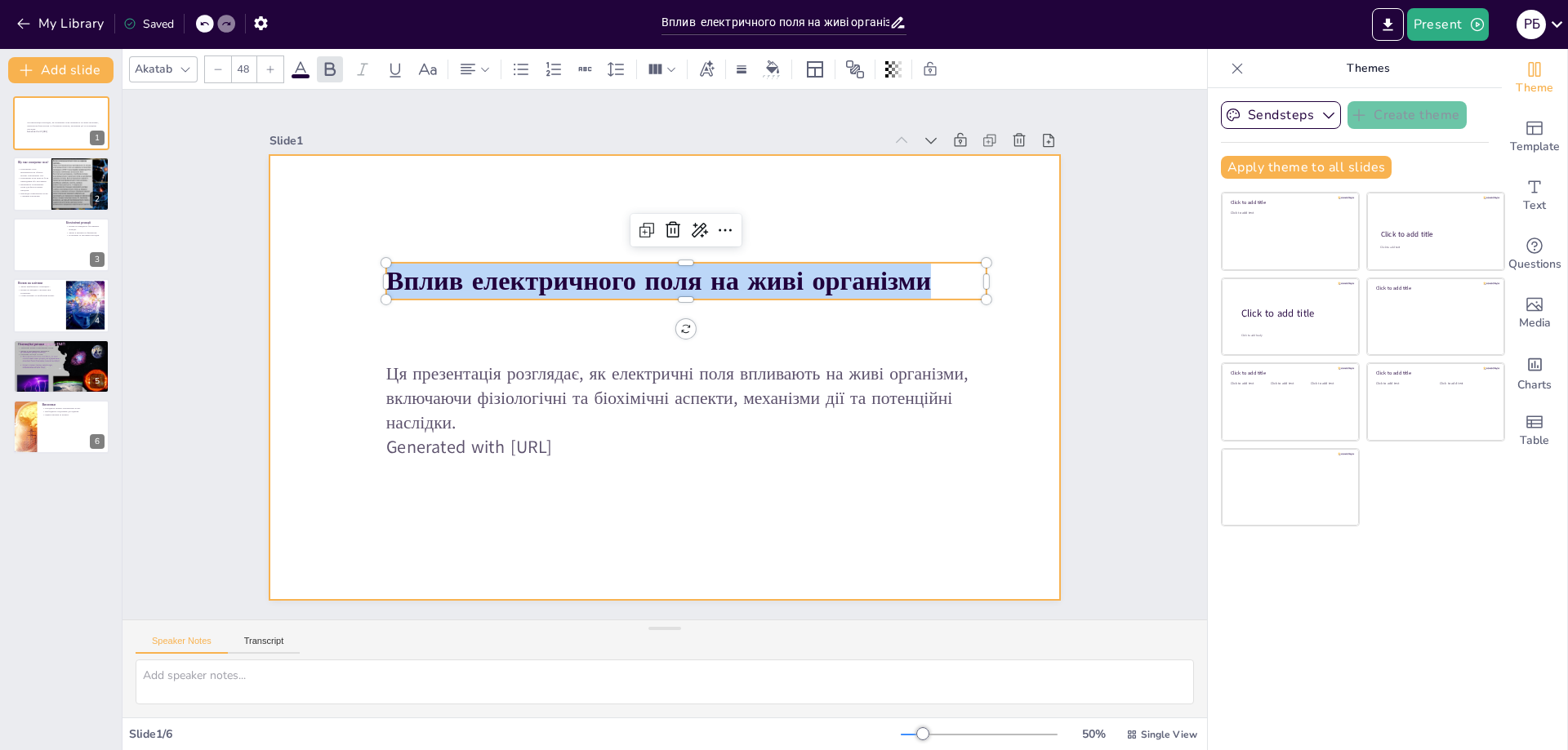
drag, startPoint x: 379, startPoint y: 276, endPoint x: 993, endPoint y: 269, distance: 614.0
click at [993, 269] on div "Ця презентація розглядає, як електричні поля впливають на живі організми, включ…" at bounding box center [666, 377] width 792 height 445
copy strong "Вплив електричного поля на живі організми"
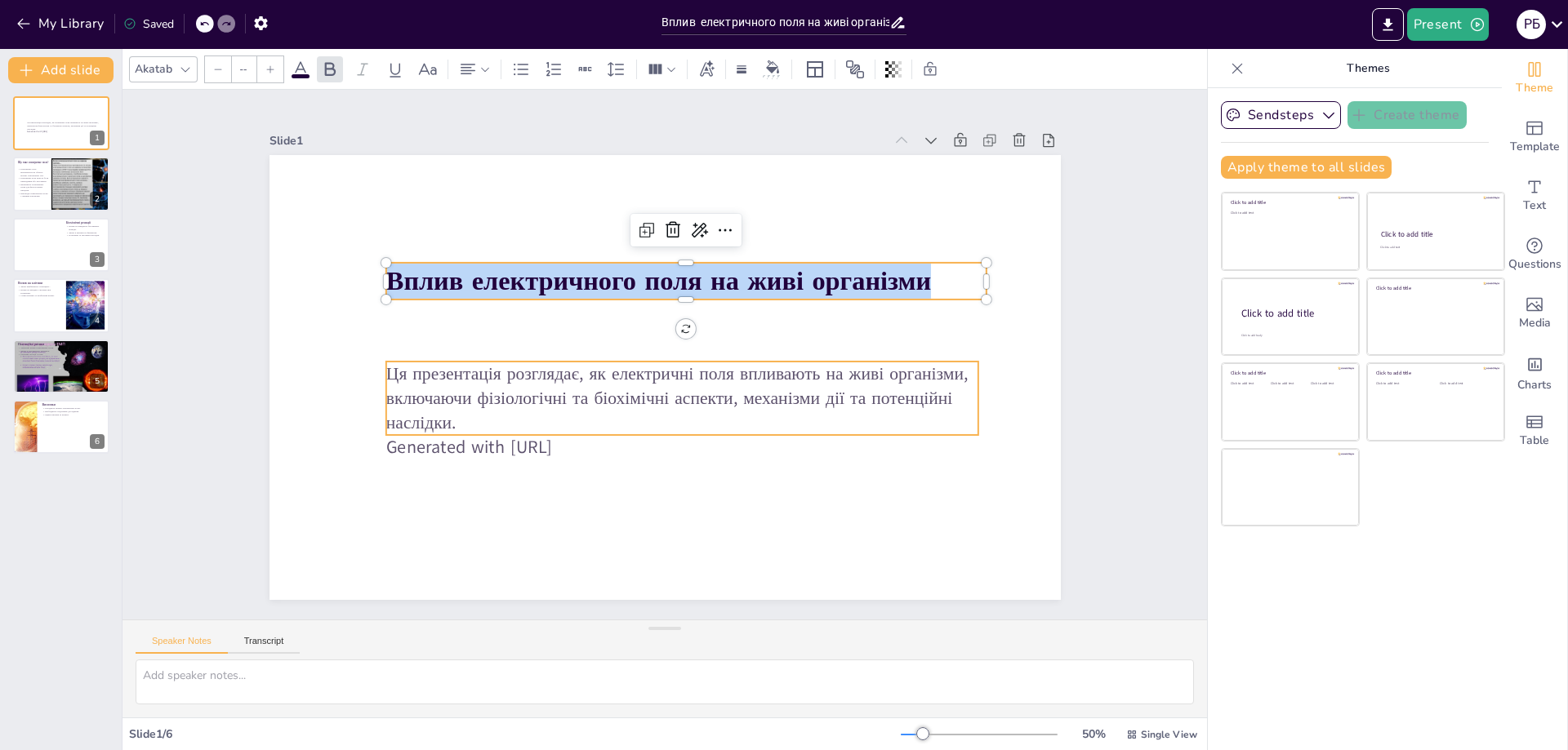
type input "32"
click at [410, 367] on p "Ця презентація розглядає, як електричні поля впливають на живі організми, включ…" at bounding box center [681, 399] width 593 height 74
click at [410, 367] on p "Ця презентація розглядає, як електричні поля впливають на живі організми, включ…" at bounding box center [677, 401] width 597 height 136
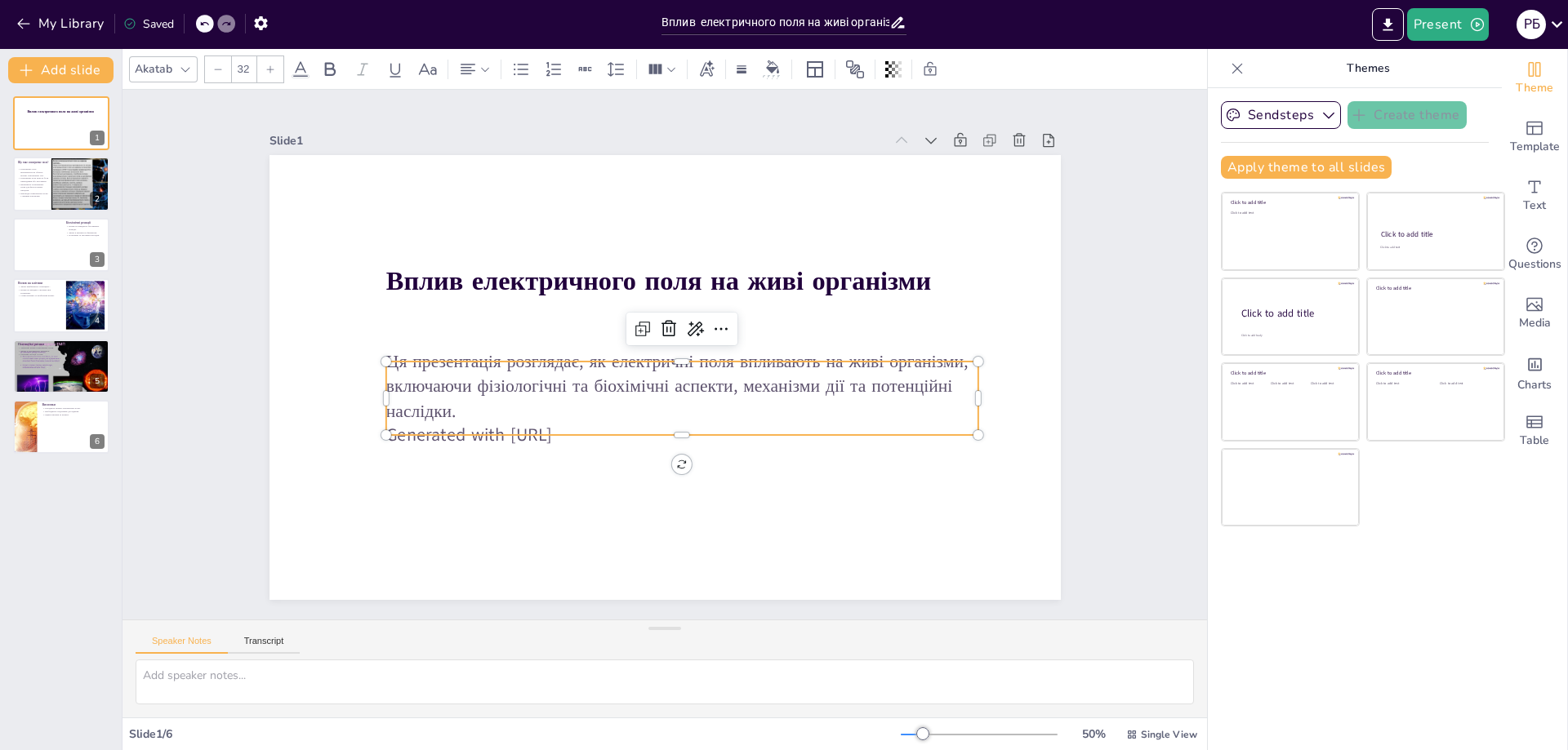
click at [389, 359] on p "Ця презентація розглядає, як електричні поля впливають на живі організми, включ…" at bounding box center [681, 386] width 593 height 74
click at [383, 359] on div "Вплив електричного поля на живі організми Ця презентація розглядає, як електрич…" at bounding box center [666, 377] width 792 height 445
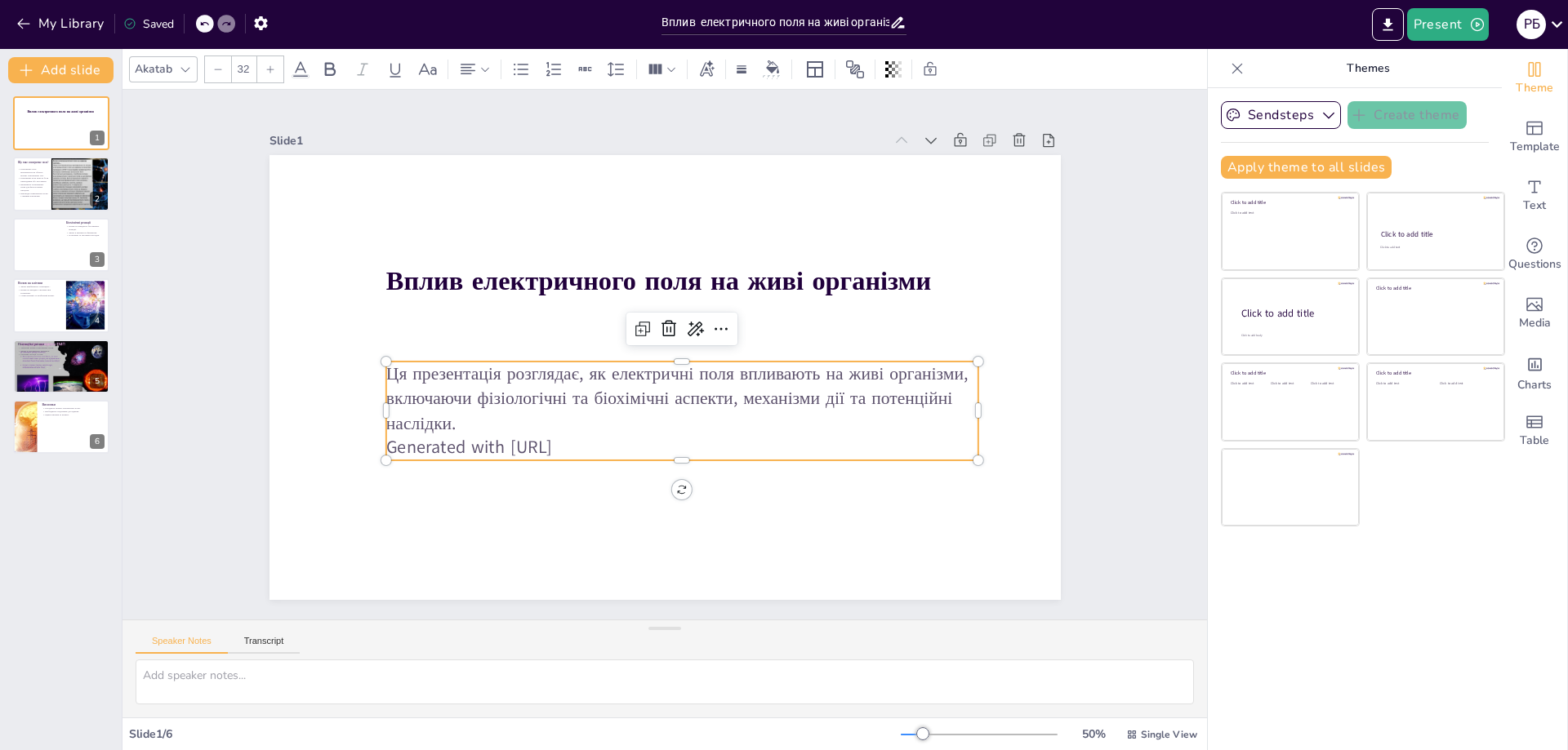
click at [385, 370] on p "Ця презентація розглядає, як електричні поля впливають на живі організми, включ…" at bounding box center [681, 399] width 593 height 74
drag, startPoint x: 379, startPoint y: 370, endPoint x: 389, endPoint y: 370, distance: 10.0
click at [389, 370] on p "Ця презентація розглядає, як електричні поля впливають на живі організми, включ…" at bounding box center [681, 399] width 593 height 74
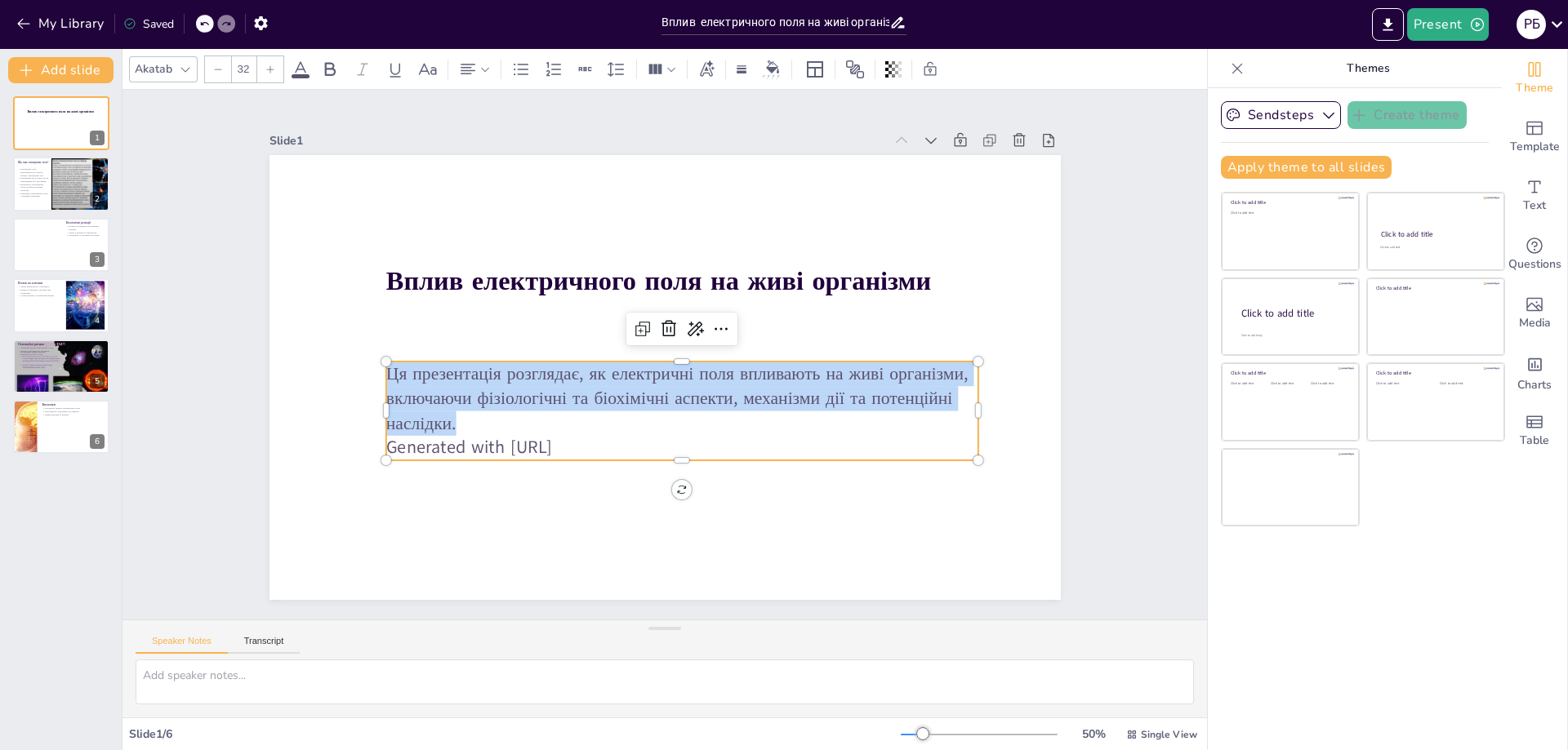
drag, startPoint x: 374, startPoint y: 369, endPoint x: 529, endPoint y: 412, distance: 160.9
click at [529, 412] on p "Ця презентація розглядає, як електричні поля впливають на живі організми, включ…" at bounding box center [681, 399] width 593 height 74
copy p "Ця презентація розглядає, як електричні поля впливають на живі організми, включ…"
click at [45, 258] on div at bounding box center [61, 245] width 98 height 55
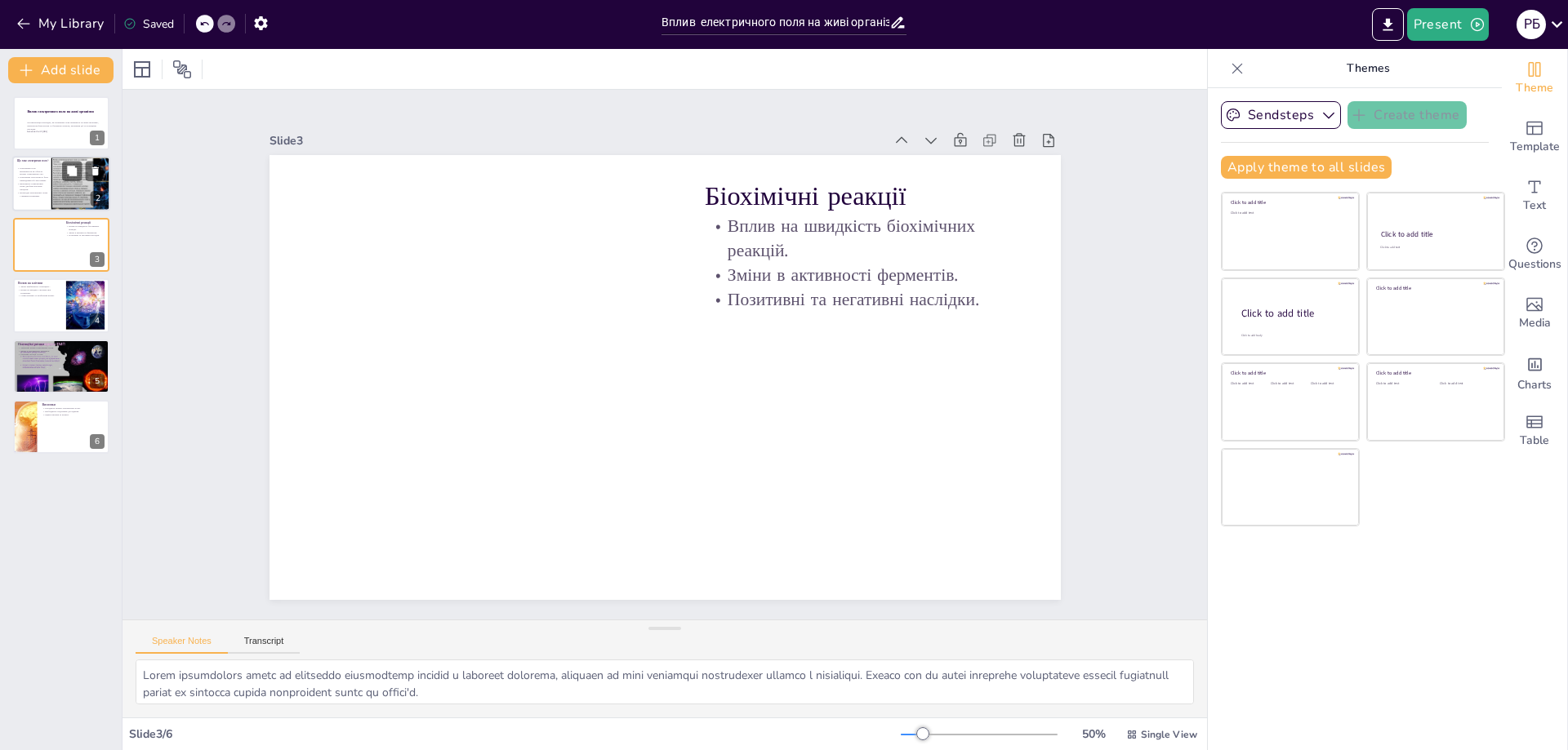
click at [36, 193] on p "Взаємодія електричних полів з живими клітинами." at bounding box center [33, 195] width 32 height 6
type textarea "Loremipsum dolorsitamet cons a elitseddoeiusm tem incididun utla etdolo ma aliq…"
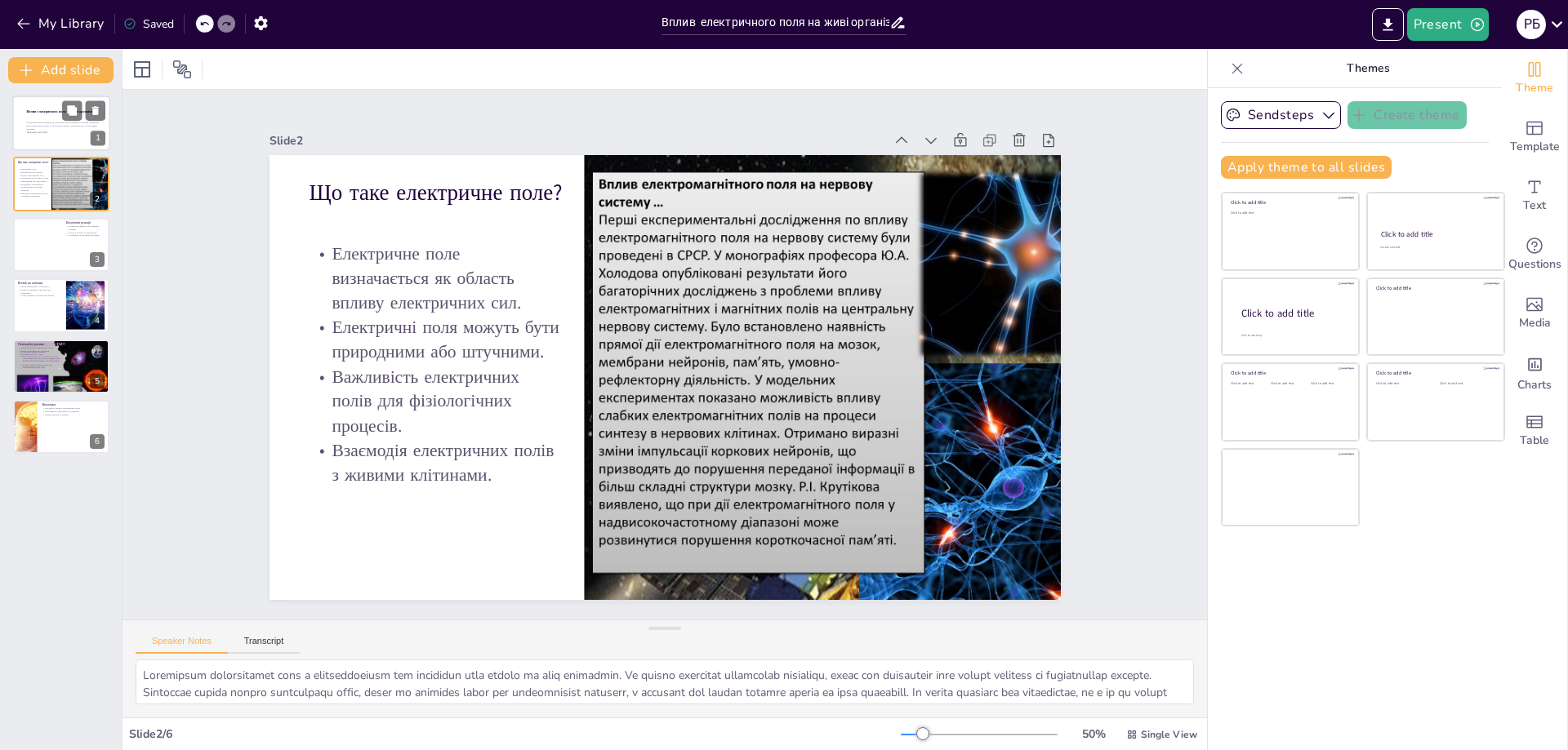
click at [47, 118] on div at bounding box center [61, 122] width 98 height 55
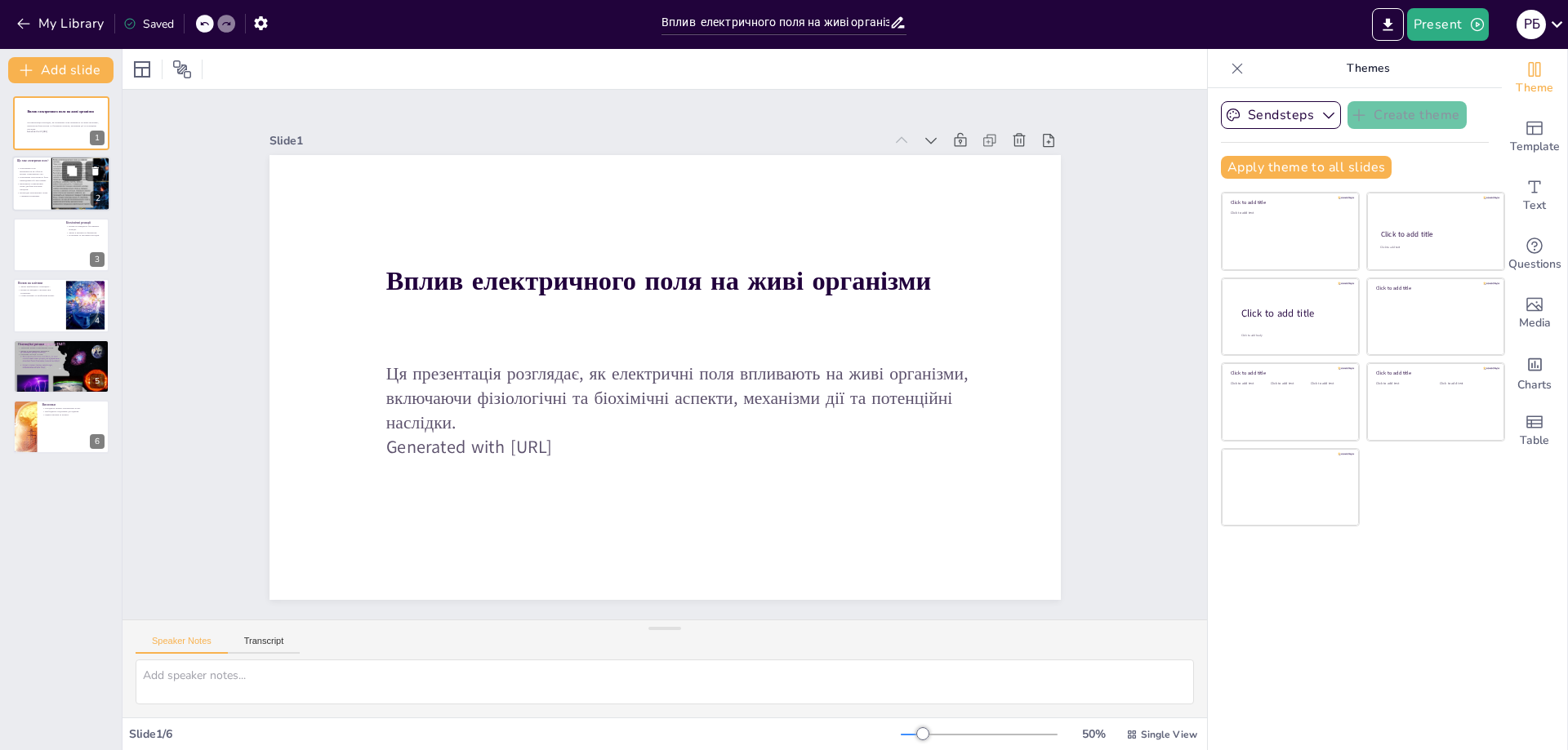
click at [70, 188] on div at bounding box center [87, 184] width 74 height 55
type textarea "Loremipsum dolorsitamet cons a elitseddoeiusm tem incididun utla etdolo ma aliq…"
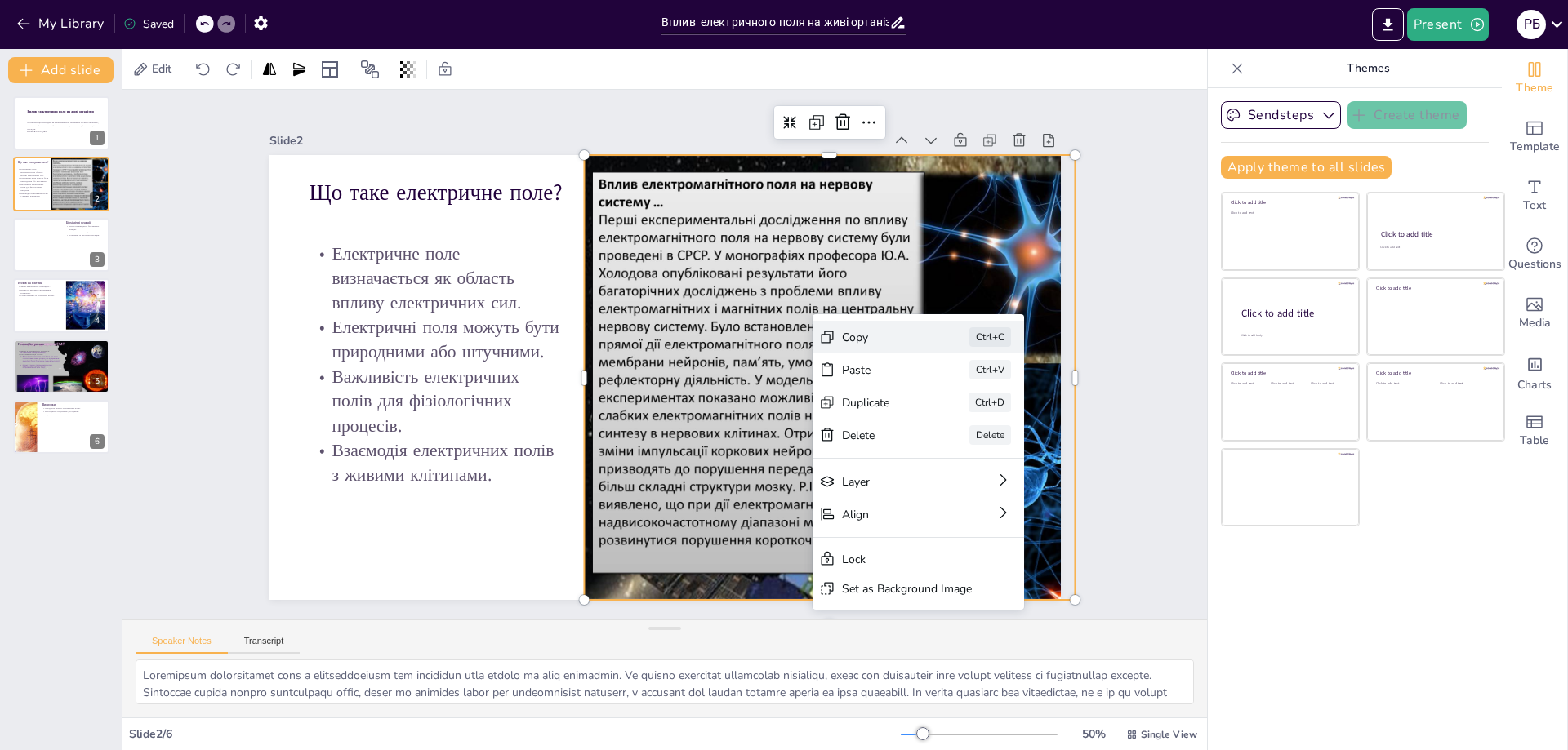
click at [964, 420] on div "Copy" at bounding box center [1005, 428] width 82 height 16
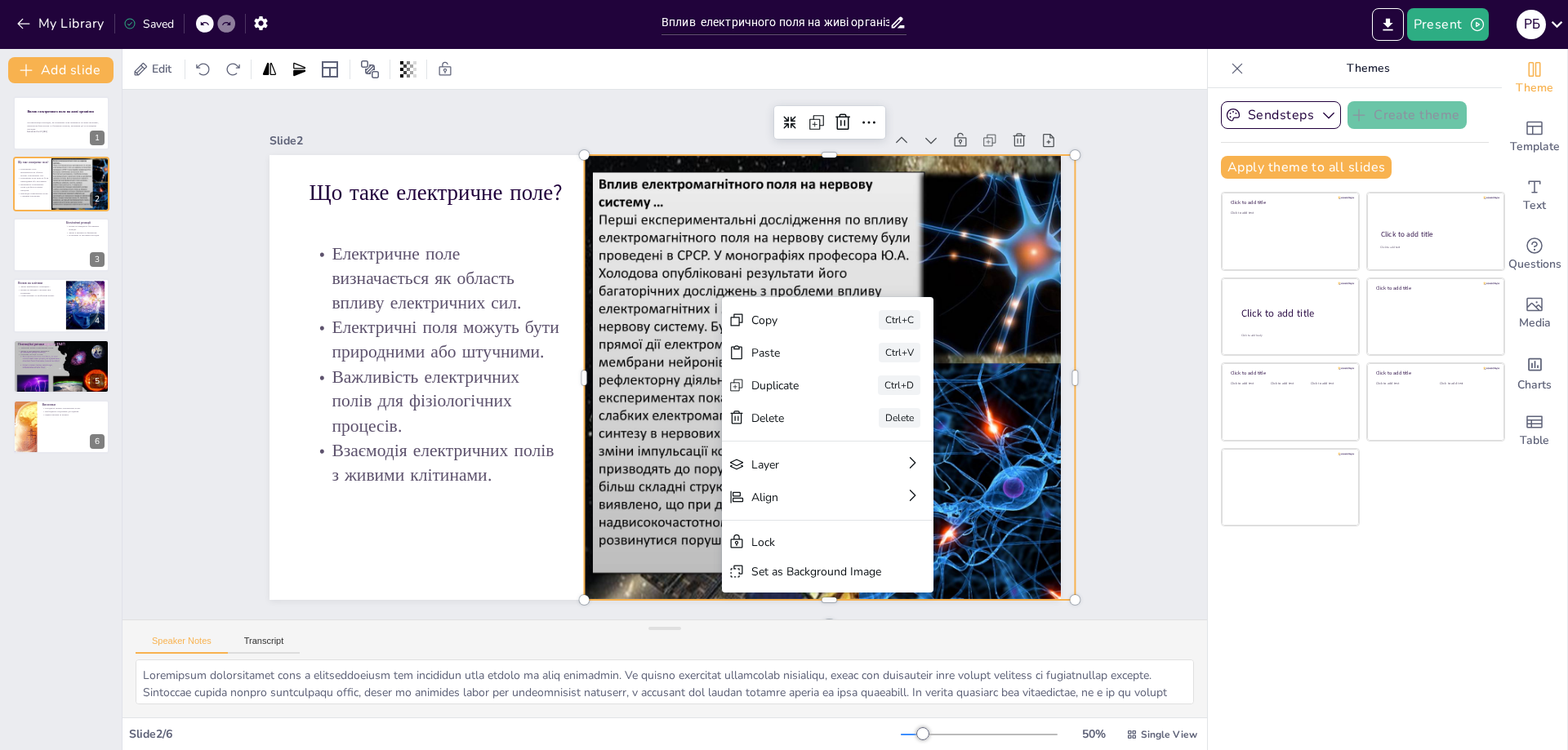
click at [663, 208] on div at bounding box center [877, 377] width 594 height 445
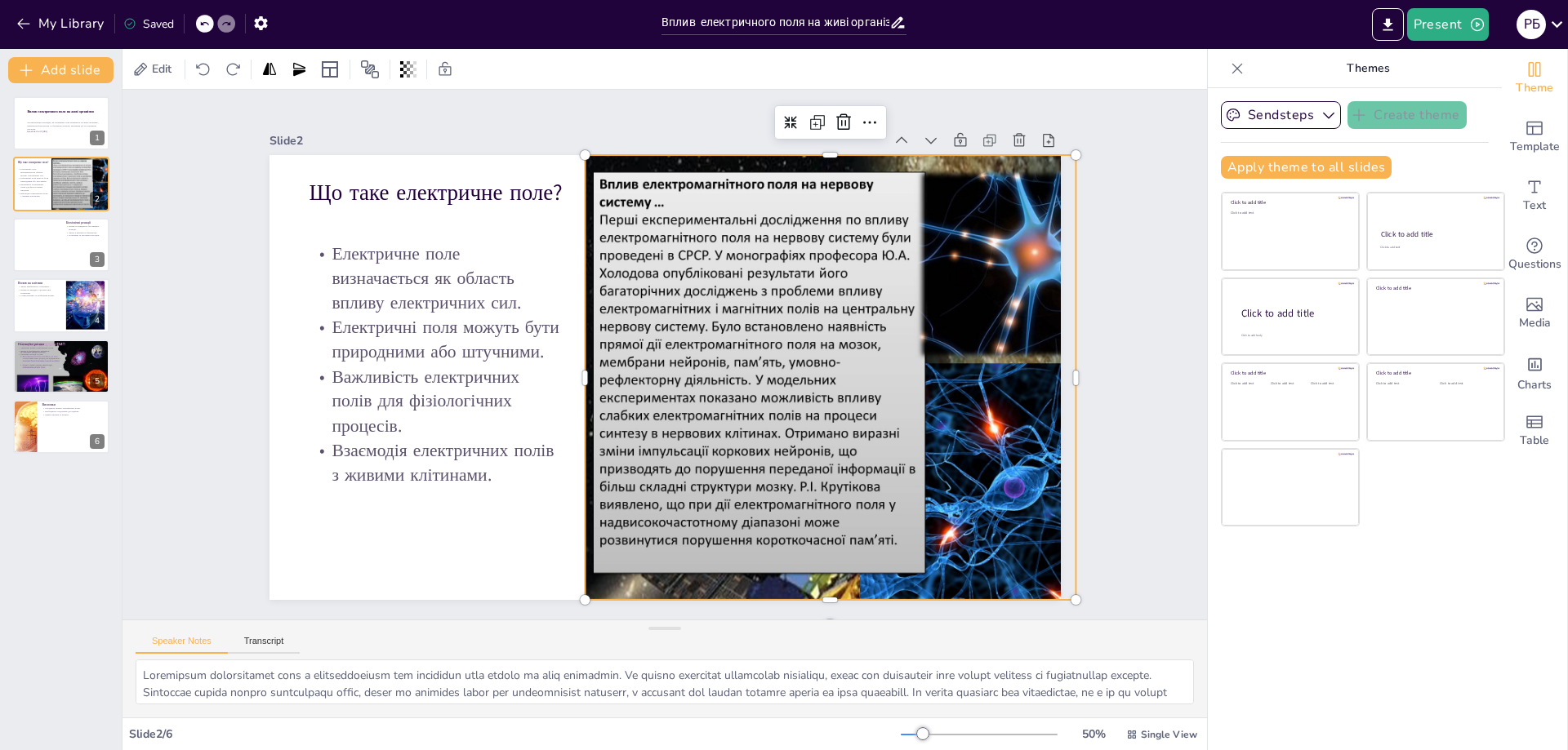
click at [665, 208] on div at bounding box center [874, 400] width 637 height 505
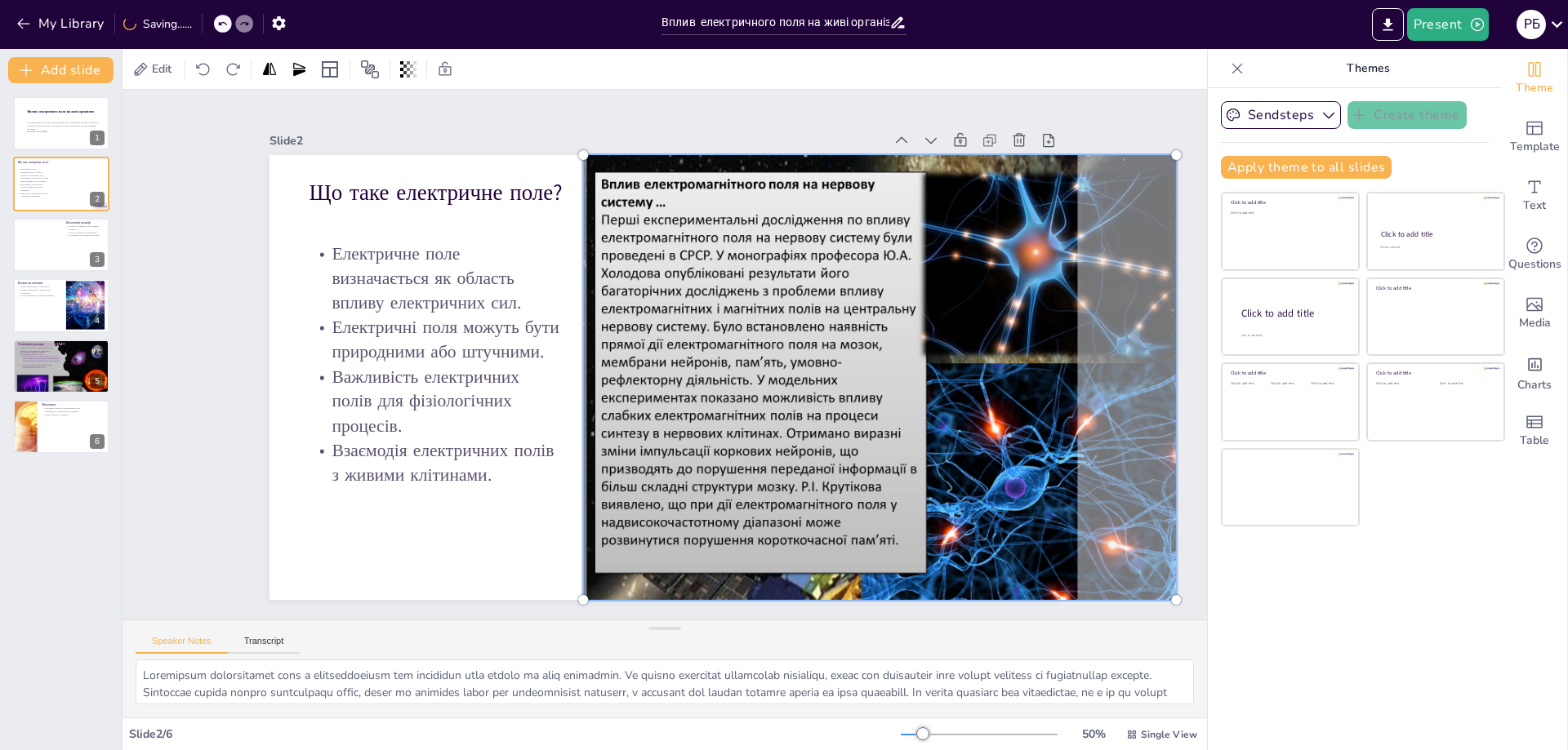
click at [866, 197] on div at bounding box center [880, 377] width 613 height 465
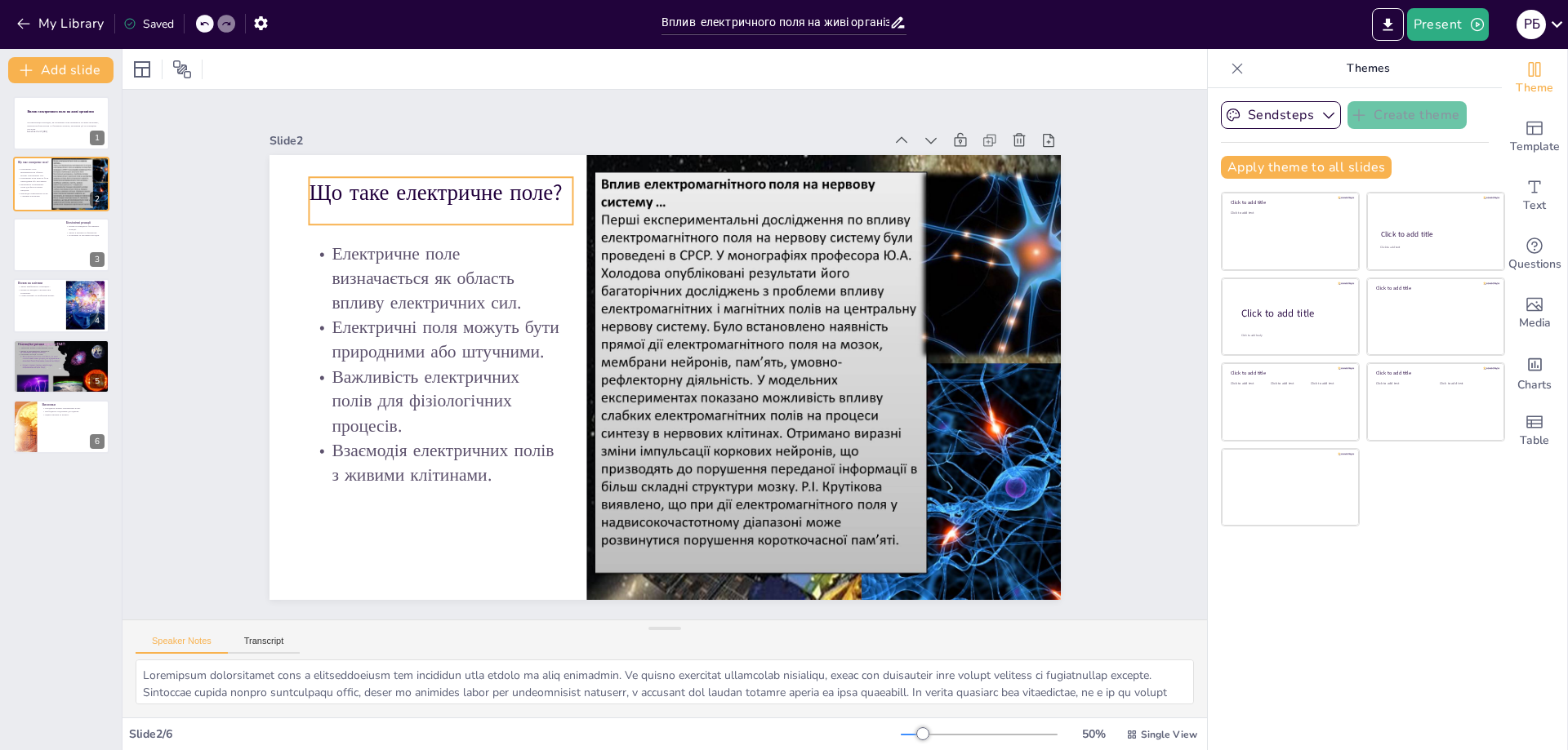
click at [337, 188] on p "Що таке електричне поле?" at bounding box center [441, 193] width 265 height 31
click at [337, 188] on p "Що таке електричне поле?" at bounding box center [459, 171] width 266 height 58
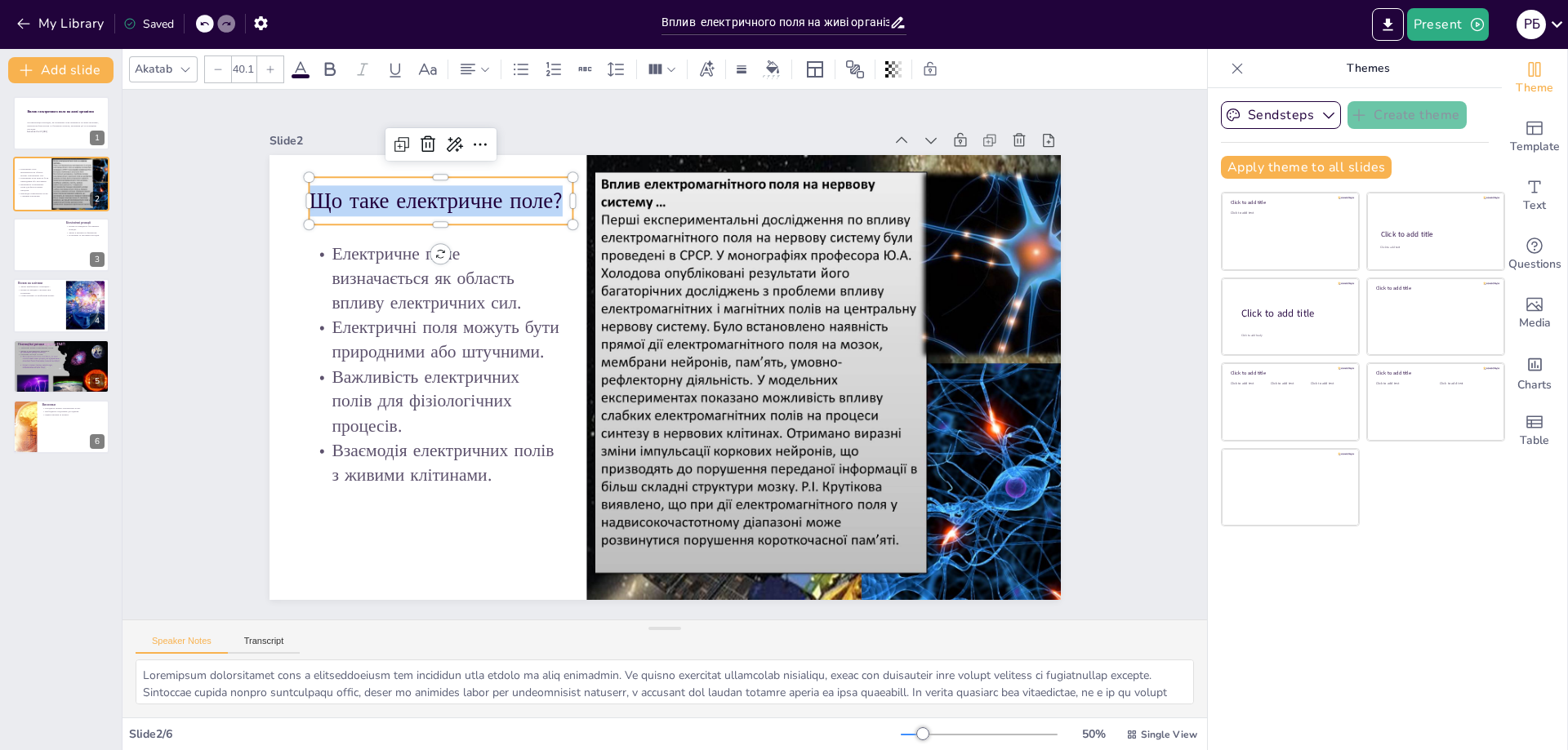
drag, startPoint x: 306, startPoint y: 193, endPoint x: 554, endPoint y: 199, distance: 248.1
click at [554, 199] on p "Що таке електричне поле?" at bounding box center [458, 179] width 266 height 58
copy p "Що таке електричне поле?"
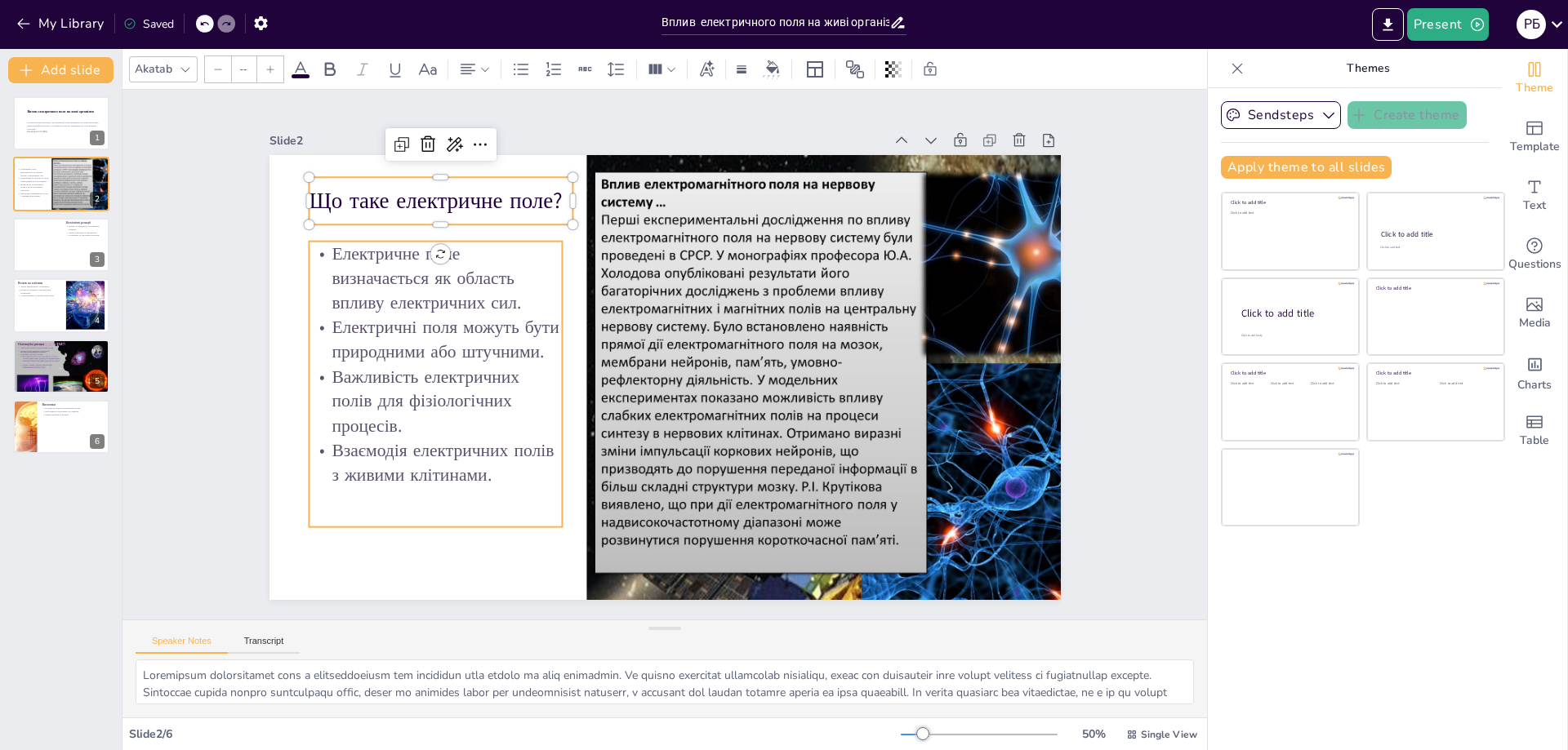
type input "32"
click at [366, 267] on p "Електричне поле визначається як область впливу електричних сил." at bounding box center [444, 254] width 260 height 100
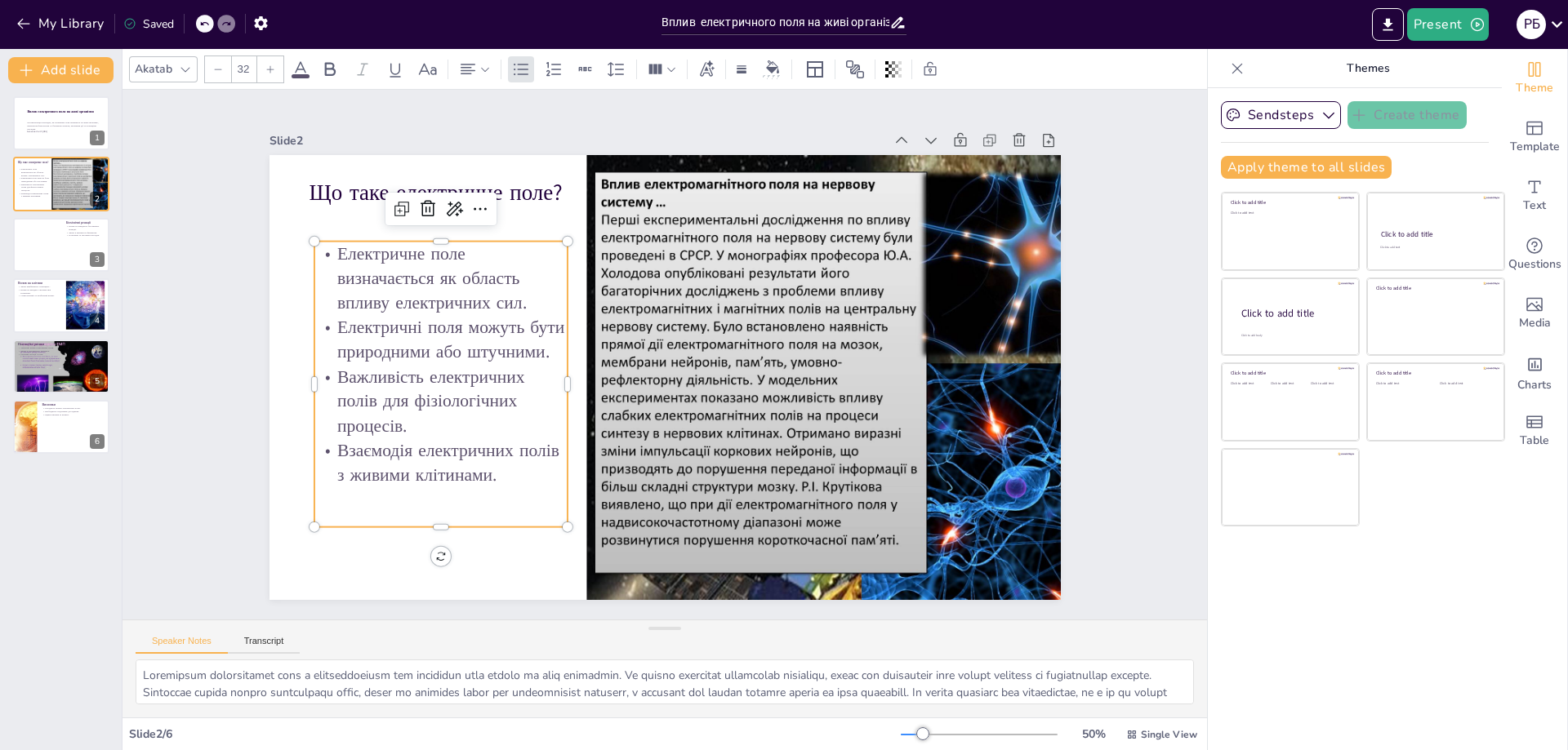
click at [366, 267] on p "Електричне поле визначається як область впливу електричних сил." at bounding box center [450, 255] width 260 height 101
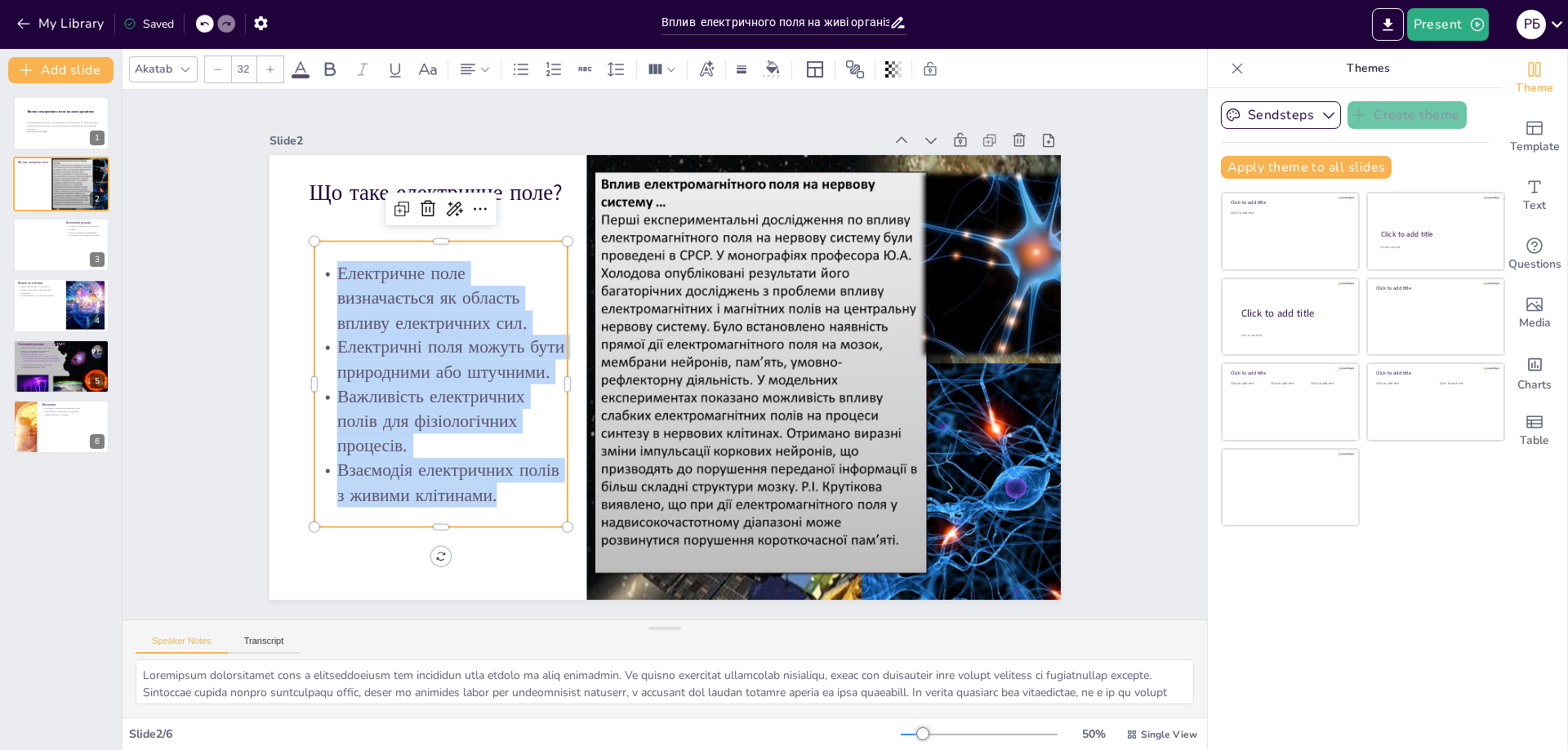
drag, startPoint x: 326, startPoint y: 270, endPoint x: 540, endPoint y: 518, distance: 327.6
click at [540, 357] on div "Електричне поле визначається як область впливу електричних сил. Електричні поля…" at bounding box center [526, 176] width 374 height 363
copy div "Електричне поле визначається як область впливу електричних сил. Електричні поля…"
click at [82, 248] on div at bounding box center [61, 245] width 98 height 55
type textarea "Lorem ipsumdolors ametc ad elitseddo eiusmodtemp incidid u laboreet dolorema, a…"
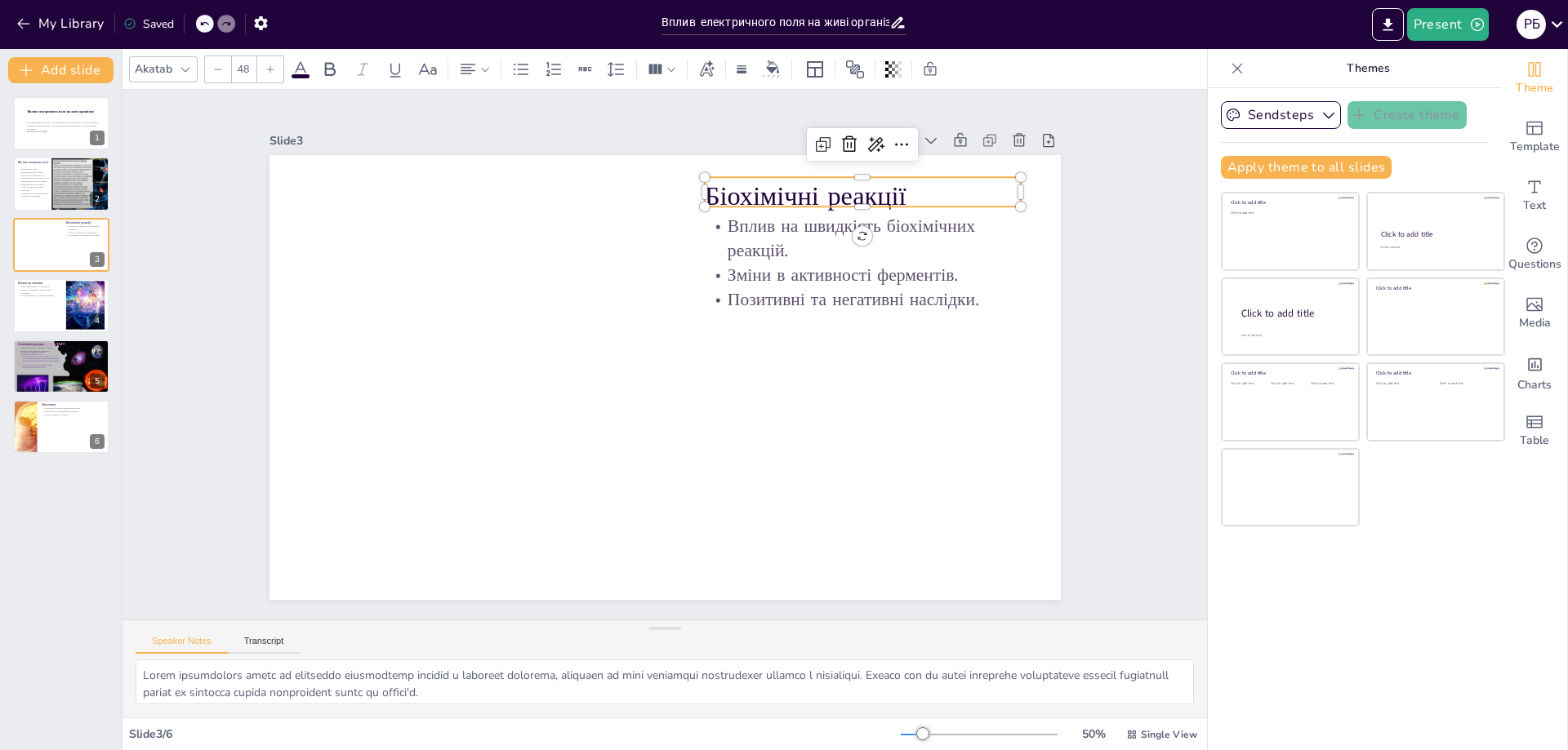
click at [776, 182] on p "Біохімічні реакції" at bounding box center [863, 196] width 317 height 37
drag, startPoint x: 696, startPoint y: 184, endPoint x: 931, endPoint y: 178, distance: 235.1
click at [931, 178] on p "Біохімічні реакції" at bounding box center [863, 192] width 317 height 37
copy p "Біохімічні реакції"
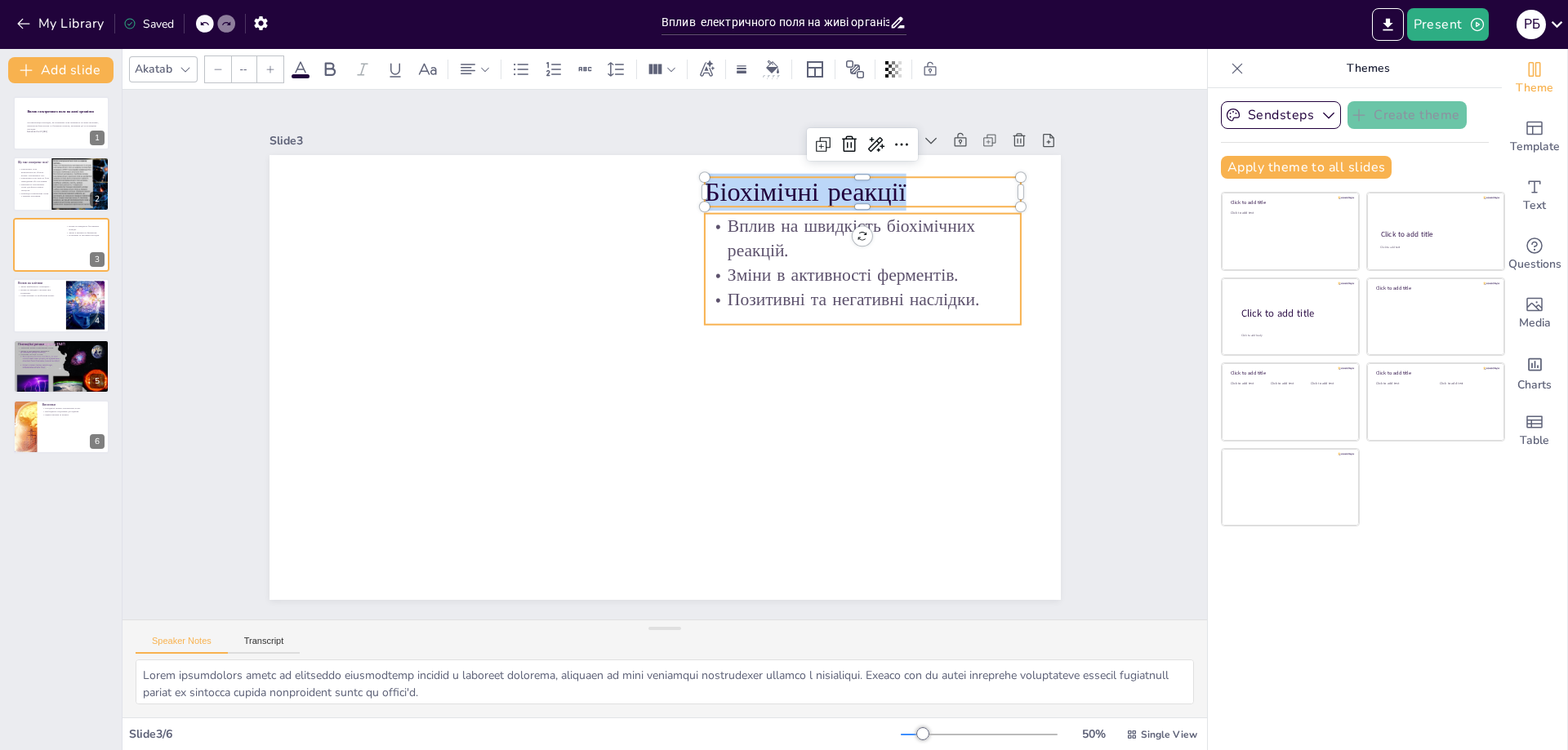
type input "32"
click at [740, 216] on p "Вплив на швидкість біохімічних реакцій." at bounding box center [863, 239] width 317 height 49
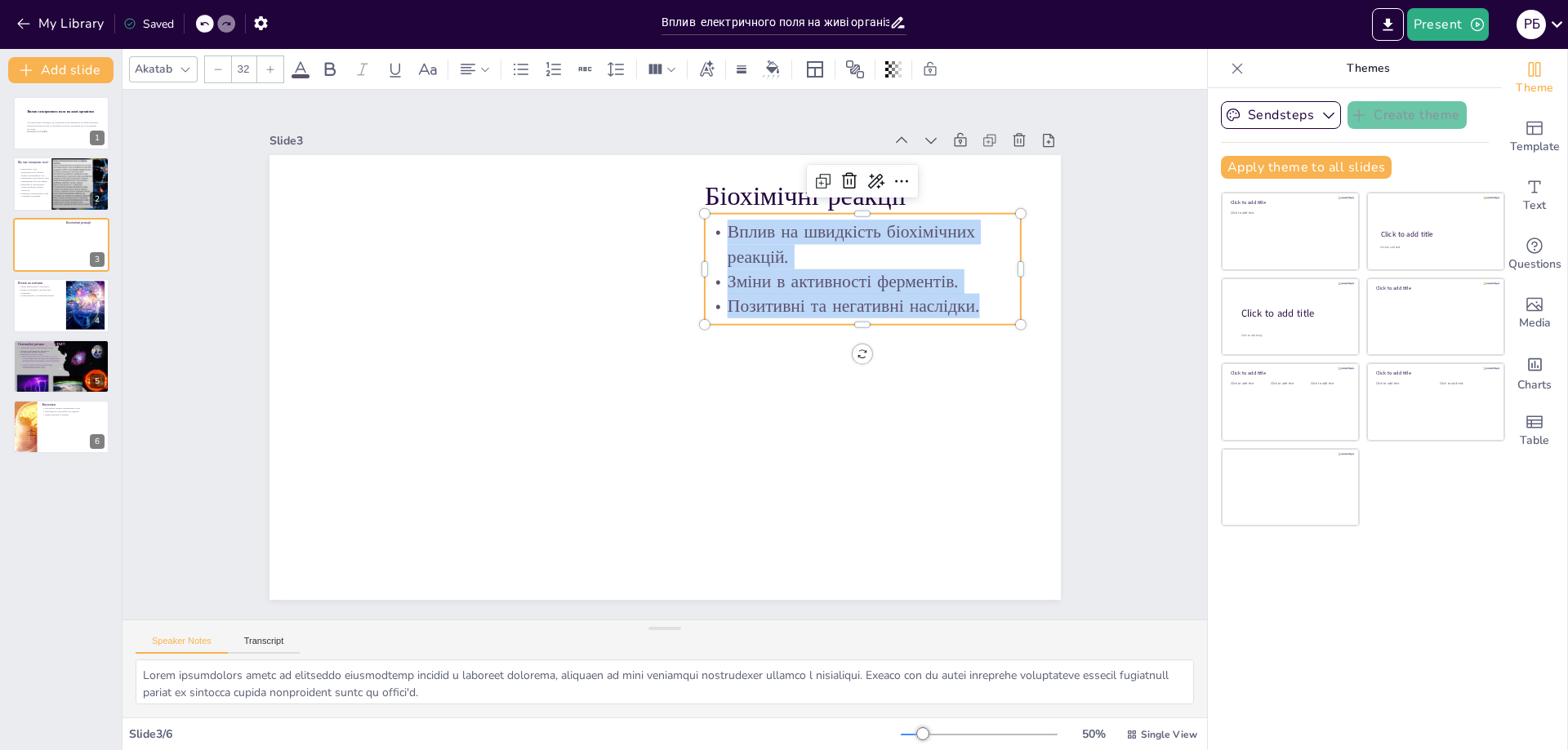
drag, startPoint x: 717, startPoint y: 225, endPoint x: 977, endPoint y: 303, distance: 271.4
click at [977, 303] on div "Вплив на швидкість біохімічних реакцій. Зміни в активності ферментів. Позитивні…" at bounding box center [863, 269] width 317 height 99
copy div "Вплив на швидкість біохімічних реакцій. Зміни в активності ферментів. Позитивні…"
click at [52, 321] on div at bounding box center [61, 305] width 98 height 55
type textarea "Lorem ipsumdolors ametconsec adipis elitseddo eiusmo temporincid utlab e dolore…"
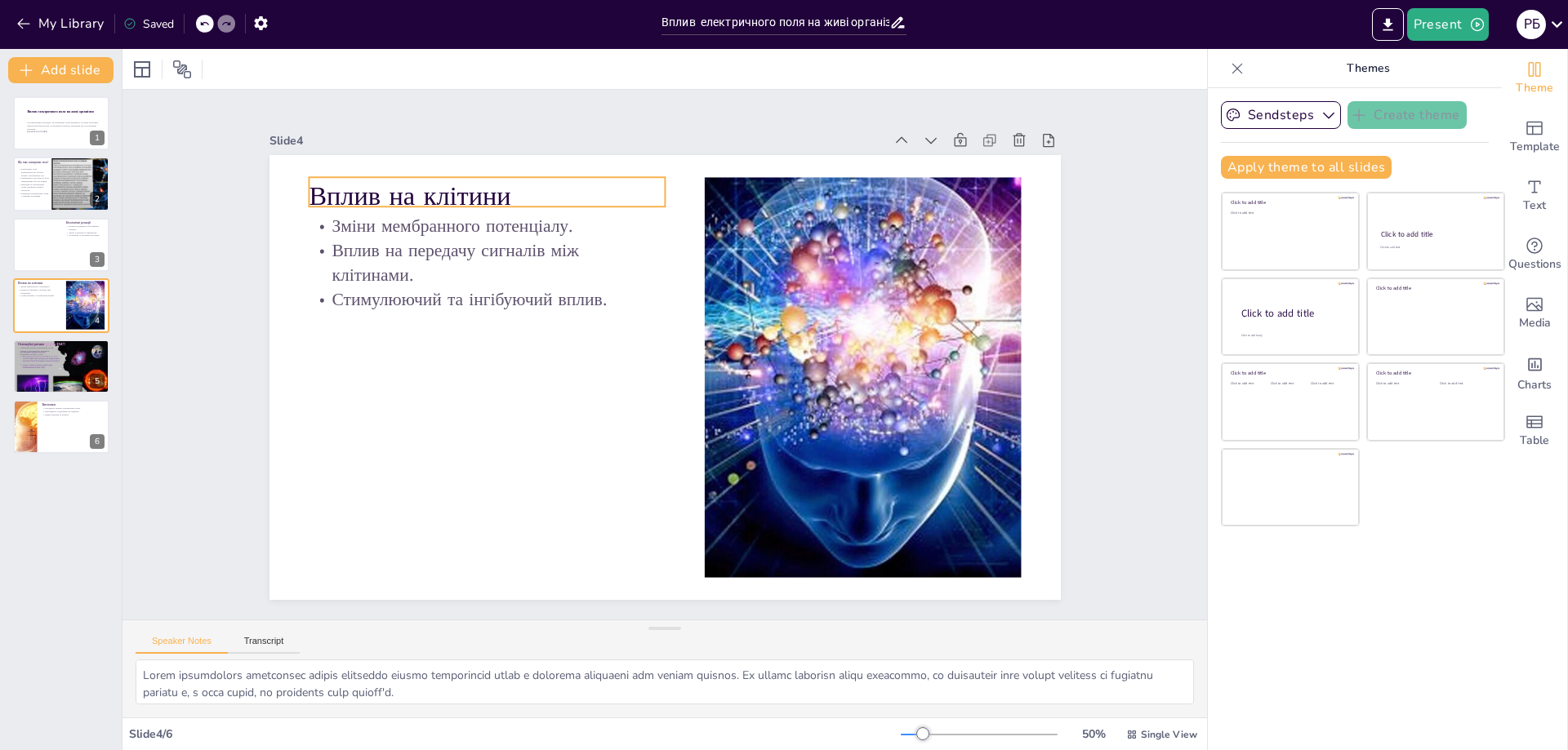
click at [324, 188] on p "Вплив на клітини" at bounding box center [486, 196] width 356 height 37
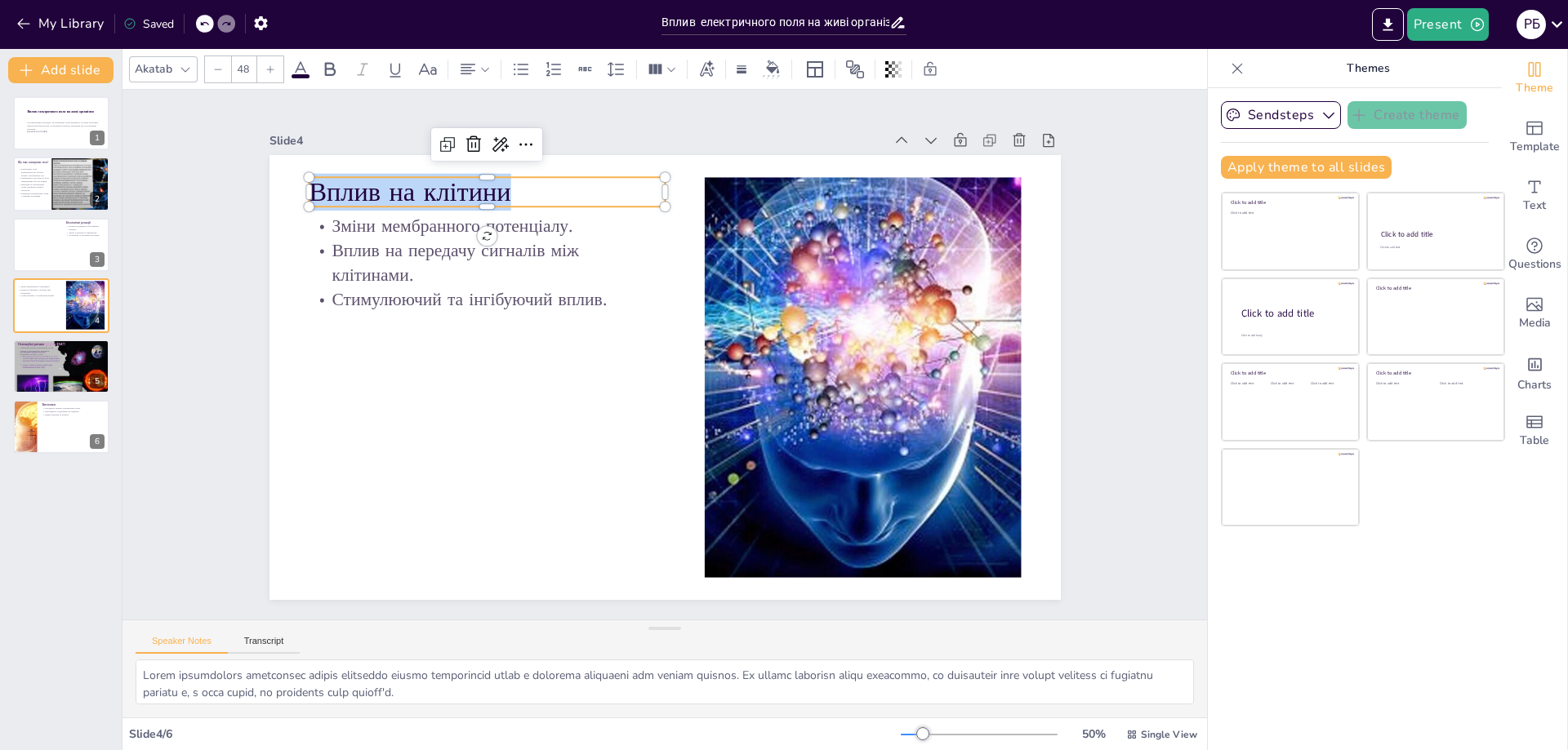
drag, startPoint x: 306, startPoint y: 182, endPoint x: 608, endPoint y: 190, distance: 302.1
click at [608, 190] on p "Вплив на клітини" at bounding box center [505, 174] width 358 height 74
copy p "Вплив на клітини"
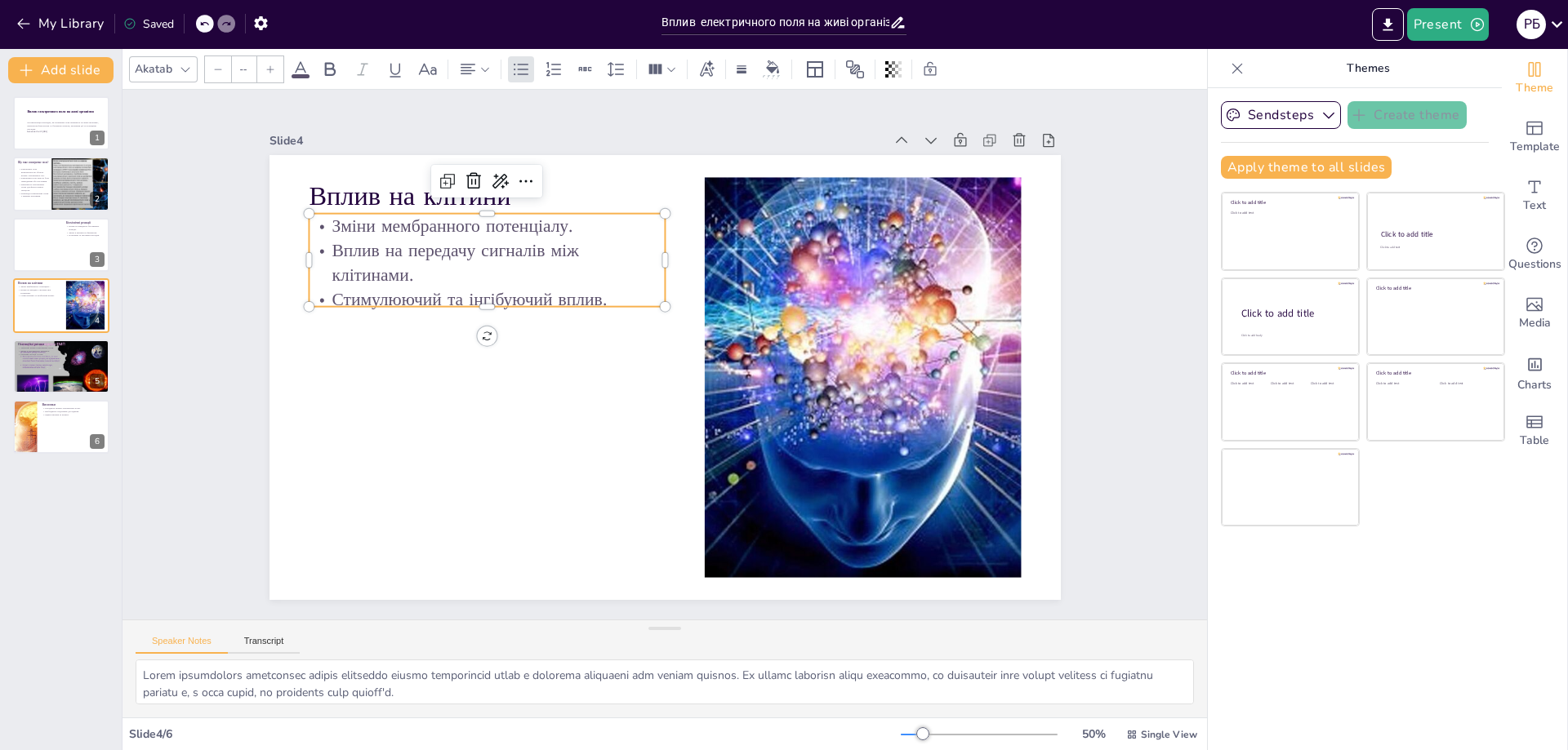
type input "32"
click at [382, 239] on p "Вплив на передачу сигналів між клітинами." at bounding box center [486, 263] width 356 height 49
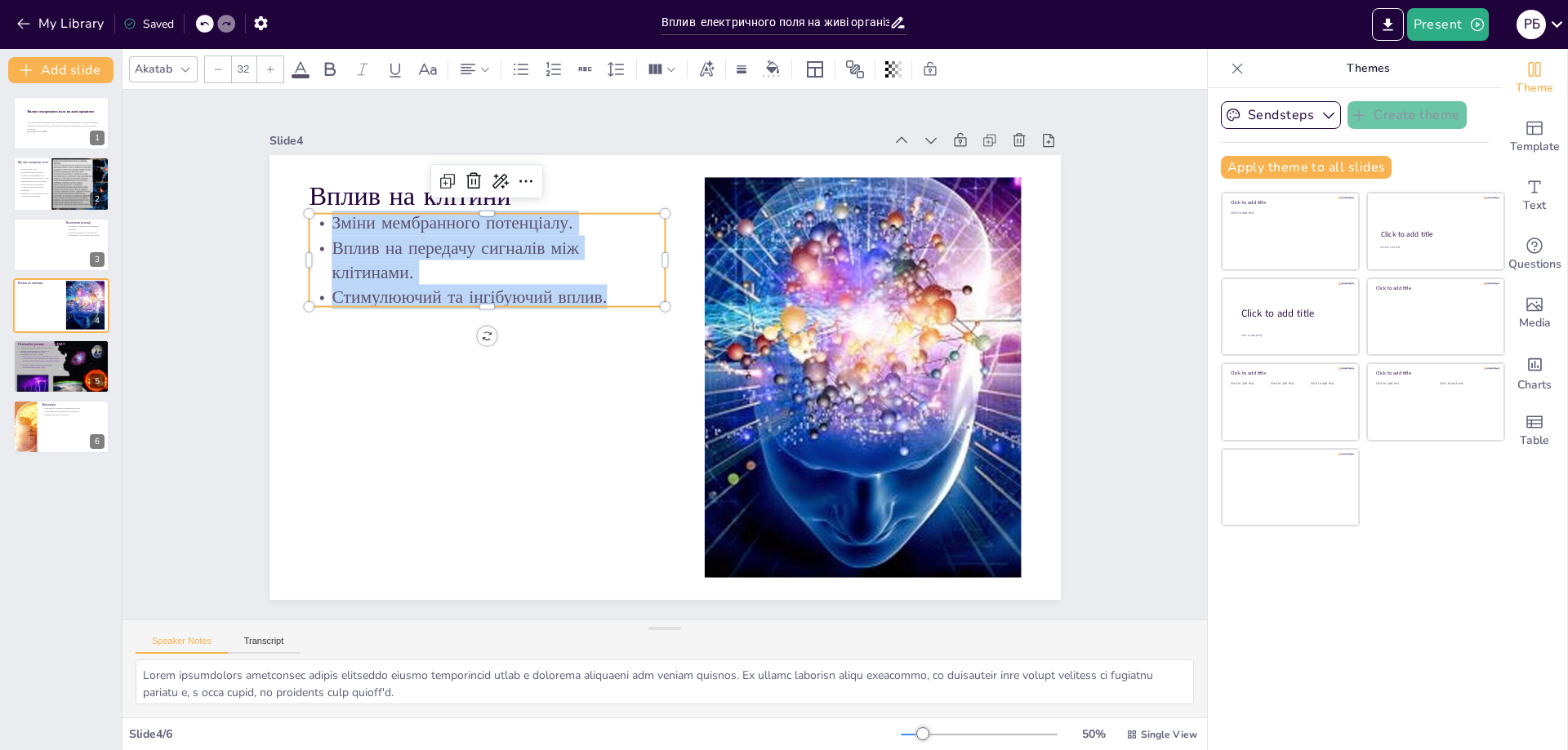
drag, startPoint x: 318, startPoint y: 218, endPoint x: 649, endPoint y: 291, distance: 339.0
click at [649, 291] on div "Зміни мембранного потенціалу. Вплив на передачу сигналів між клітинами. Стимулю…" at bounding box center [486, 260] width 356 height 99
copy div "Зміни мембранного потенціалу. Вплив на передачу сигналів між клітинами. Стимулю…"
click at [55, 355] on p "Можливі мутації та рак." at bounding box center [61, 353] width 88 height 3
type textarea "Loremips dolor sitametcons adipi elit sedd eiusmodt incididu utl etdolo'm. Al e…"
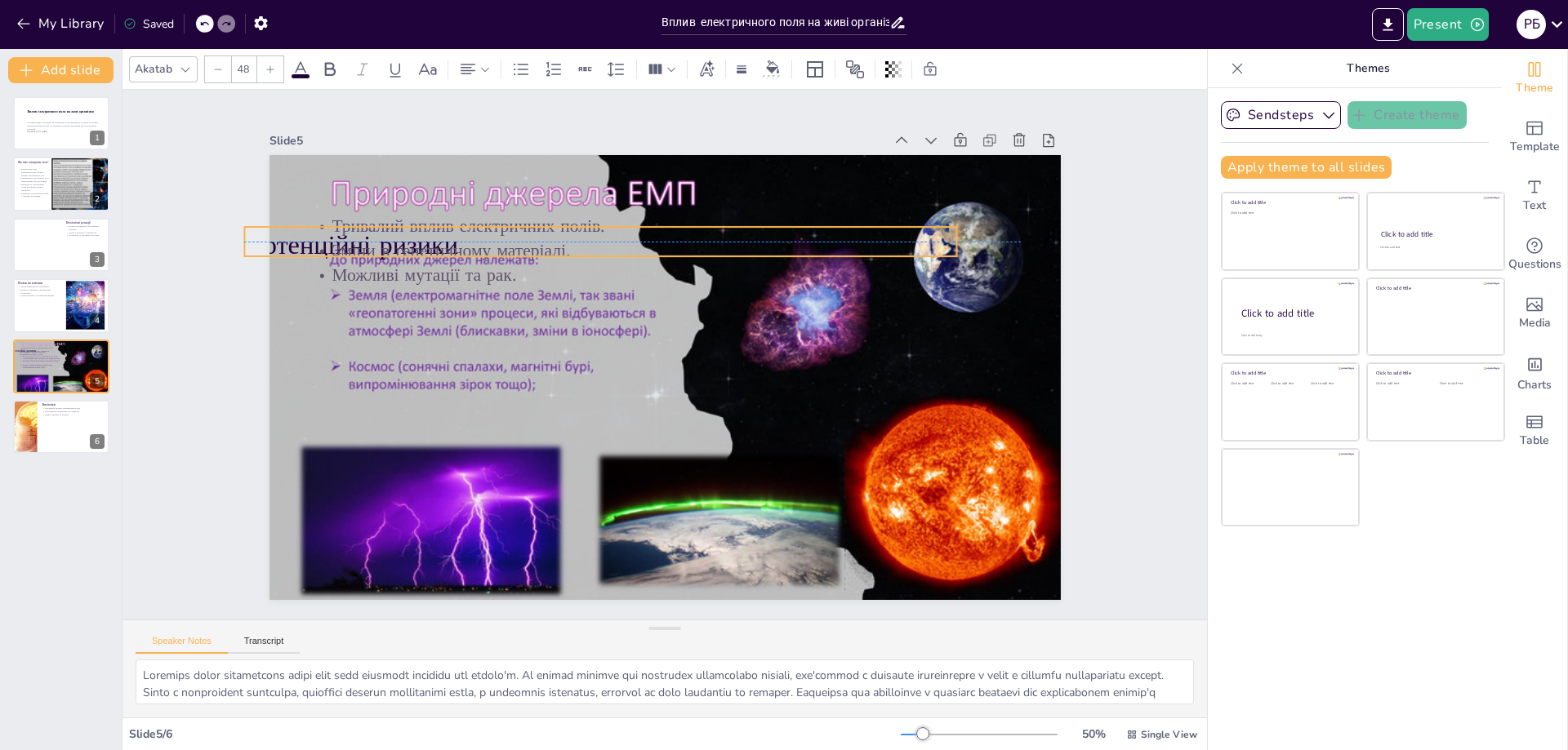
drag, startPoint x: 611, startPoint y: 193, endPoint x: 529, endPoint y: 236, distance: 92.6
click at [529, 198] on div "Потенційні ризики Тривалий вплив електричних полів. Зміни в генетичному матеріа…" at bounding box center [685, 156] width 787 height 82
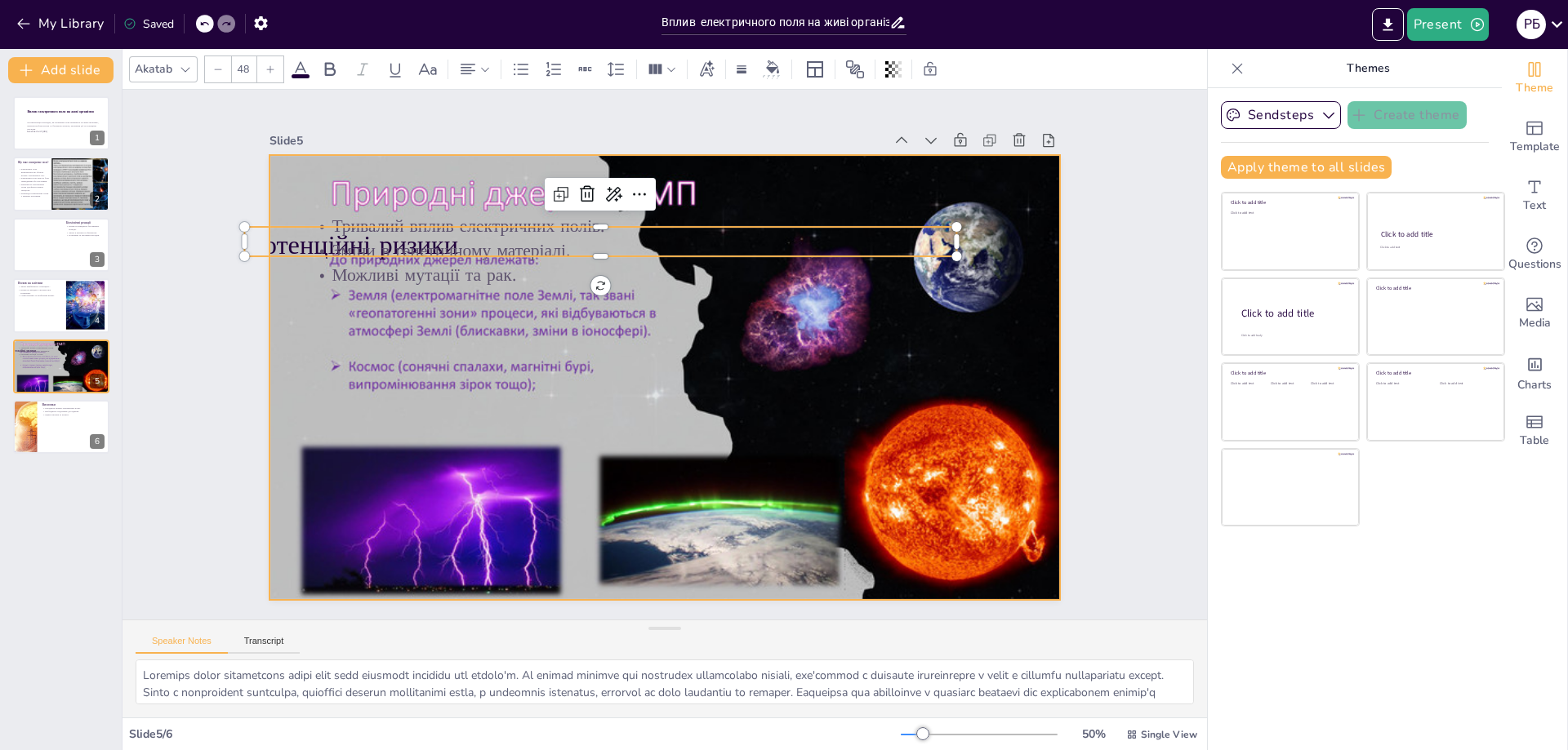
click at [754, 175] on div at bounding box center [662, 377] width 833 height 526
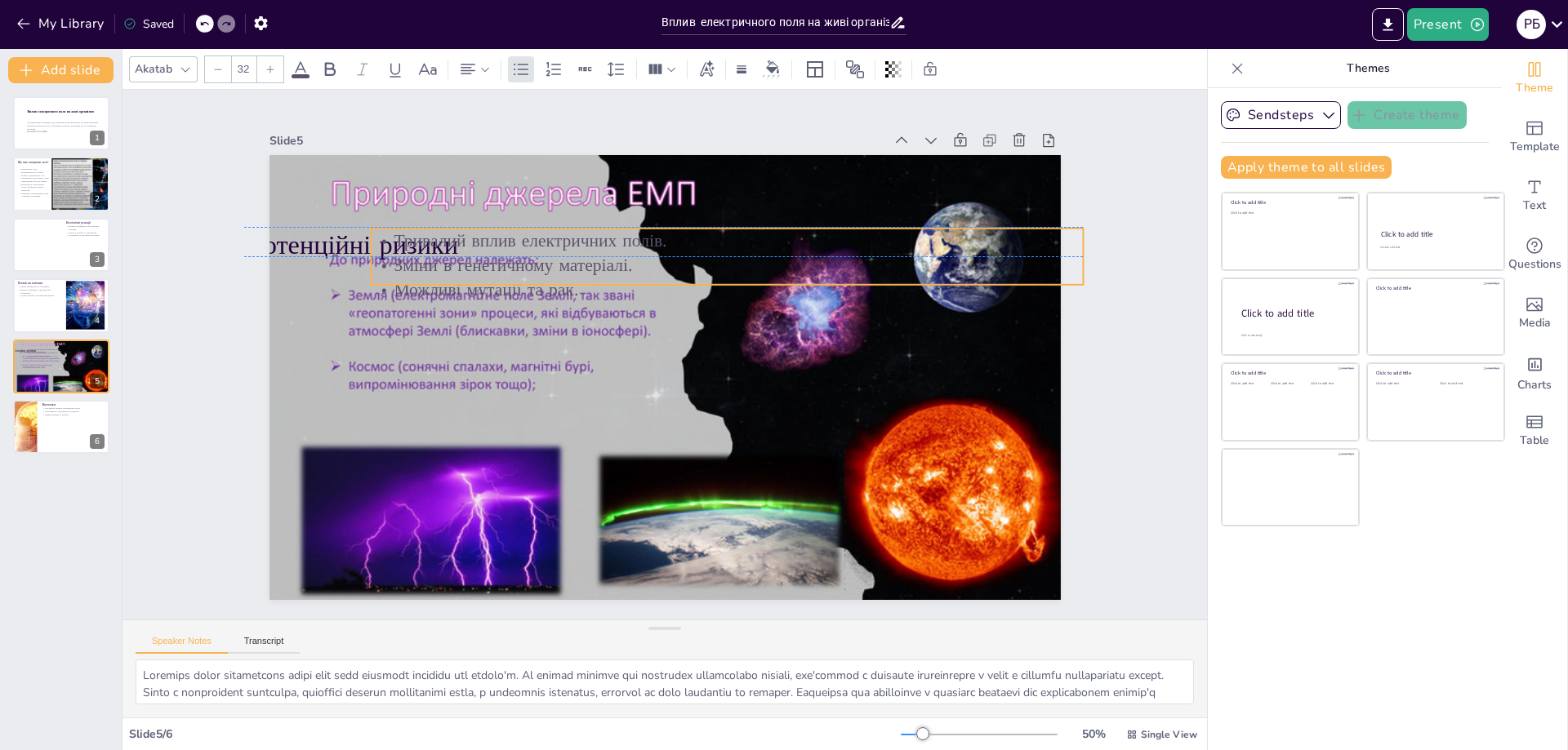
drag, startPoint x: 455, startPoint y: 259, endPoint x: 419, endPoint y: 258, distance: 36.0
click at [419, 258] on p "Зміни в генетичному матеріалі." at bounding box center [727, 265] width 712 height 24
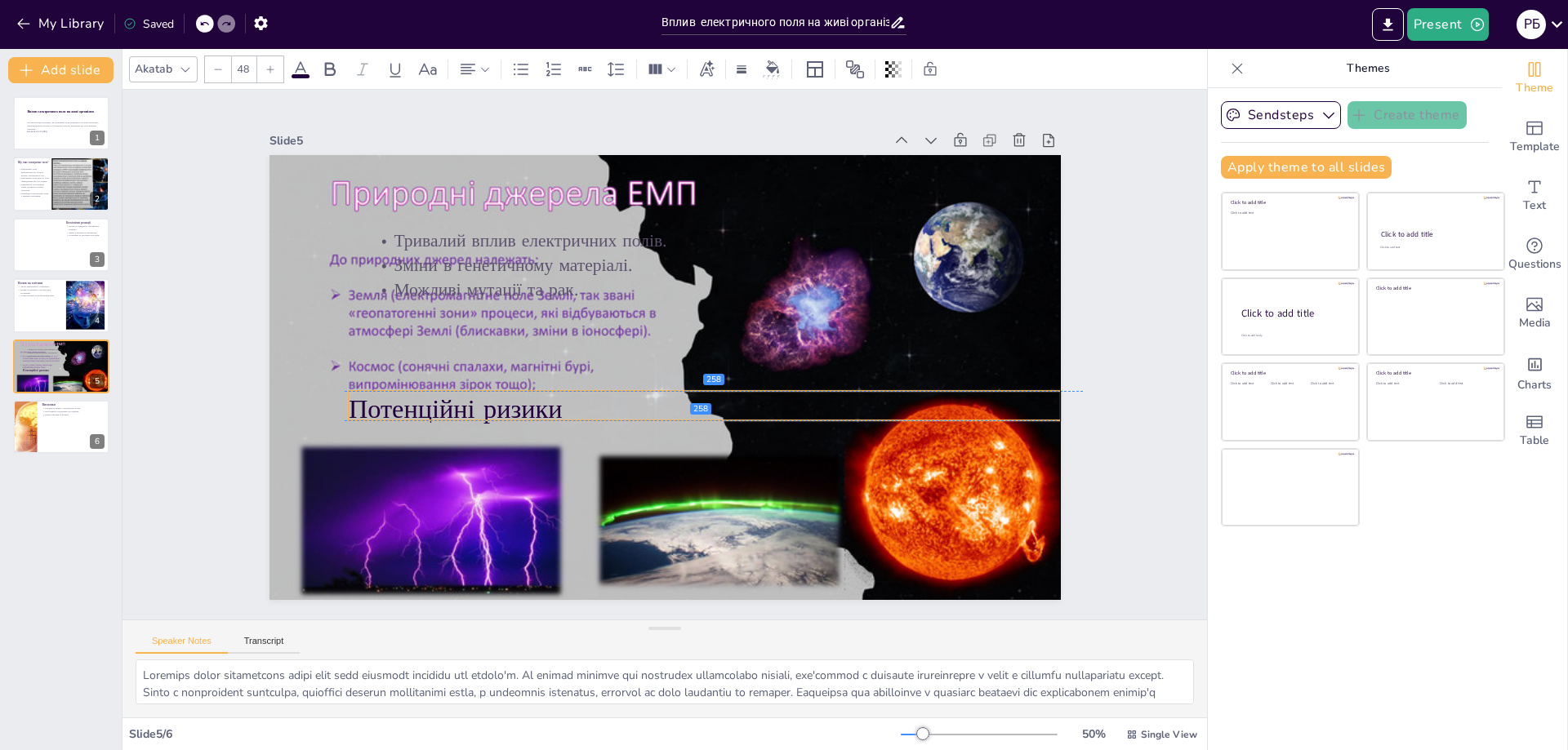
drag, startPoint x: 319, startPoint y: 308, endPoint x: 394, endPoint y: 353, distance: 87.5
click at [397, 410] on p "Потенційні ризики" at bounding box center [704, 409] width 712 height 37
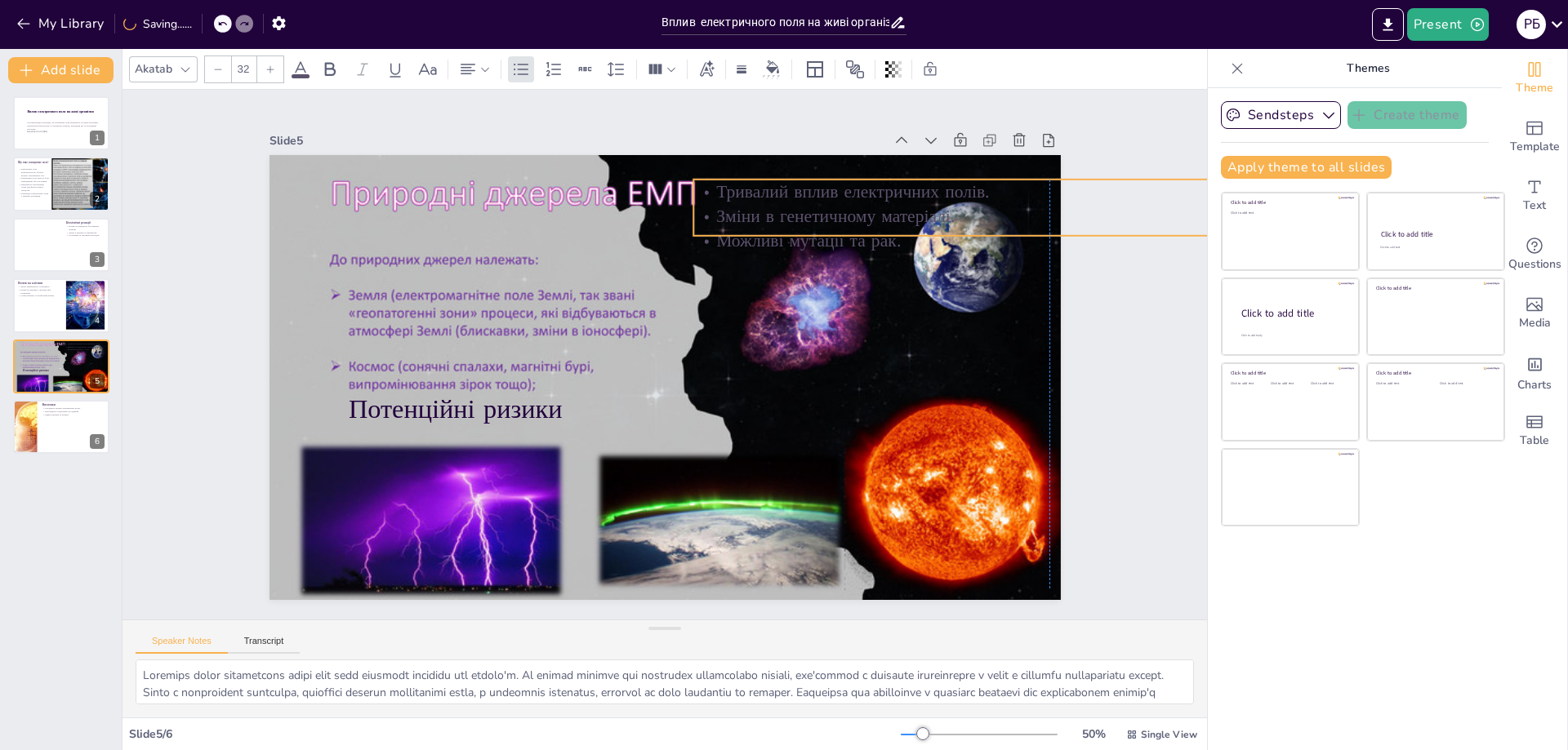
drag, startPoint x: 449, startPoint y: 250, endPoint x: 767, endPoint y: 201, distance: 321.8
click at [767, 204] on p "Зміни в генетичному матеріалі." at bounding box center [1050, 215] width 712 height 24
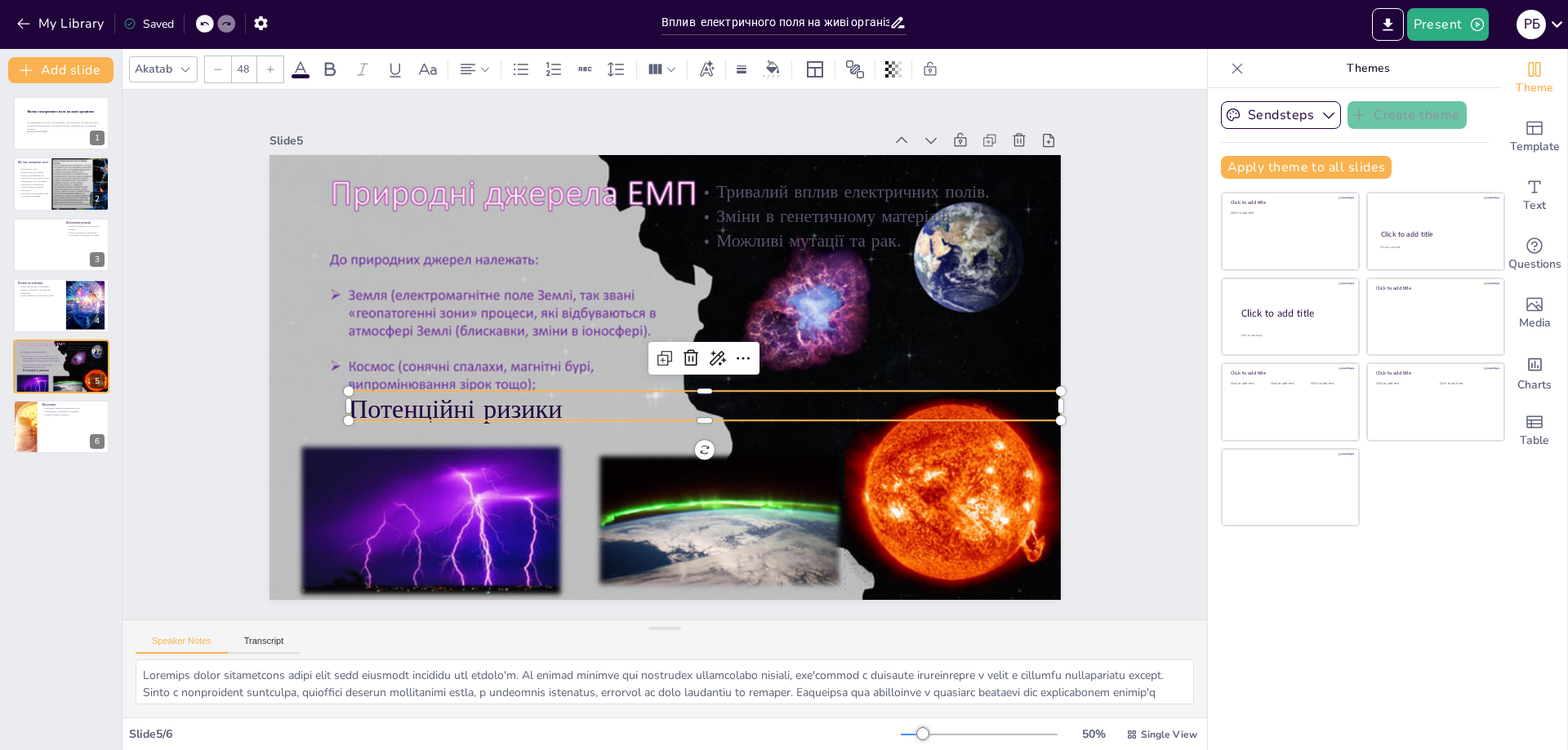
click at [519, 396] on p "Потенційні ризики" at bounding box center [699, 413] width 712 height 111
click at [519, 397] on p "Потенційні ризики" at bounding box center [704, 409] width 712 height 37
drag, startPoint x: 556, startPoint y: 397, endPoint x: 344, endPoint y: 393, distance: 212.0
click at [344, 393] on p "Потенційні ризики" at bounding box center [699, 410] width 712 height 111
copy p "Потенційні ризики"
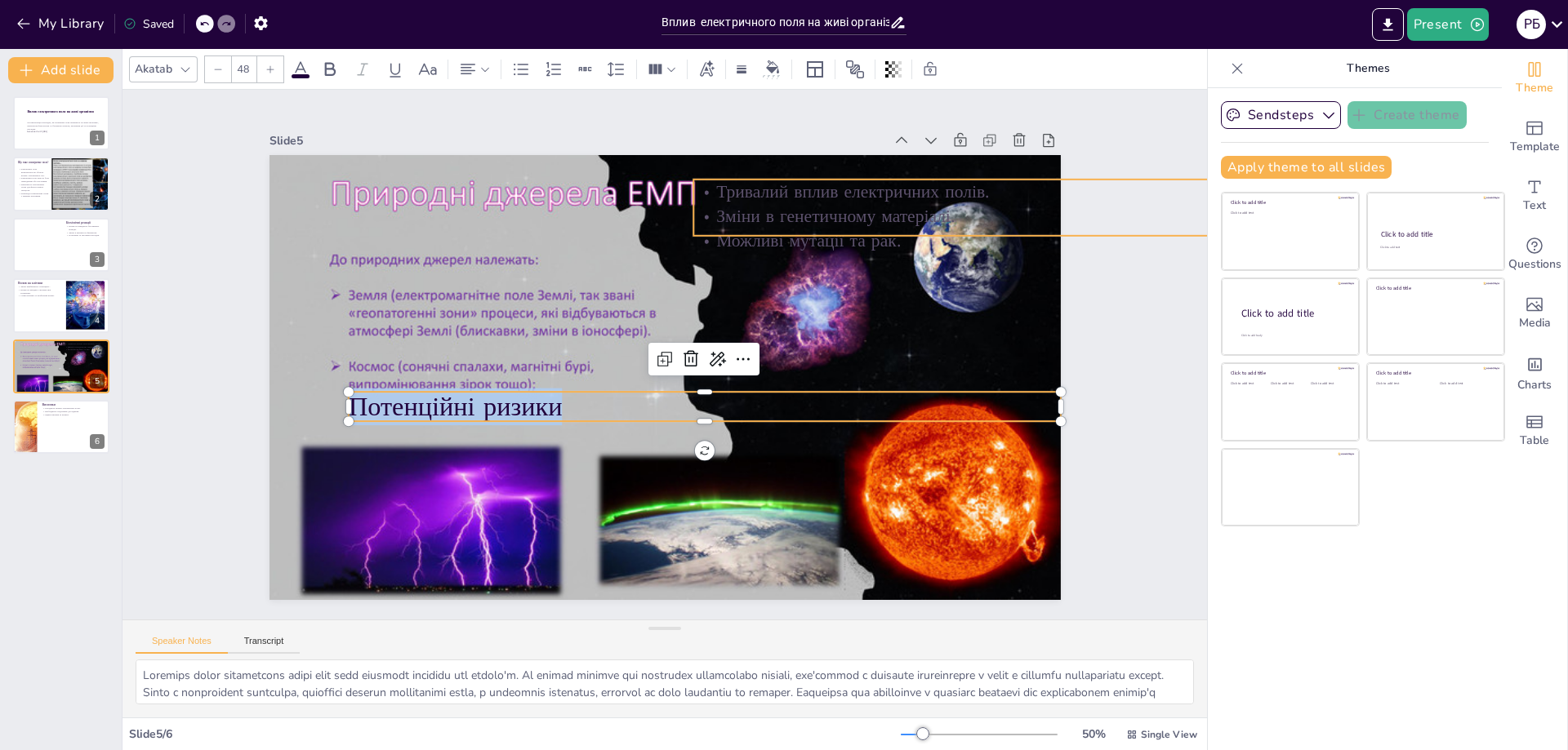
click at [771, 233] on p "Можливі мутації та рак." at bounding box center [1060, 282] width 710 height 99
type input "32"
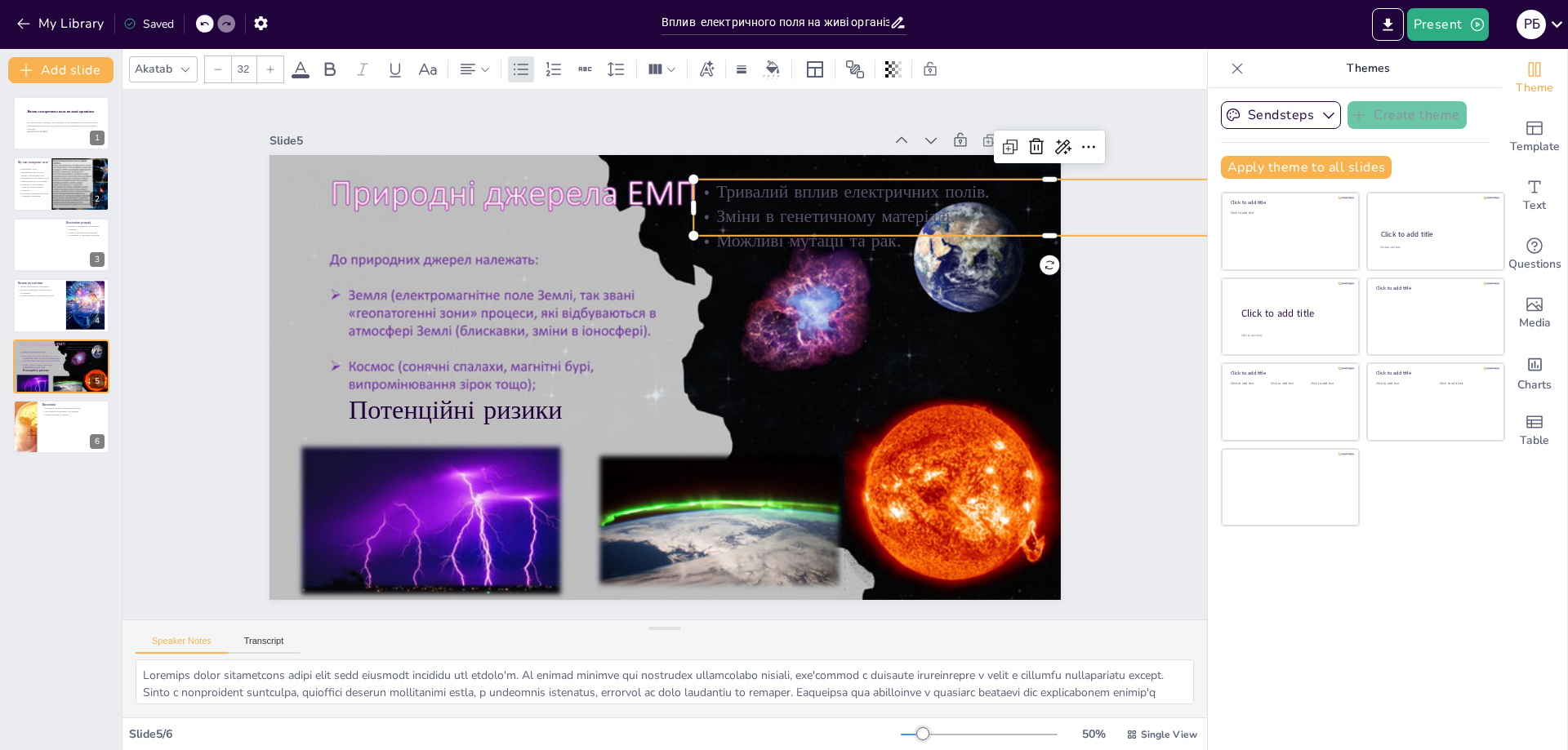
click at [748, 189] on p "Тривалий вплив електричних полів." at bounding box center [1064, 233] width 710 height 99
click at [747, 188] on p "Тривалий вплив електричних полів." at bounding box center [1050, 191] width 712 height 24
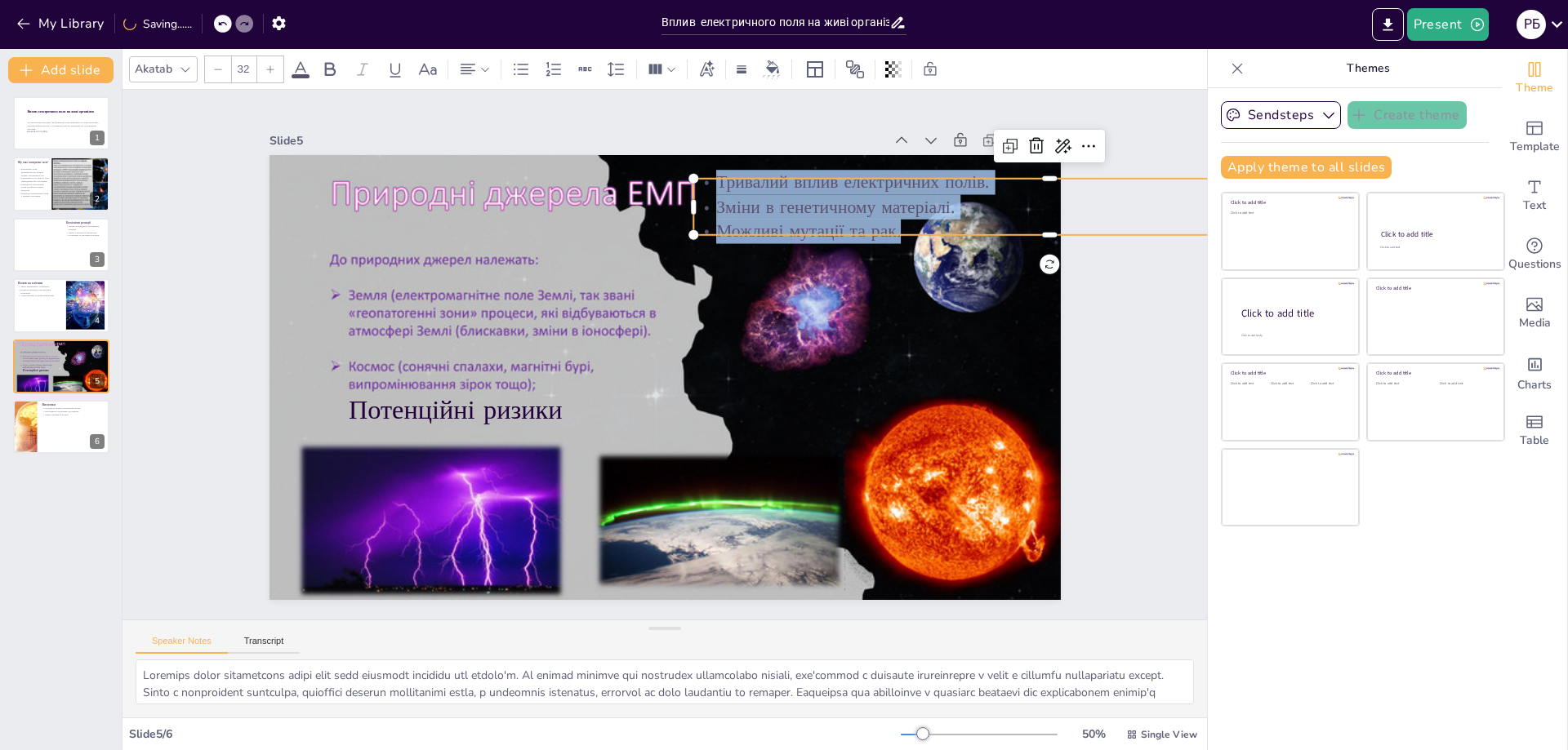
drag, startPoint x: 707, startPoint y: 177, endPoint x: 979, endPoint y: 217, distance: 274.9
click at [979, 217] on div "Тривалий вплив електричних полів. Зміни в генетичному матеріалі. Можливі мутаці…" at bounding box center [1062, 247] width 716 height 147
copy div "Тривалий вплив електричних полів. Зміни в генетичному матеріалі. Можливі мутаці…"
click at [42, 431] on div at bounding box center [61, 427] width 98 height 55
type textarea "Loremipsum dolors ametconsect adipi el sedd eiusmodte incididunt utlaboreetdo m…"
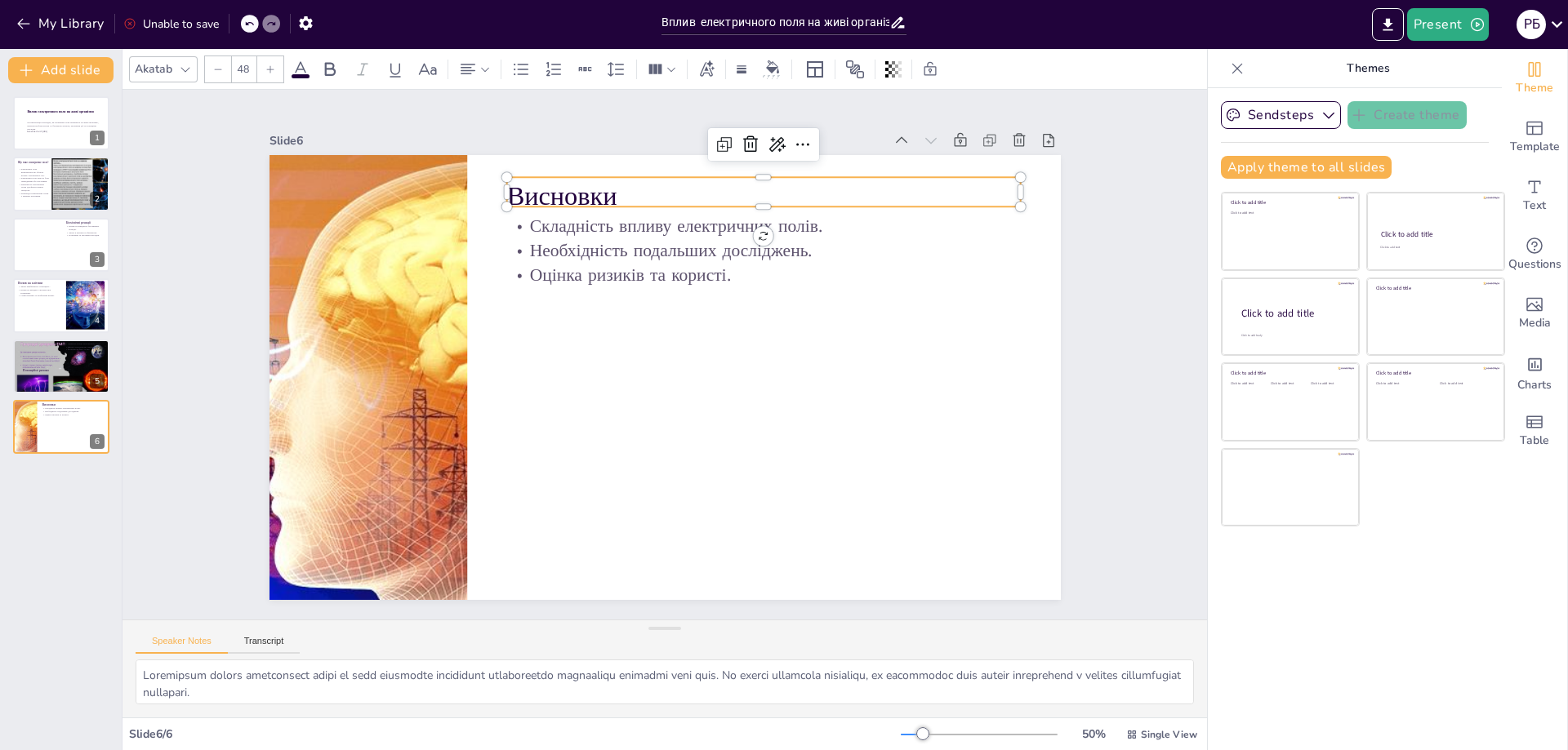
click at [544, 190] on p "Висновки" at bounding box center [779, 207] width 515 height 90
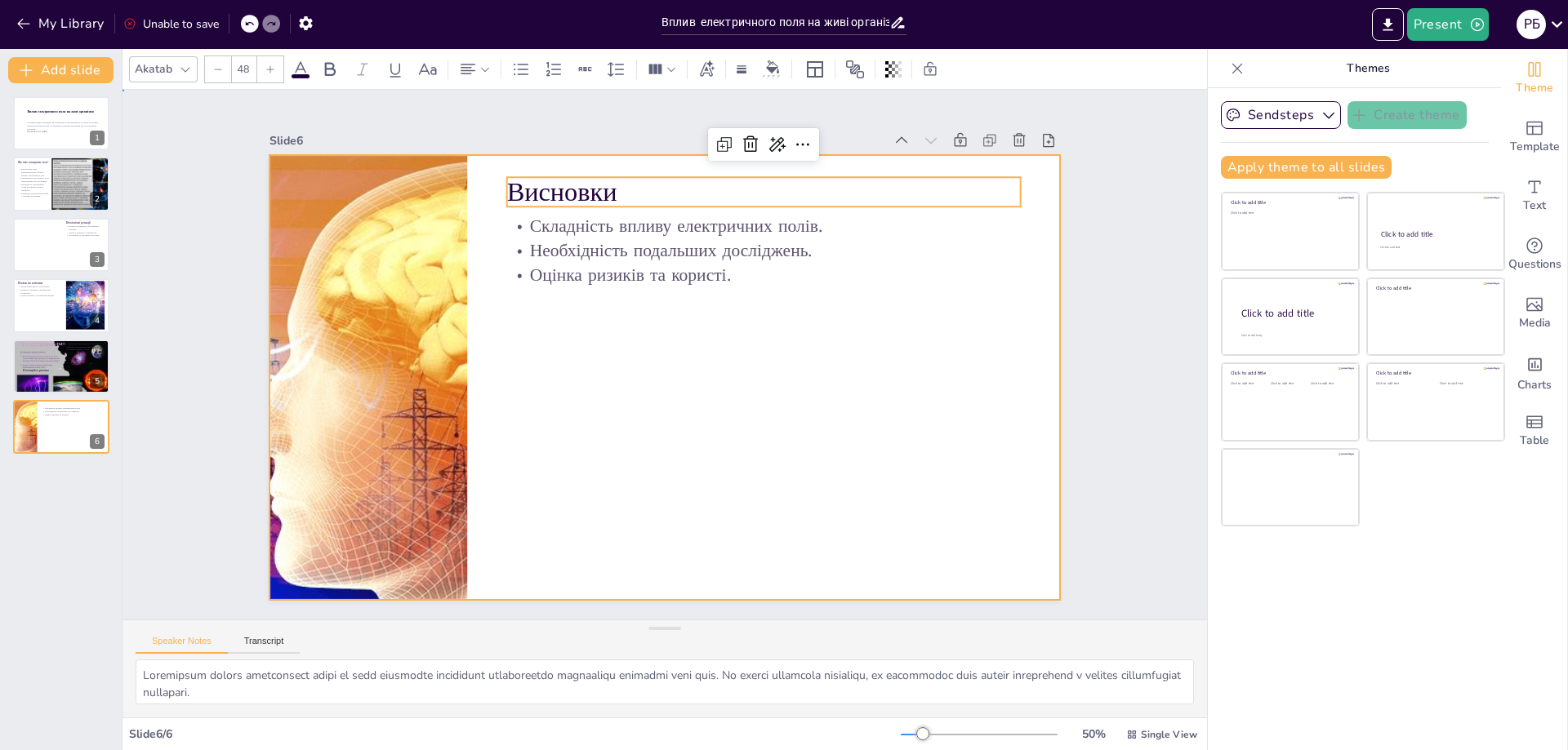
click at [565, 318] on div at bounding box center [662, 377] width 833 height 525
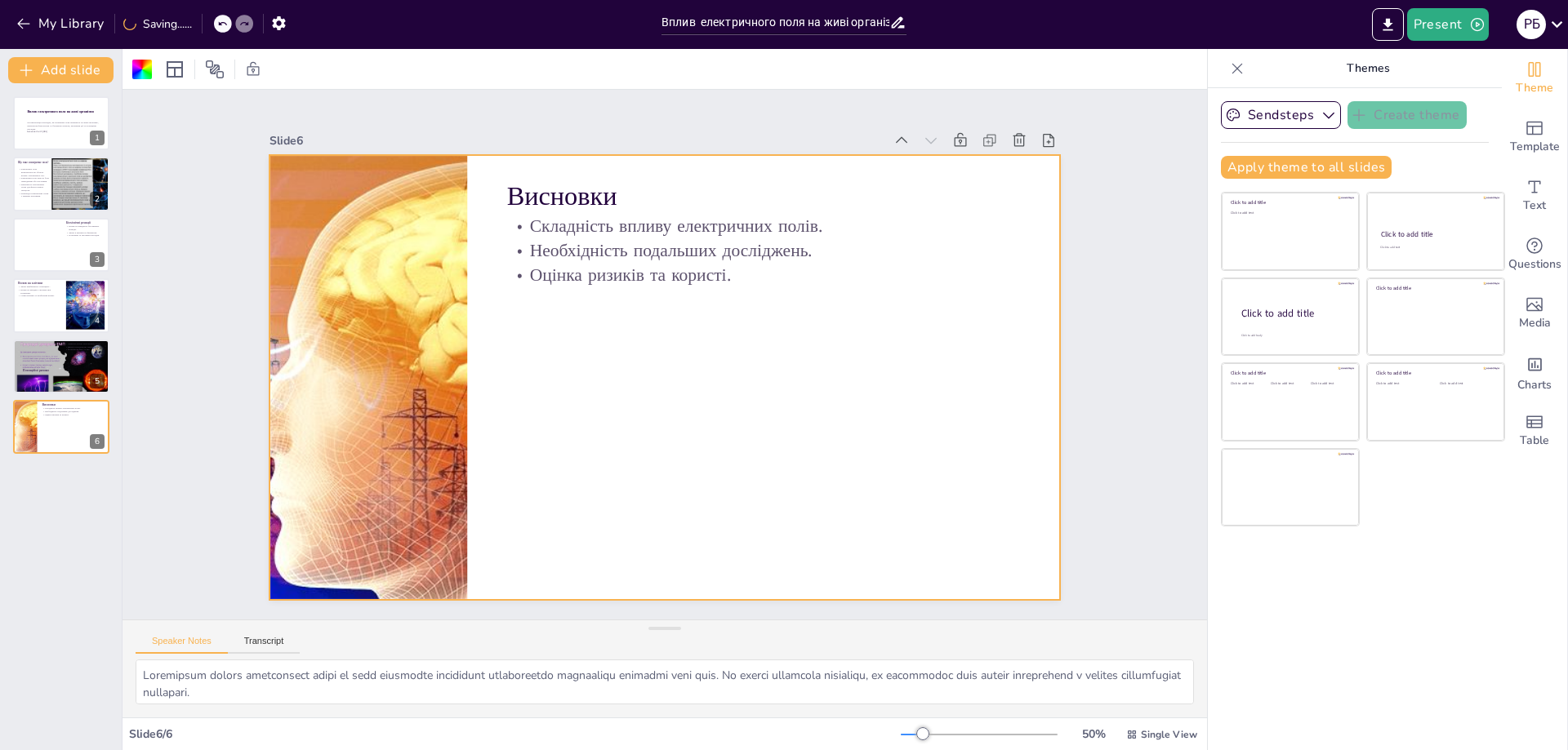
click at [162, 287] on div "Slide 1 Вплив електричного поля на живі організми Ця презентація розглядає, як …" at bounding box center [665, 355] width 1085 height 530
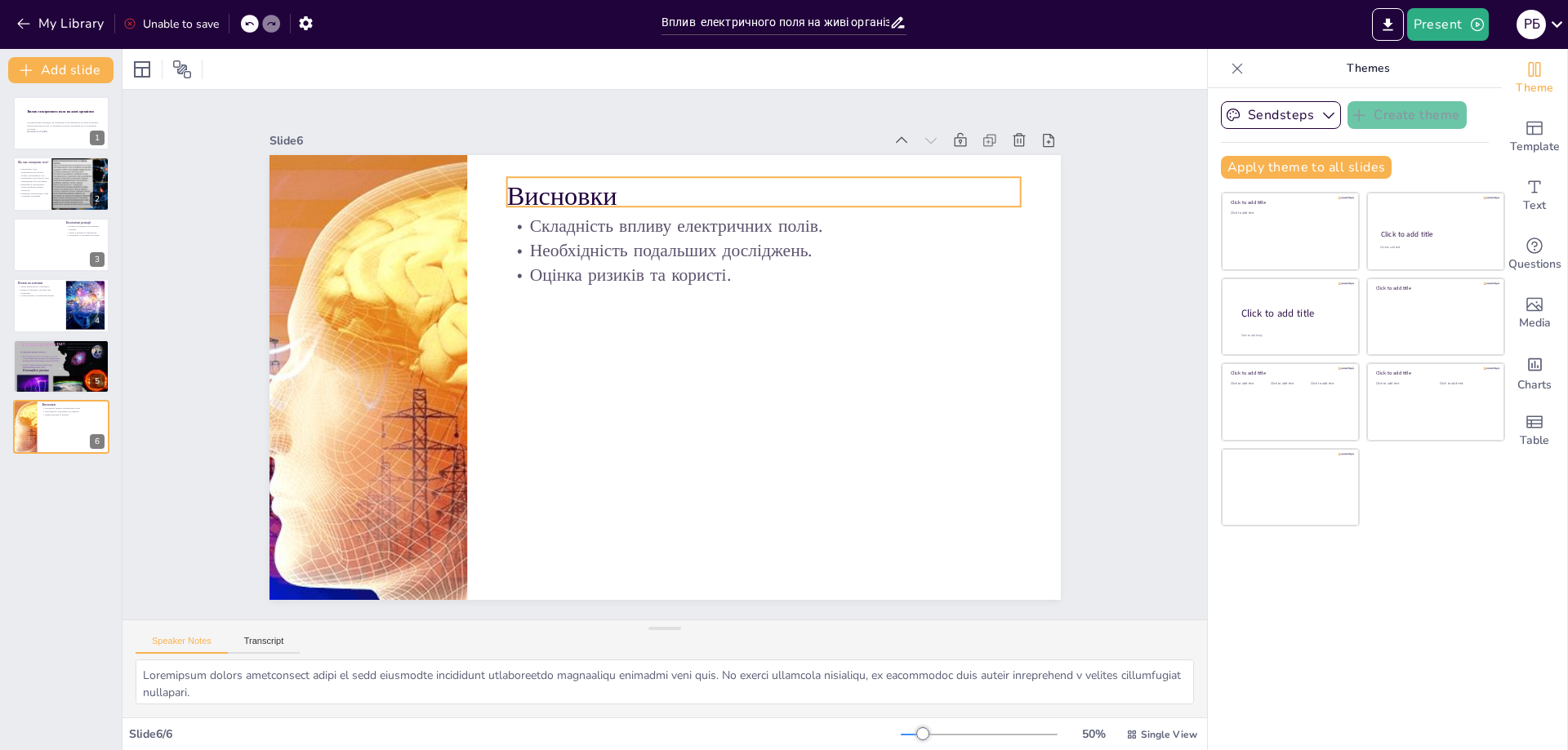
click at [517, 191] on p "Висновки" at bounding box center [764, 196] width 514 height 37
click at [517, 191] on p "Висновки" at bounding box center [764, 195] width 514 height 37
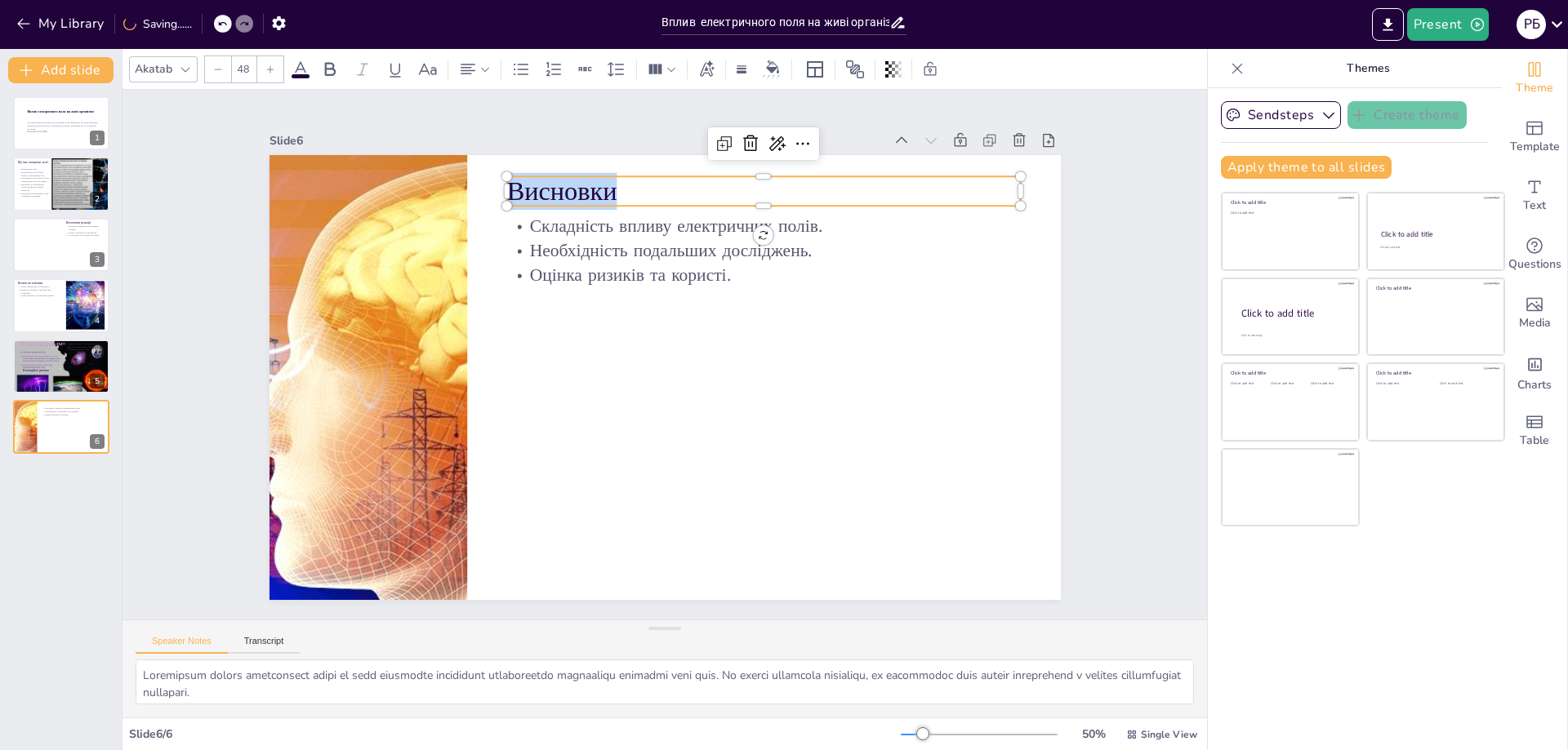
drag, startPoint x: 508, startPoint y: 161, endPoint x: 497, endPoint y: 182, distance: 23.7
click at [523, 182] on p "Висновки" at bounding box center [780, 202] width 515 height 90
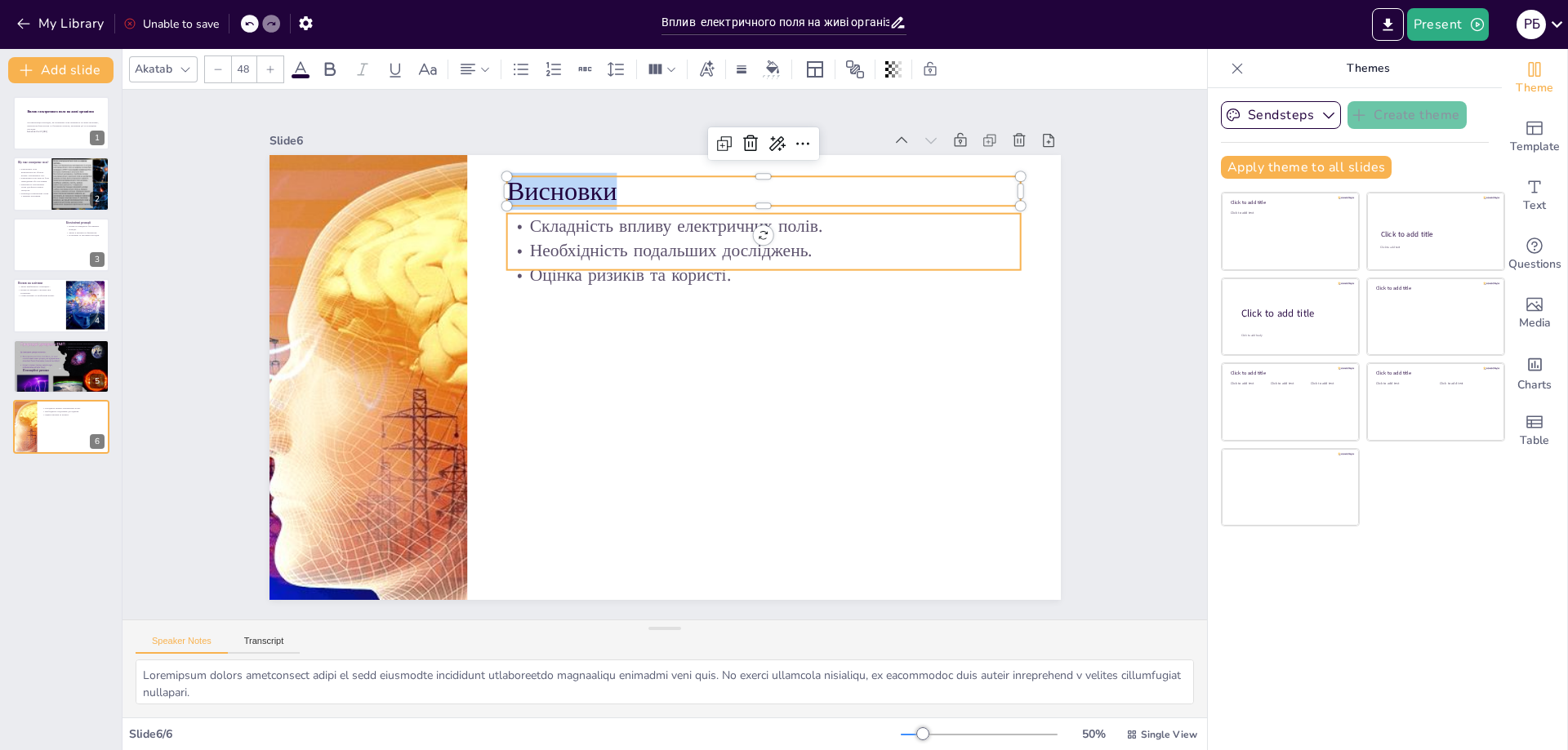
click at [549, 221] on p "Складність впливу електричних полів." at bounding box center [775, 237] width 513 height 79
type input "32"
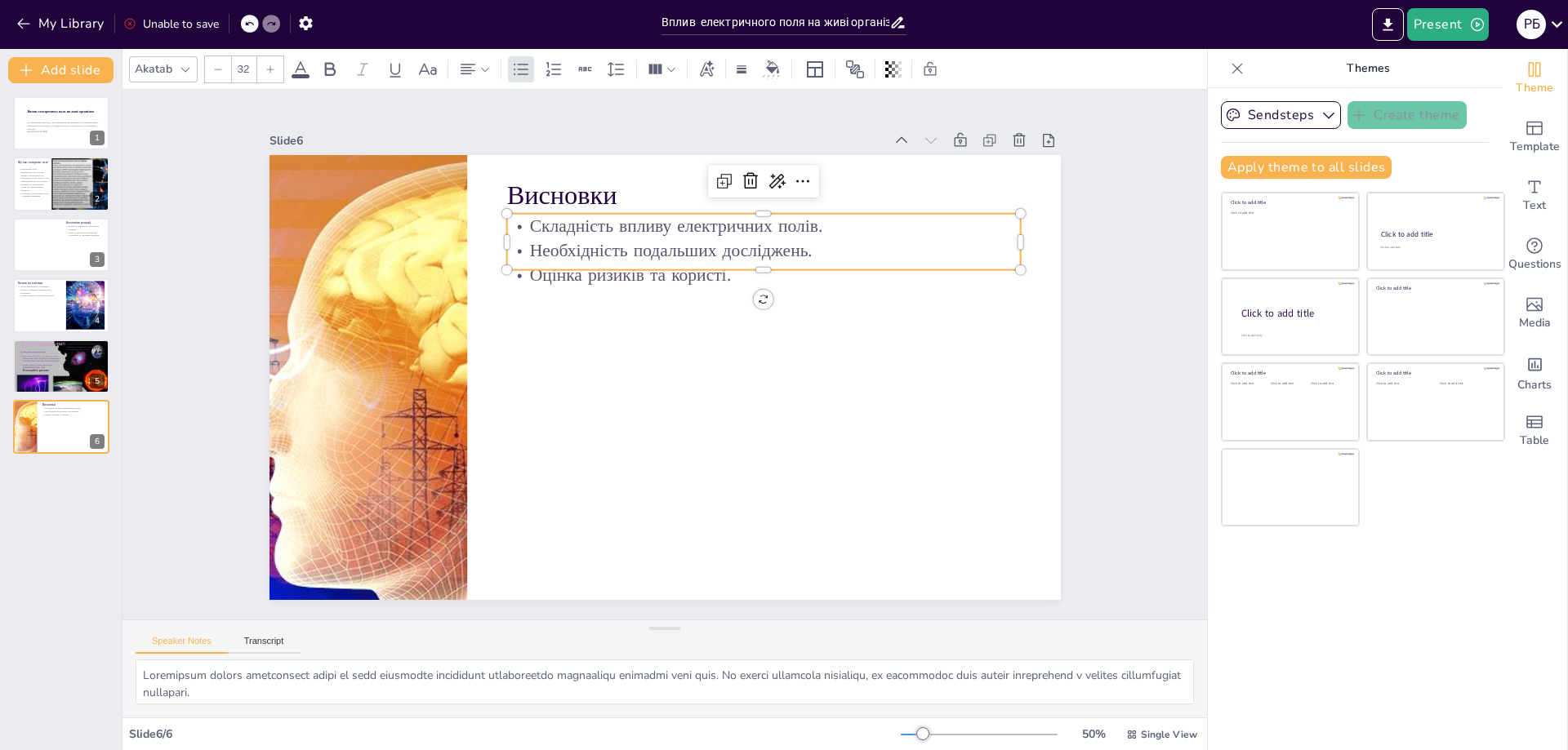
click at [549, 221] on p "Складність впливу електричних полів." at bounding box center [764, 226] width 514 height 24
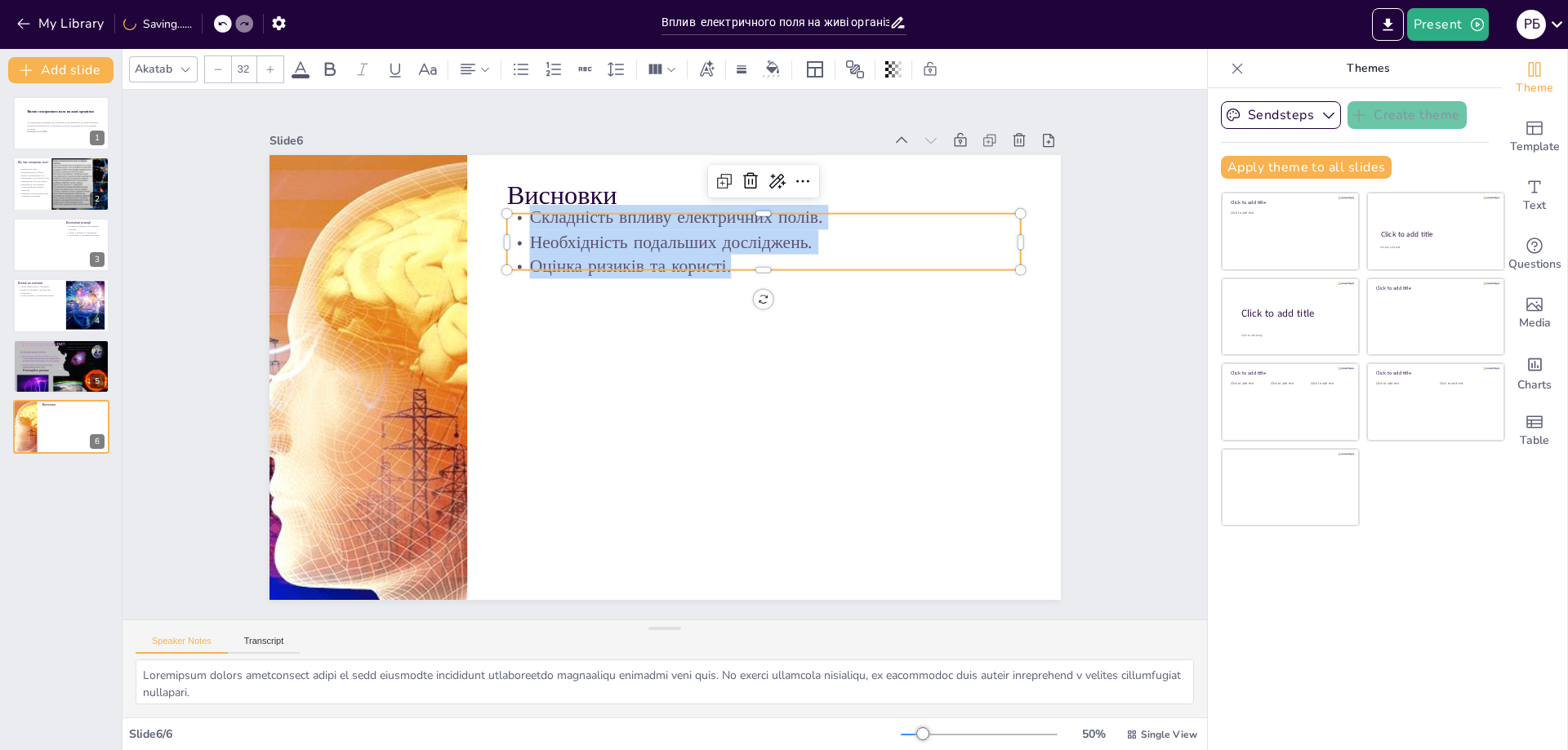
drag, startPoint x: 520, startPoint y: 215, endPoint x: 725, endPoint y: 255, distance: 208.9
click at [725, 255] on div "Складність впливу електричних полів. Необхідність подальших досліджень. Оцінка …" at bounding box center [764, 242] width 514 height 74
